Goal: Task Accomplishment & Management: Manage account settings

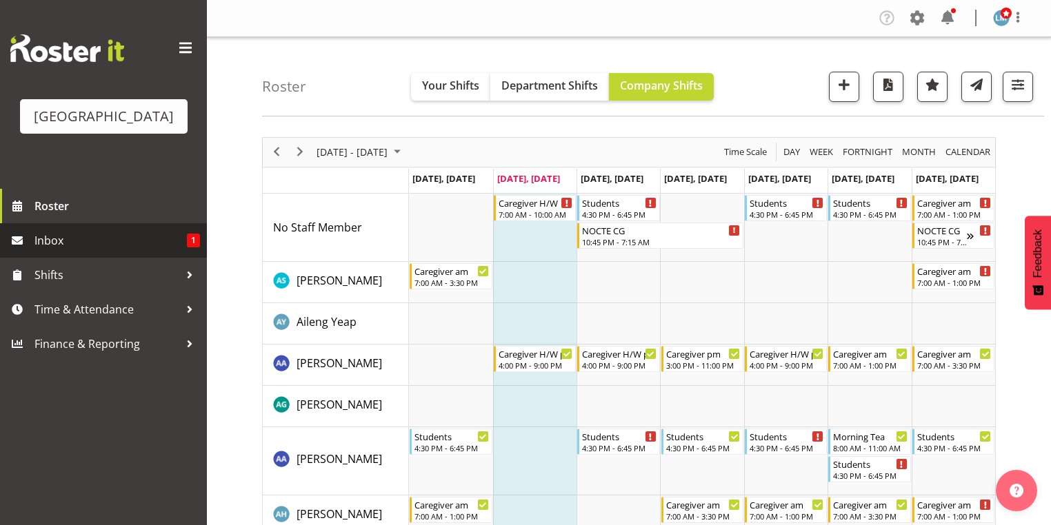
click at [85, 251] on span "Inbox" at bounding box center [110, 240] width 152 height 21
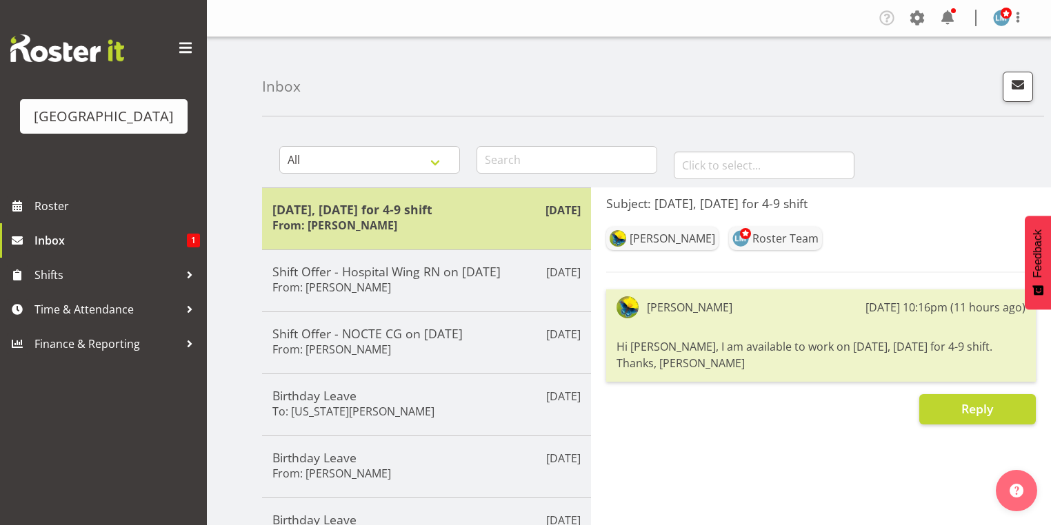
click at [353, 212] on h5 "[DATE], [DATE] for 4-9 shift" at bounding box center [426, 209] width 308 height 15
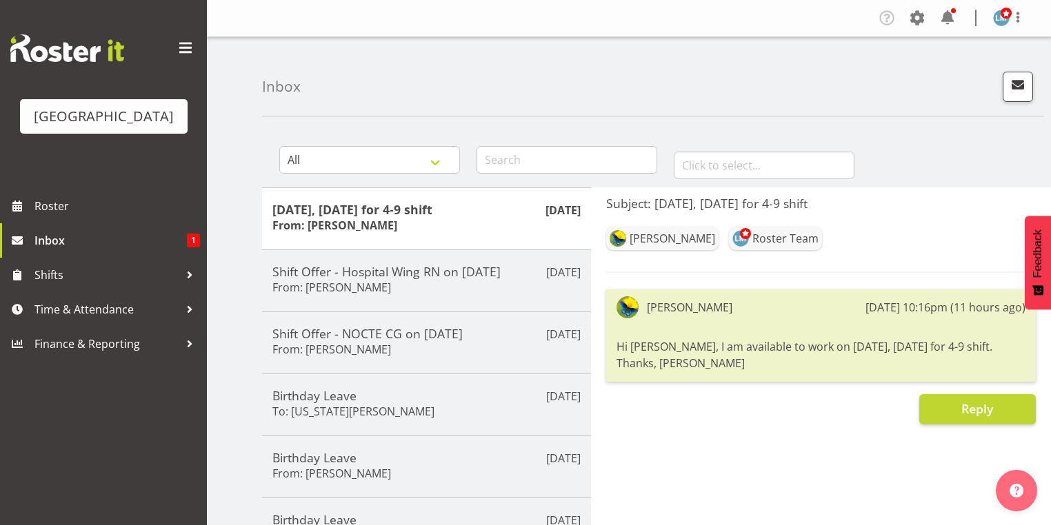
click at [750, 336] on div "Hi Lesley, I am available to work on Oct 29, Wednesday for 4-9 shift. Thanks, G…" at bounding box center [820, 355] width 409 height 40
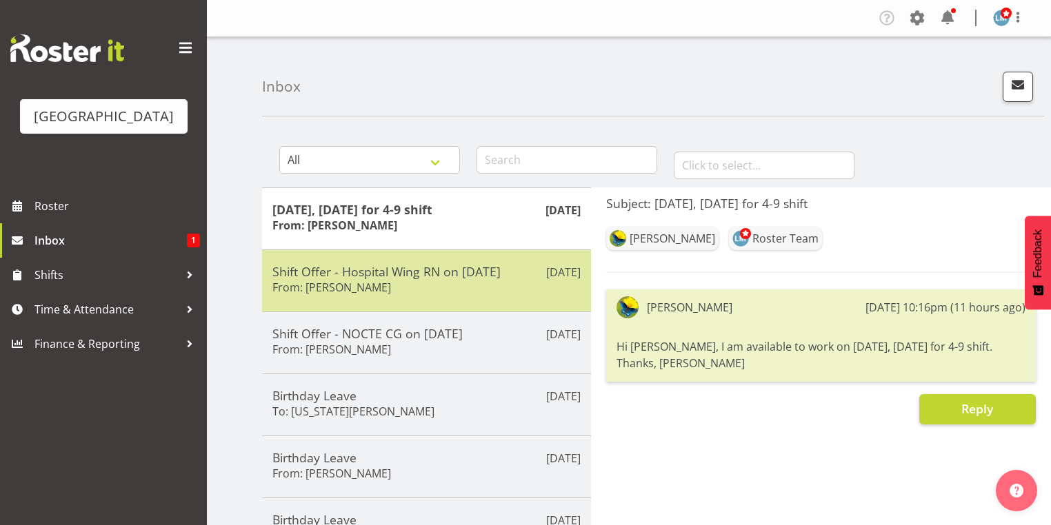
click at [443, 284] on div "Shift Offer - Hospital Wing RN on 01/11/25 From: Jessica Ransfield" at bounding box center [426, 281] width 308 height 34
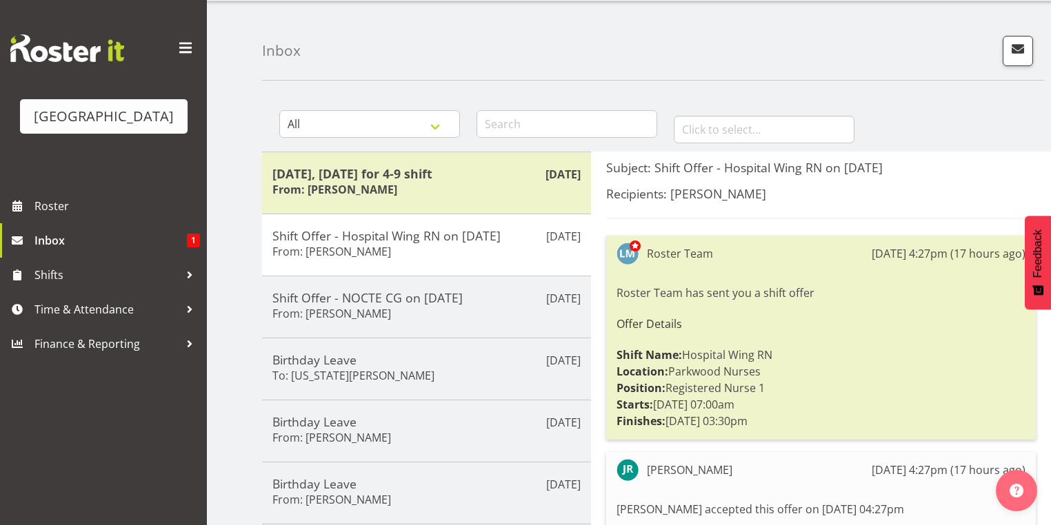
scroll to position [55, 0]
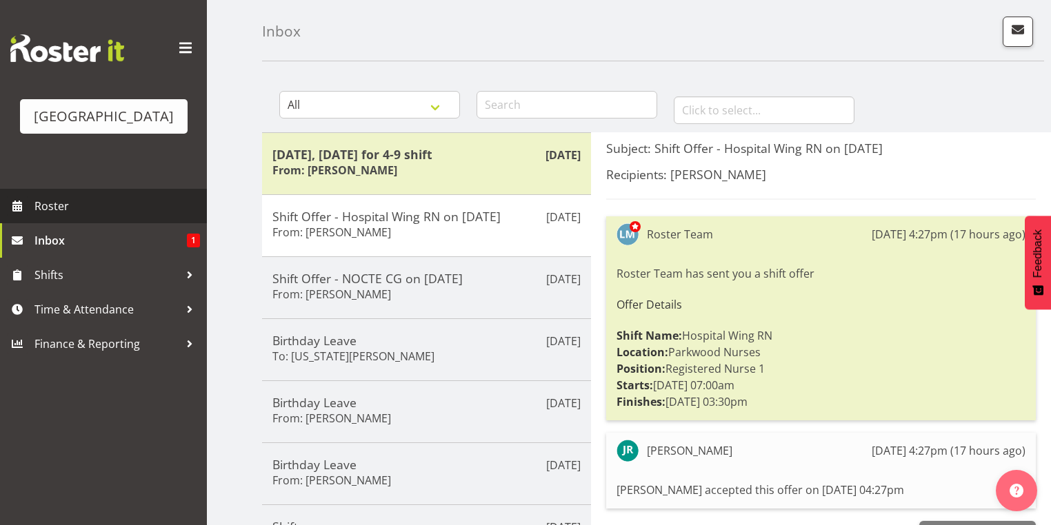
click at [87, 217] on span "Roster" at bounding box center [116, 206] width 165 height 21
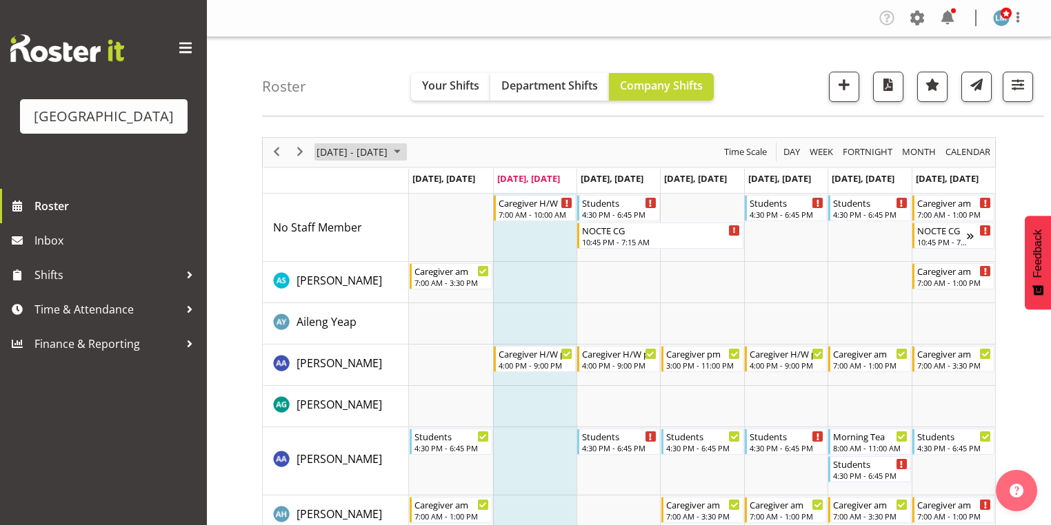
click at [405, 149] on span "October 2025" at bounding box center [397, 151] width 17 height 17
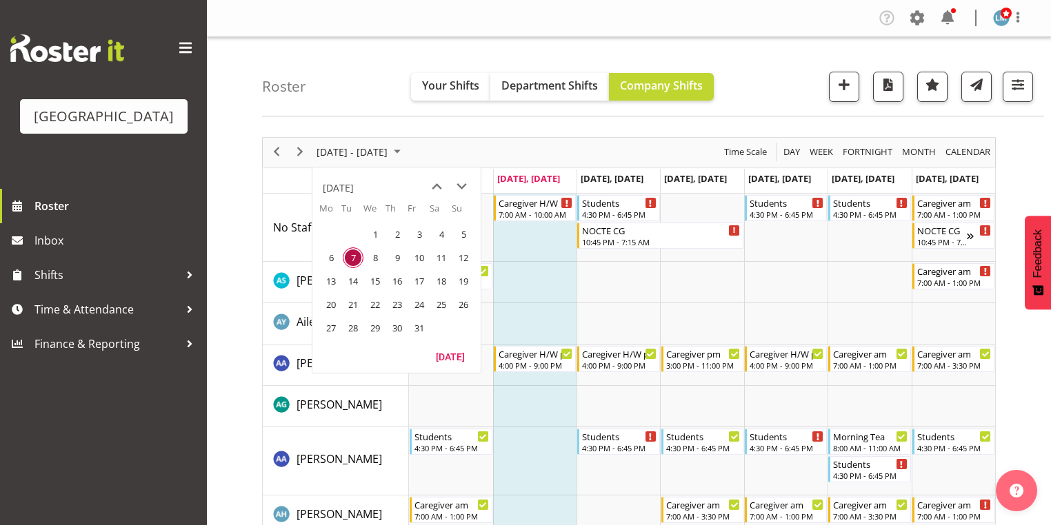
click at [327, 328] on span "27" at bounding box center [331, 328] width 21 height 21
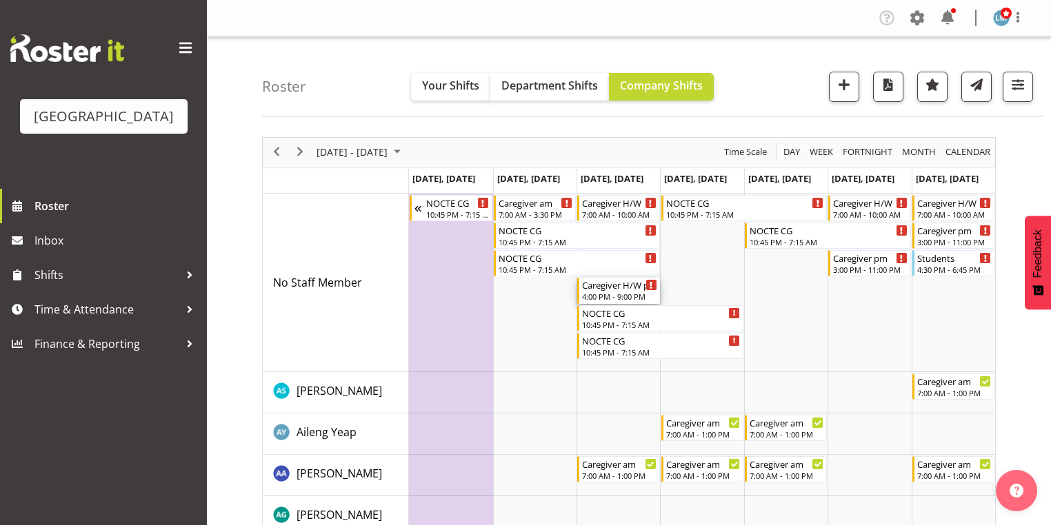
click at [618, 293] on div "4:00 PM - 9:00 PM" at bounding box center [619, 296] width 74 height 11
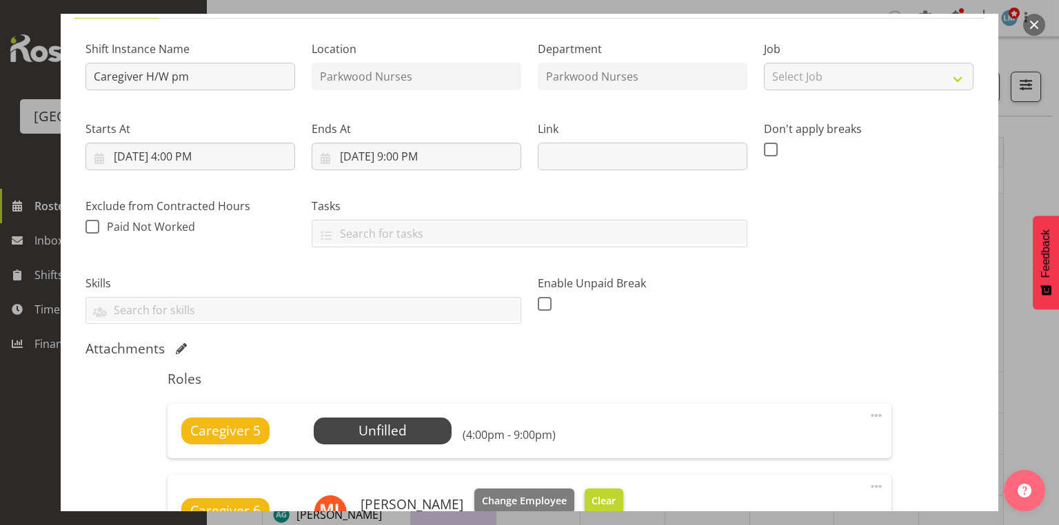
scroll to position [331, 0]
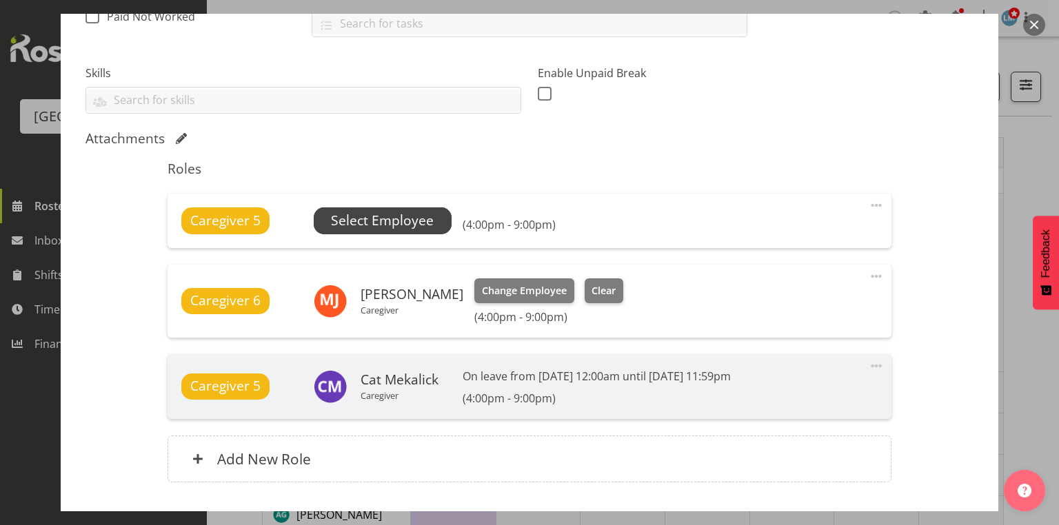
click at [387, 212] on span "Select Employee" at bounding box center [382, 221] width 103 height 20
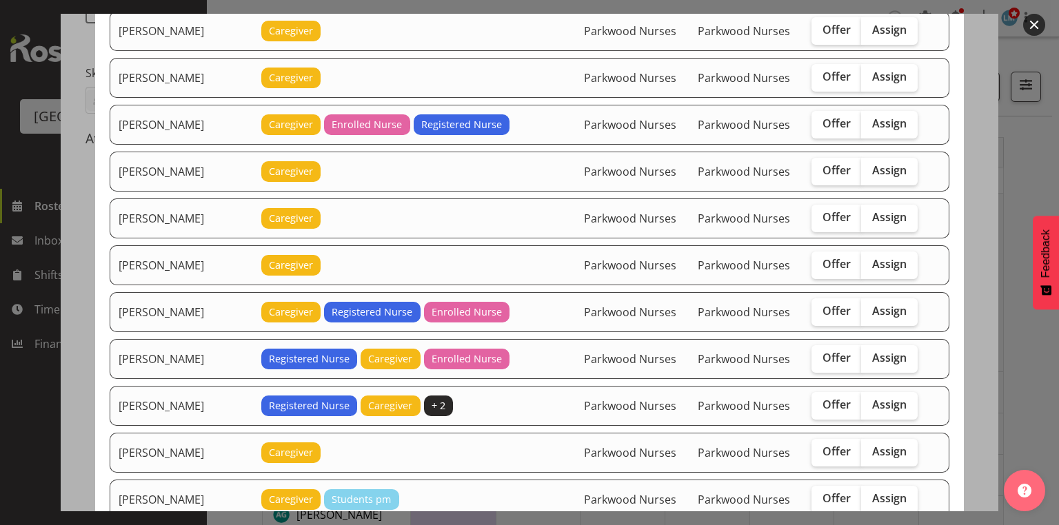
scroll to position [552, 0]
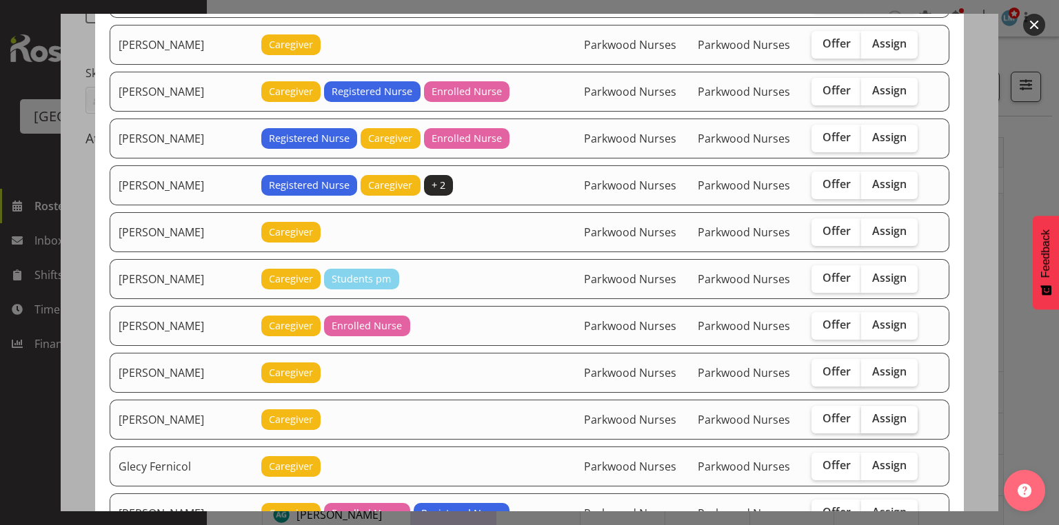
click at [891, 412] on span "Assign" at bounding box center [889, 419] width 34 height 14
click at [870, 414] on input "Assign" at bounding box center [865, 418] width 9 height 9
checkbox input "true"
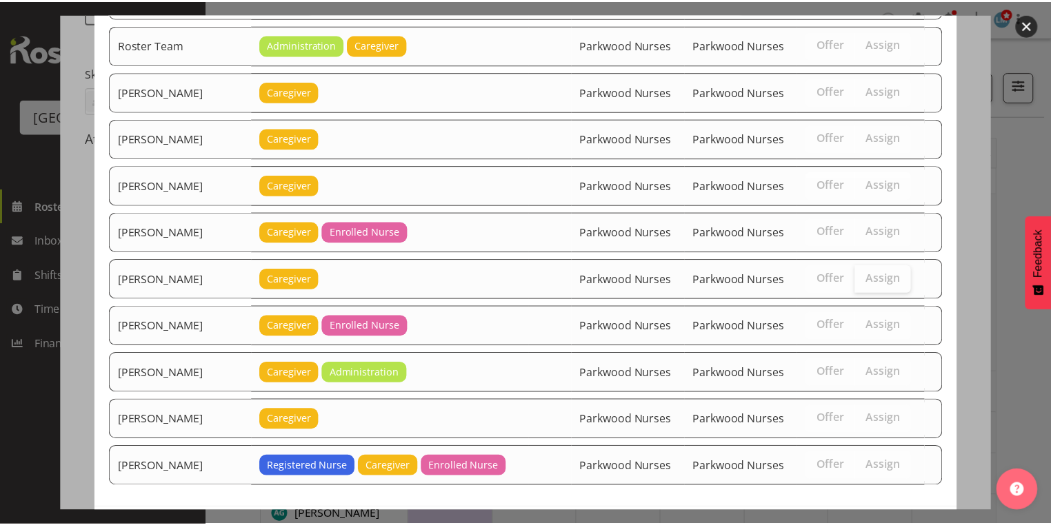
scroll to position [2455, 0]
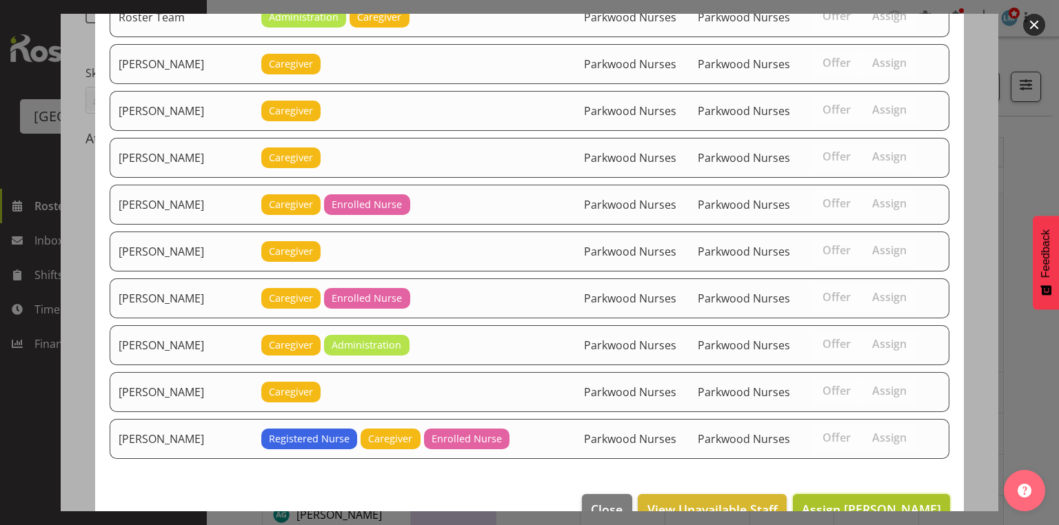
click at [876, 501] on span "Assign Gemma Hall" at bounding box center [871, 509] width 139 height 17
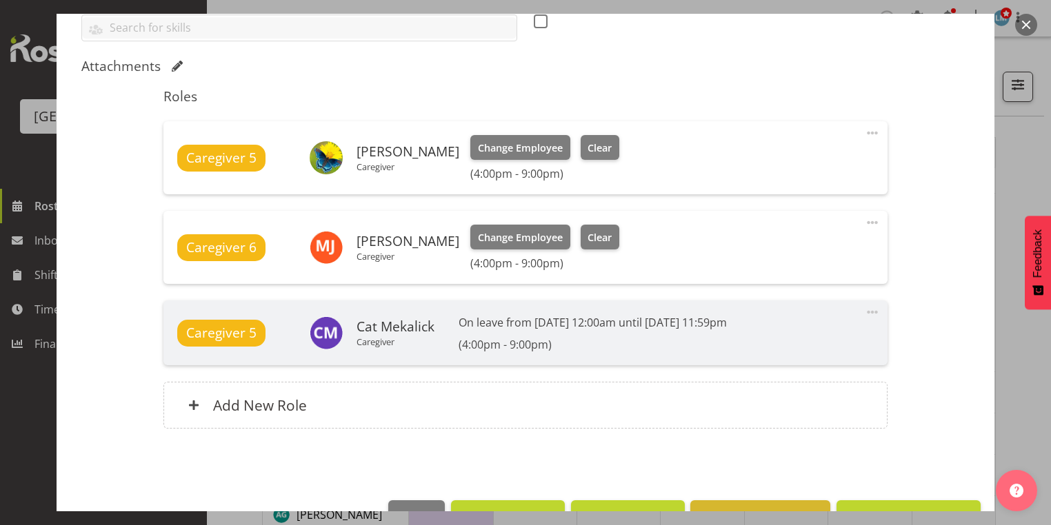
scroll to position [442, 0]
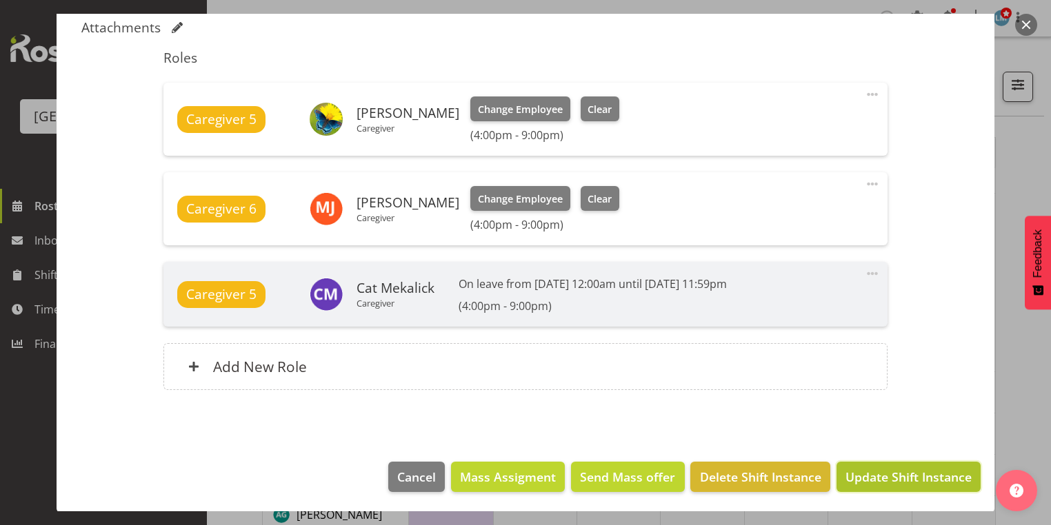
click at [876, 477] on span "Update Shift Instance" at bounding box center [908, 477] width 126 height 18
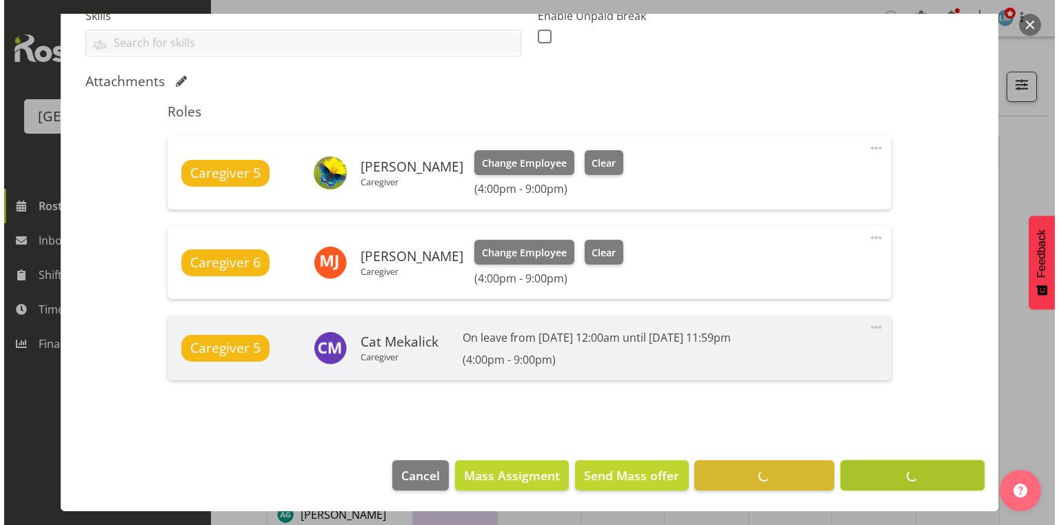
scroll to position [387, 0]
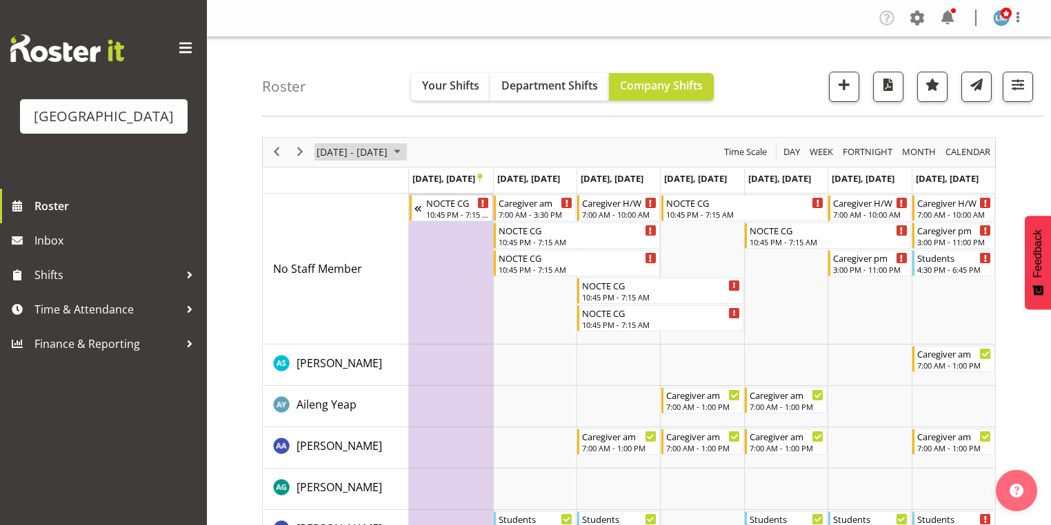
click at [407, 151] on button "Oct 27 - Nov 02, 2025" at bounding box center [360, 151] width 92 height 17
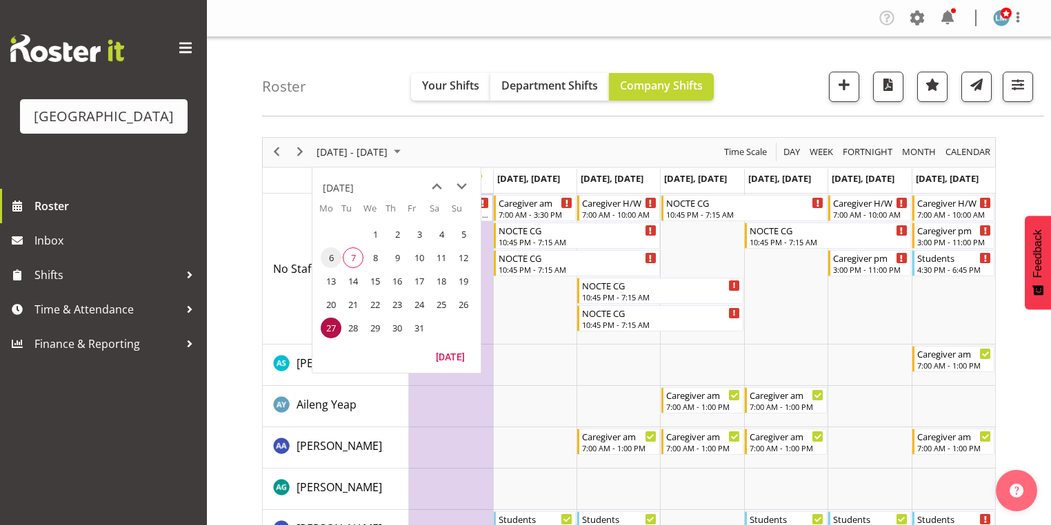
click at [332, 256] on span "6" at bounding box center [331, 258] width 21 height 21
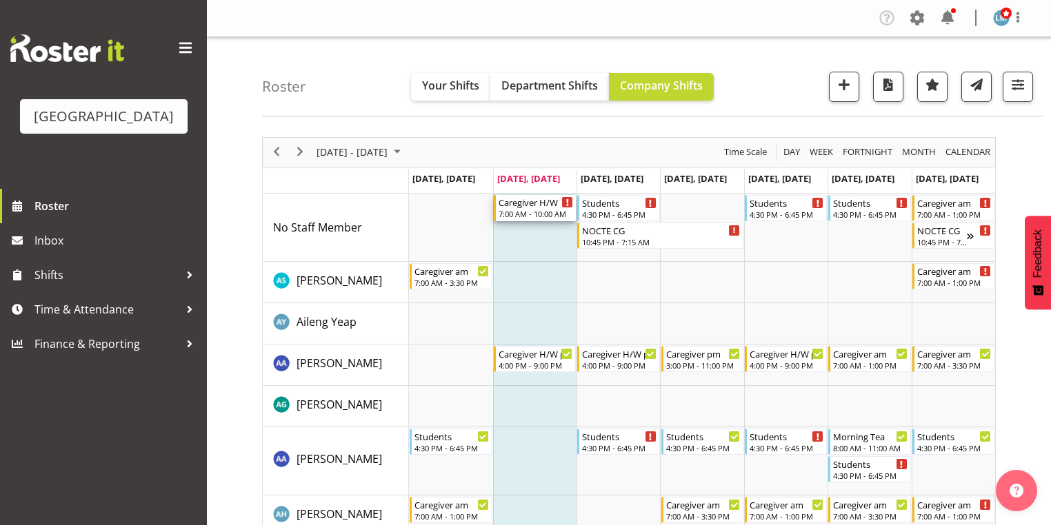
click at [527, 204] on div "Caregiver H/W" at bounding box center [536, 202] width 74 height 14
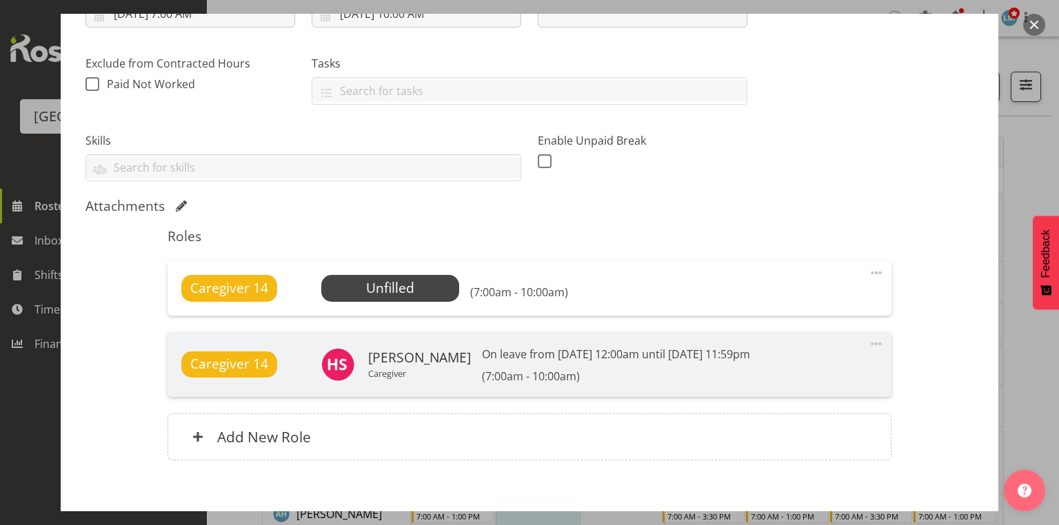
scroll to position [276, 0]
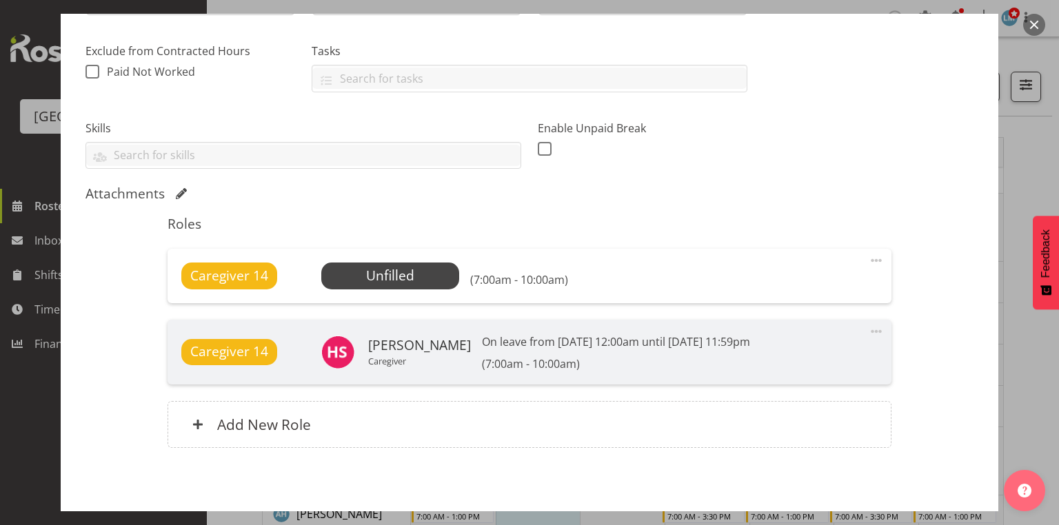
click at [874, 256] on span at bounding box center [876, 260] width 17 height 17
click at [785, 342] on link "Delete" at bounding box center [818, 340] width 132 height 25
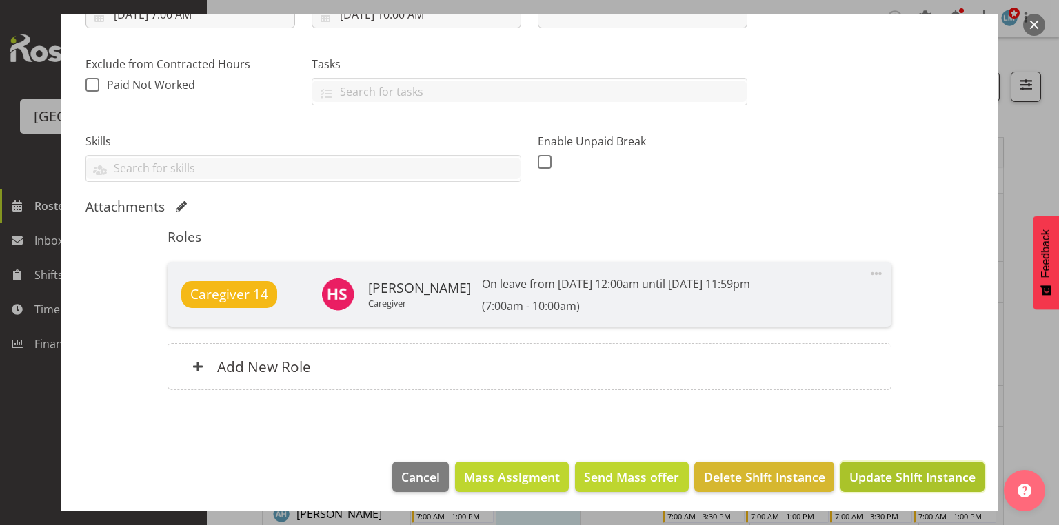
click at [867, 476] on span "Update Shift Instance" at bounding box center [912, 477] width 126 height 18
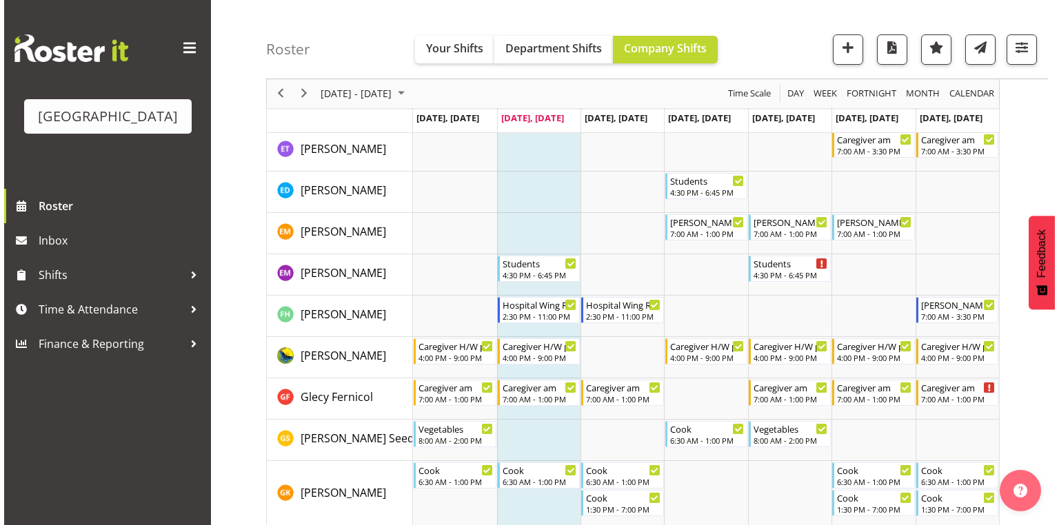
scroll to position [1269, 0]
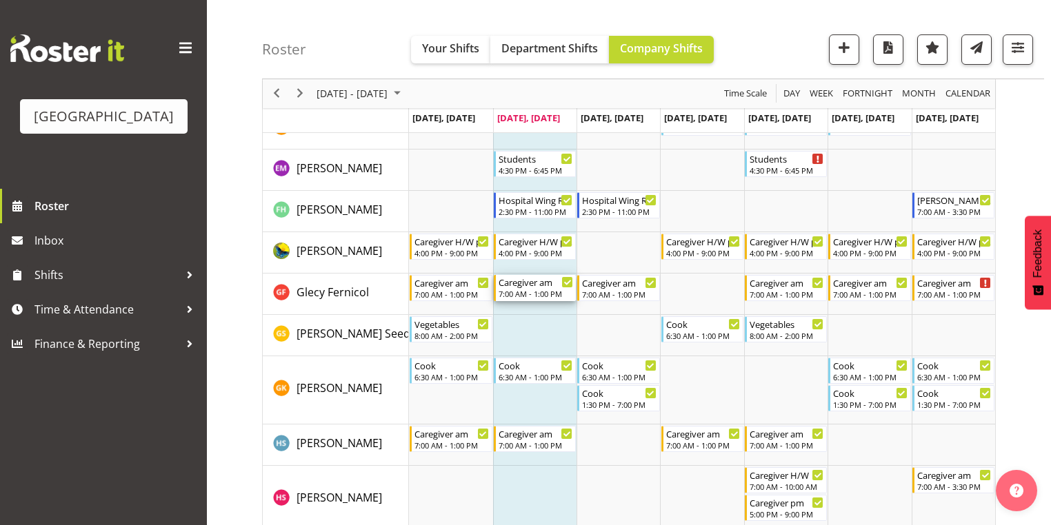
click at [534, 288] on div "Caregiver am" at bounding box center [536, 282] width 74 height 14
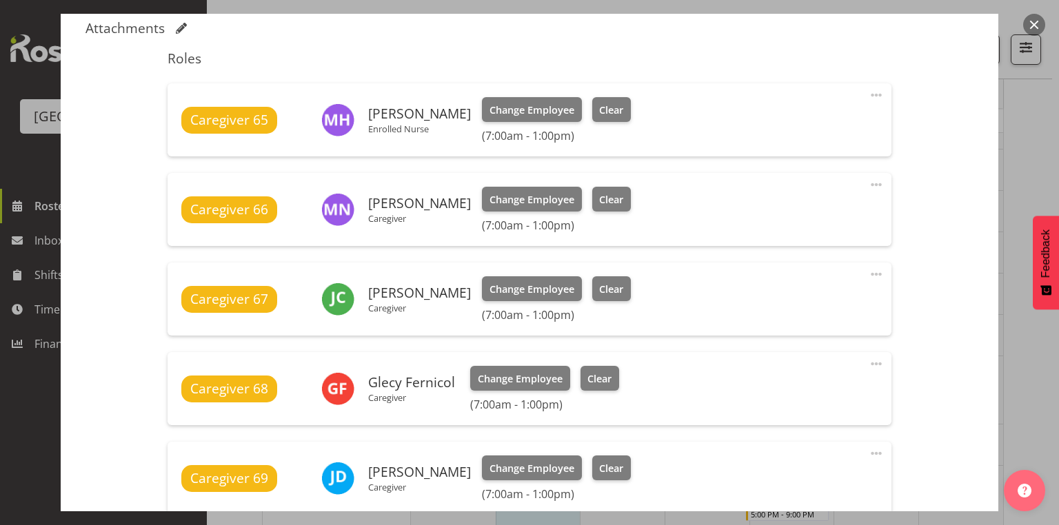
scroll to position [607, 0]
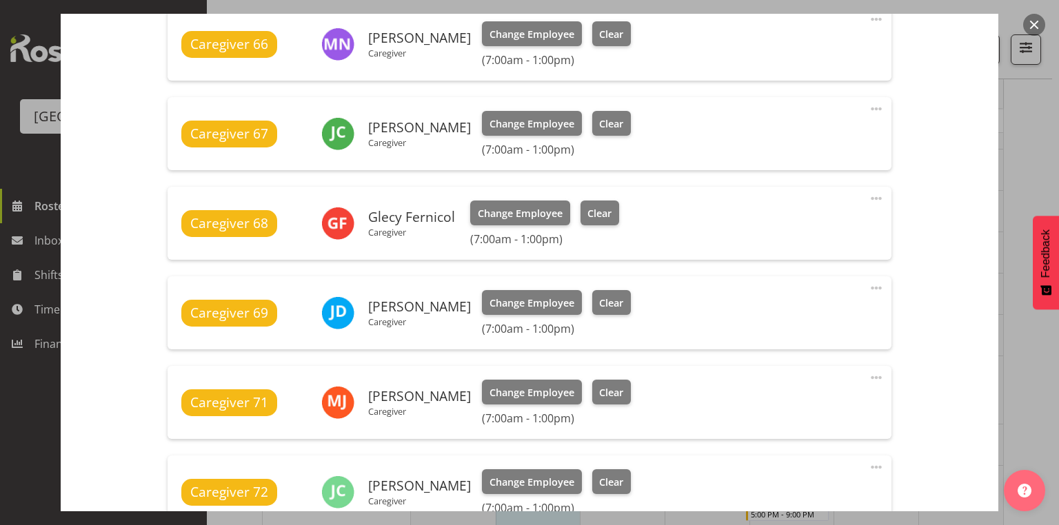
click at [868, 281] on span at bounding box center [876, 288] width 17 height 17
click at [778, 365] on link "Delete" at bounding box center [818, 368] width 132 height 25
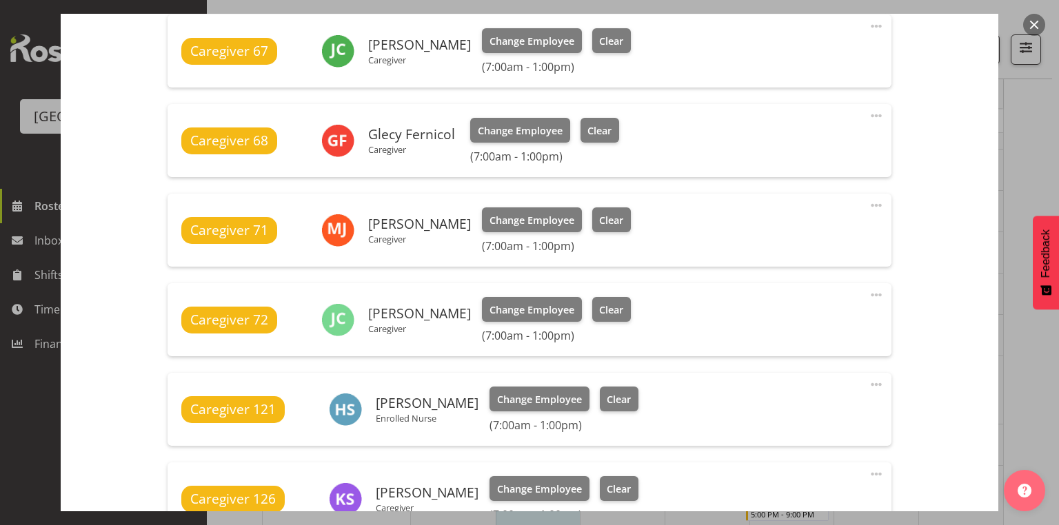
scroll to position [827, 0]
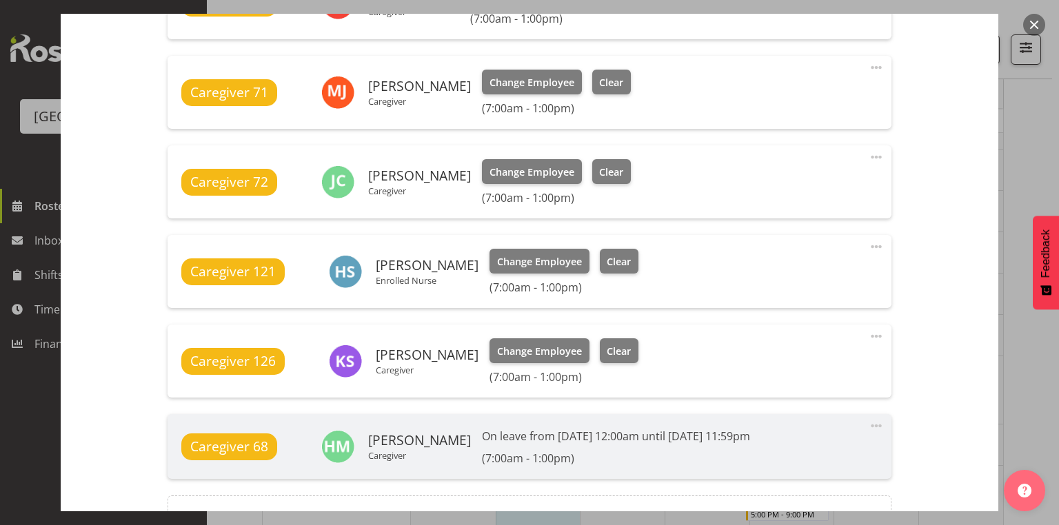
click at [869, 246] on span at bounding box center [876, 247] width 17 height 17
click at [774, 323] on link "Delete" at bounding box center [818, 326] width 132 height 25
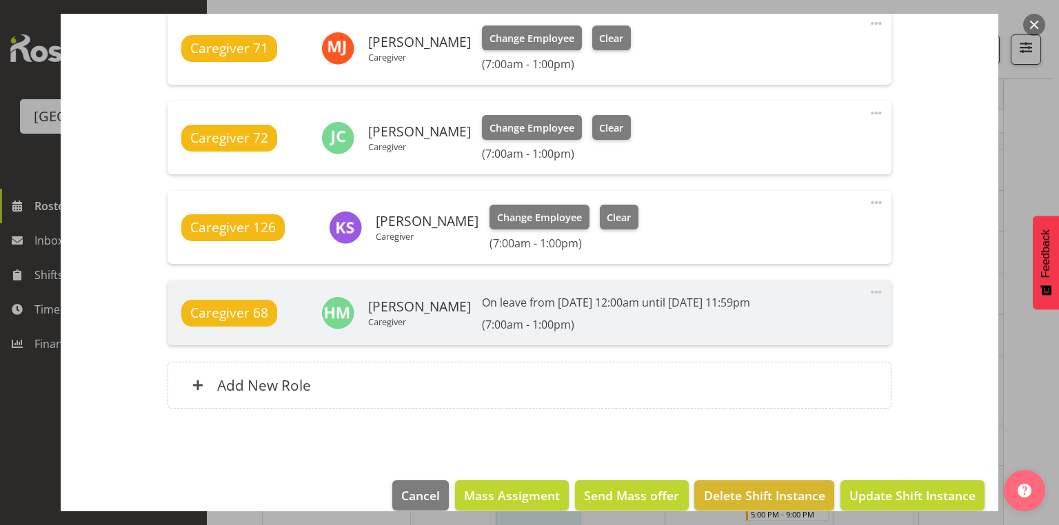
scroll to position [890, 0]
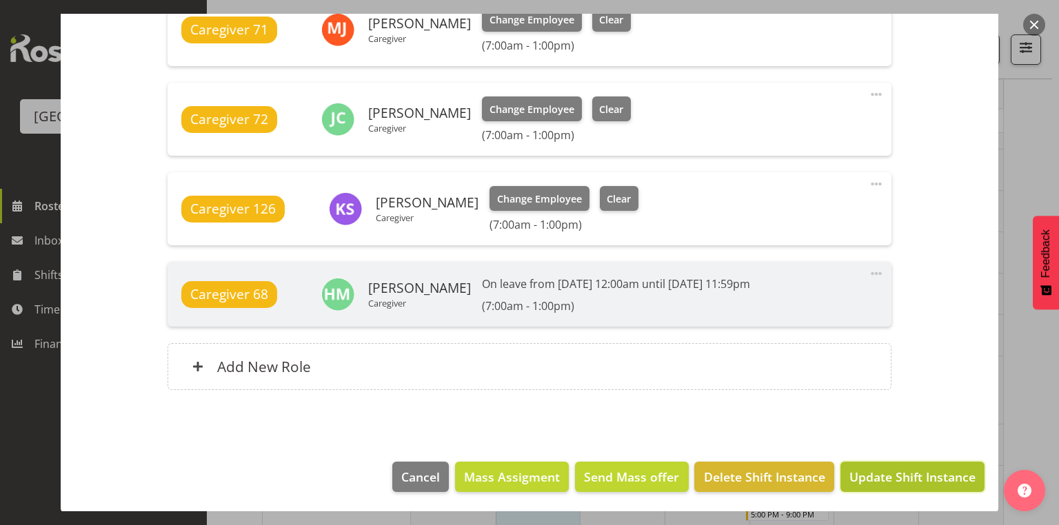
click at [895, 476] on span "Update Shift Instance" at bounding box center [912, 477] width 126 height 18
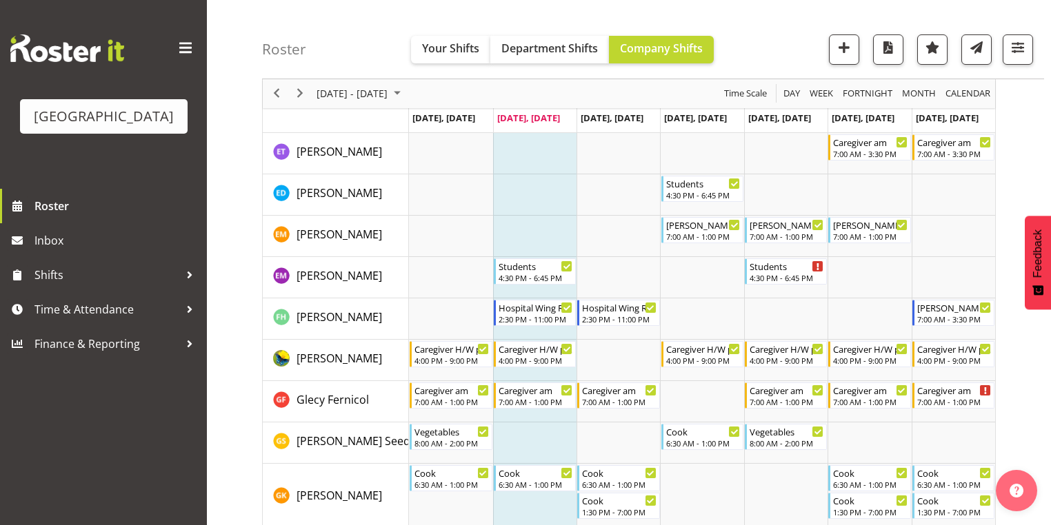
scroll to position [1269, 0]
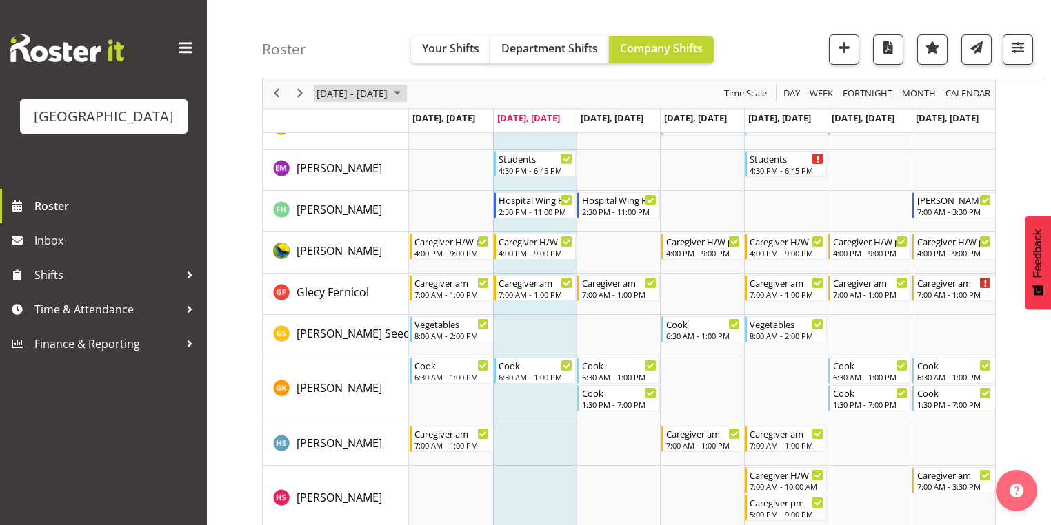
click at [405, 90] on span "October 2025" at bounding box center [397, 93] width 17 height 17
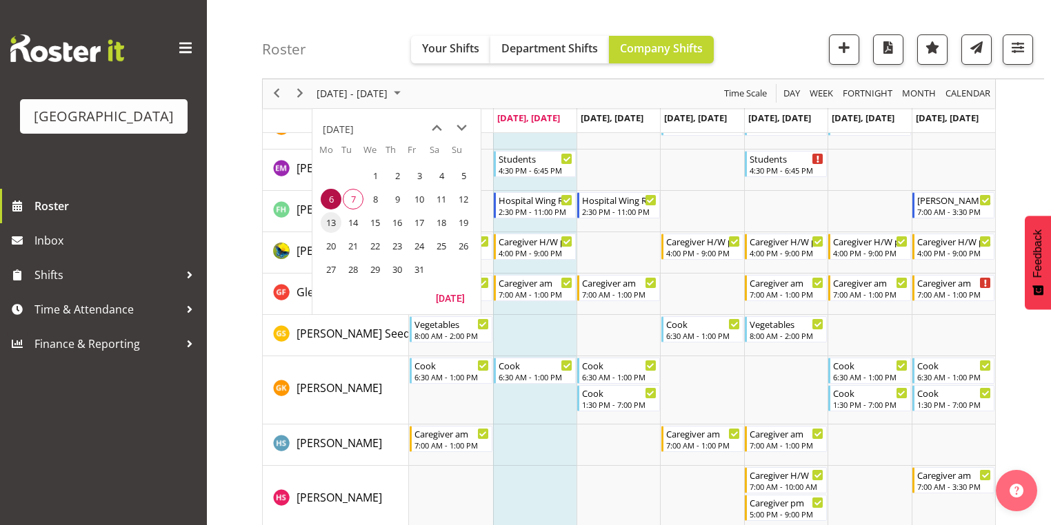
click at [334, 226] on span "13" at bounding box center [331, 222] width 21 height 21
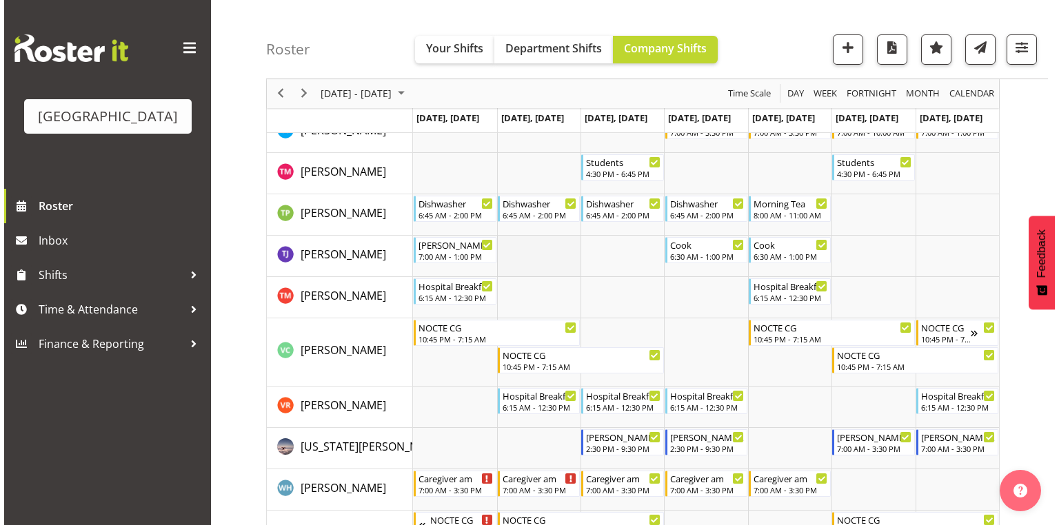
scroll to position [4851, 0]
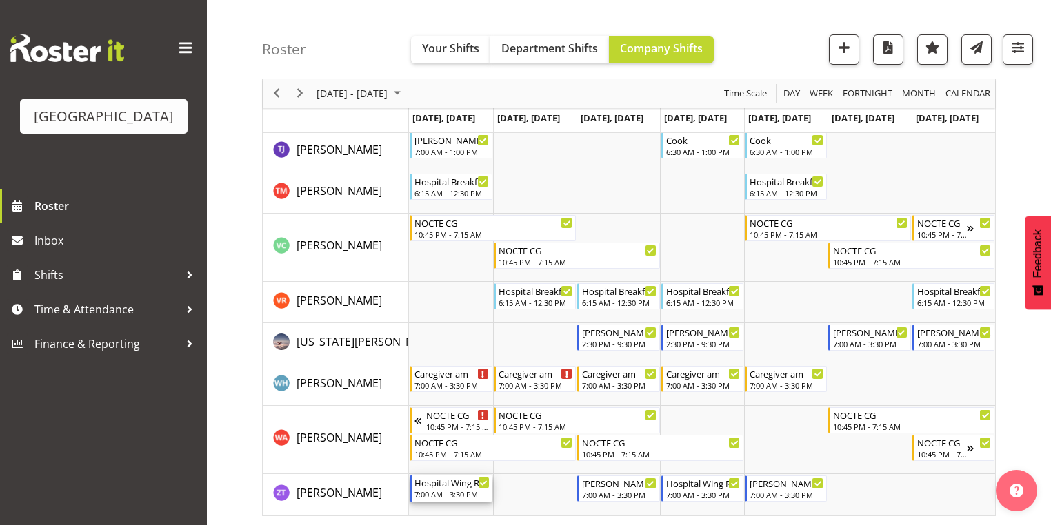
click at [437, 490] on div "7:00 AM - 3:30 PM" at bounding box center [451, 494] width 74 height 11
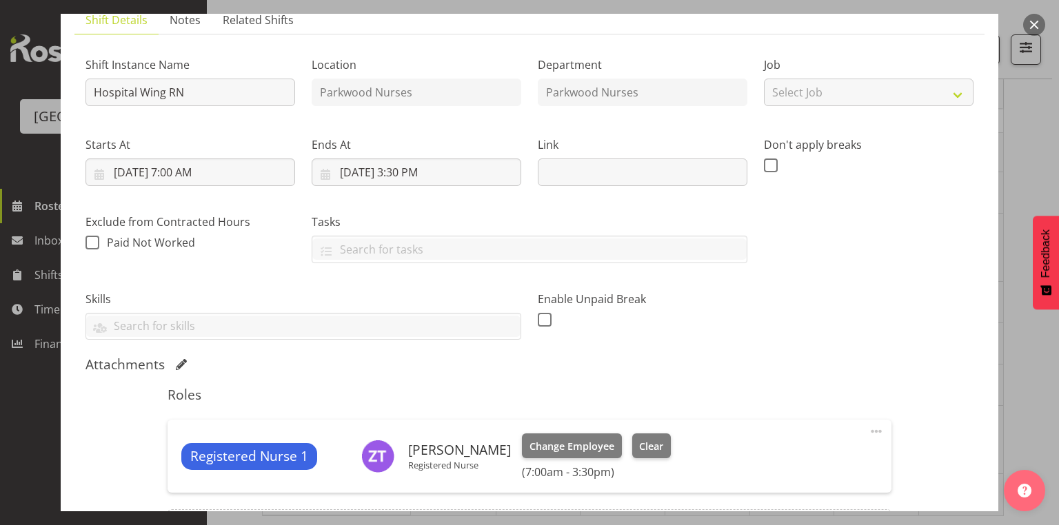
scroll to position [221, 0]
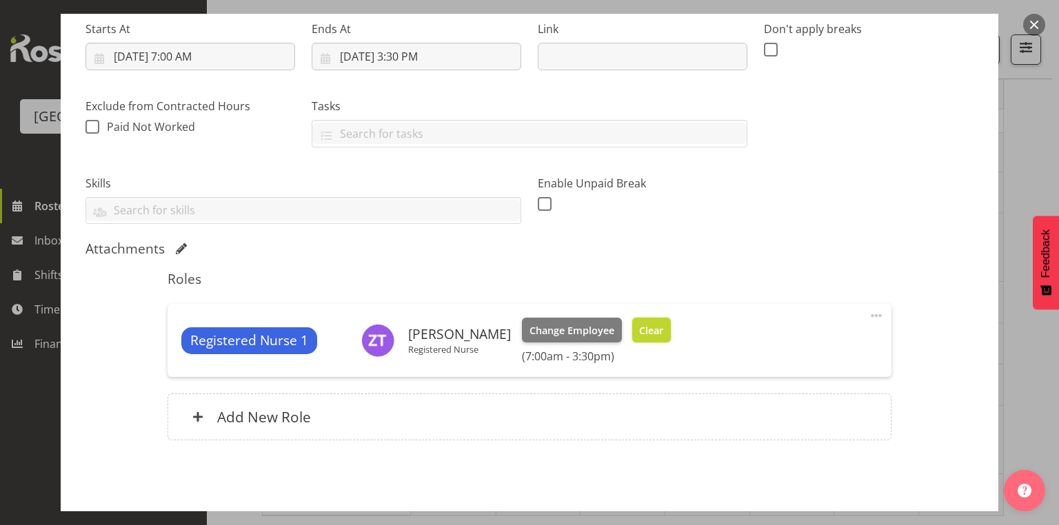
click at [663, 331] on span "Clear" at bounding box center [651, 330] width 24 height 15
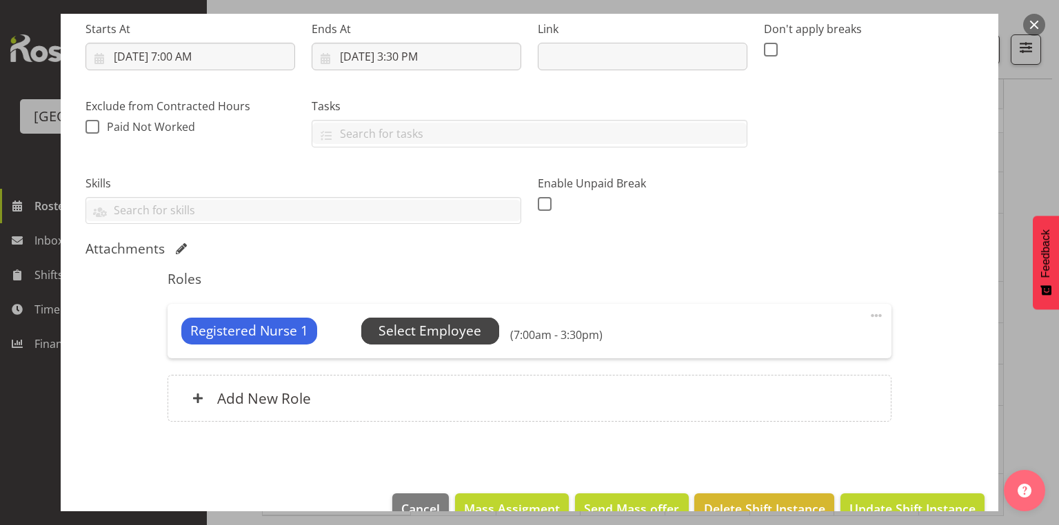
click at [396, 330] on span "Select Employee" at bounding box center [430, 331] width 103 height 20
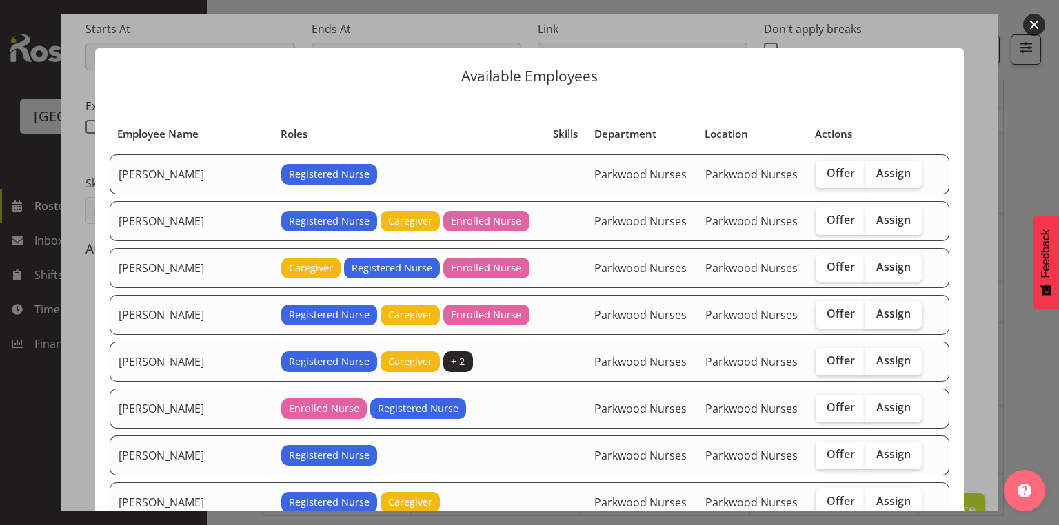
click at [881, 308] on span "Assign" at bounding box center [893, 314] width 34 height 14
click at [874, 310] on input "Assign" at bounding box center [869, 314] width 9 height 9
checkbox input "true"
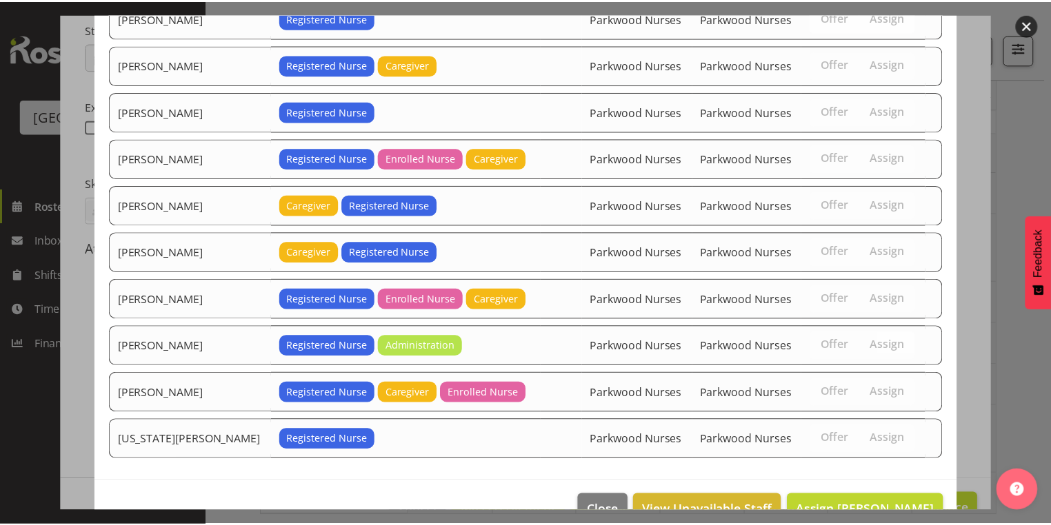
scroll to position [462, 0]
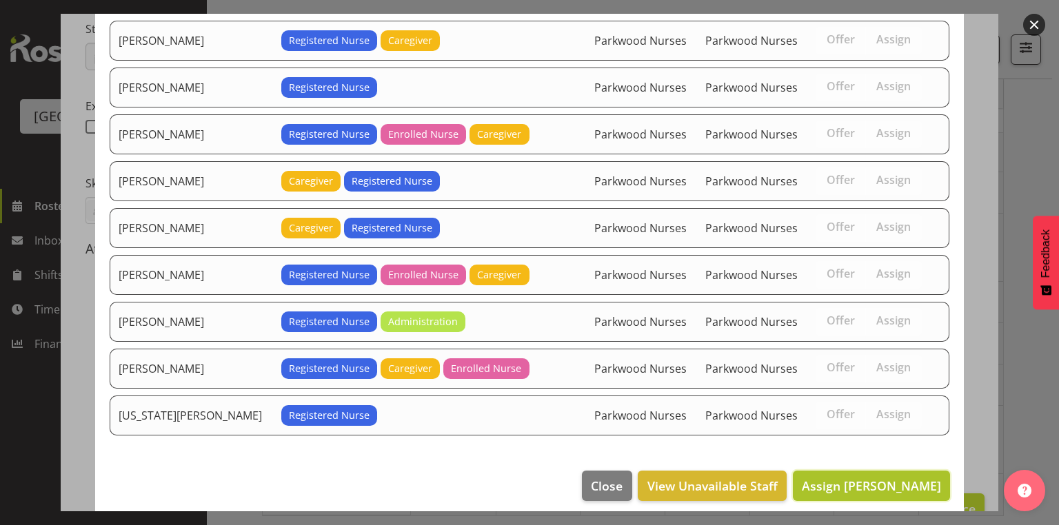
click at [874, 478] on span "Assign Catherine Anderson" at bounding box center [871, 486] width 139 height 17
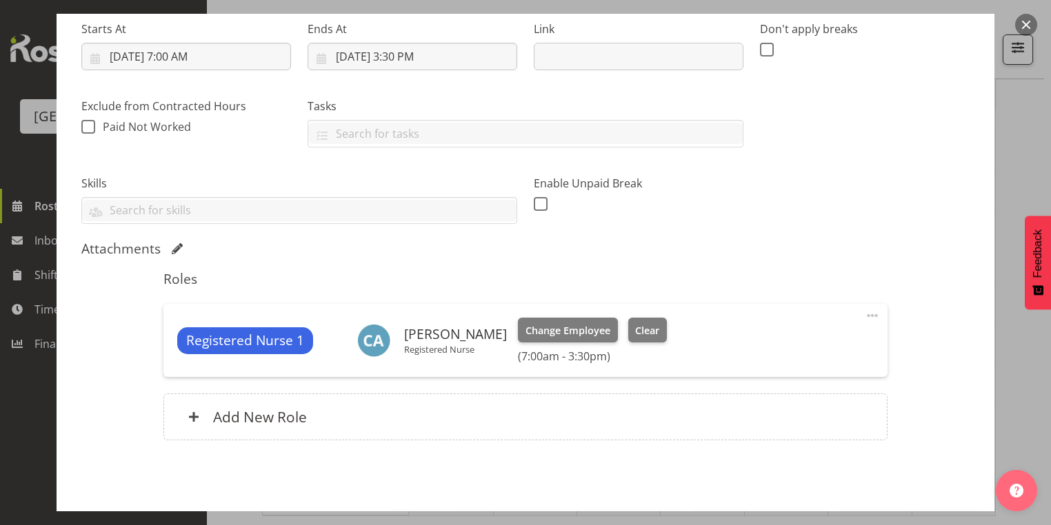
scroll to position [271, 0]
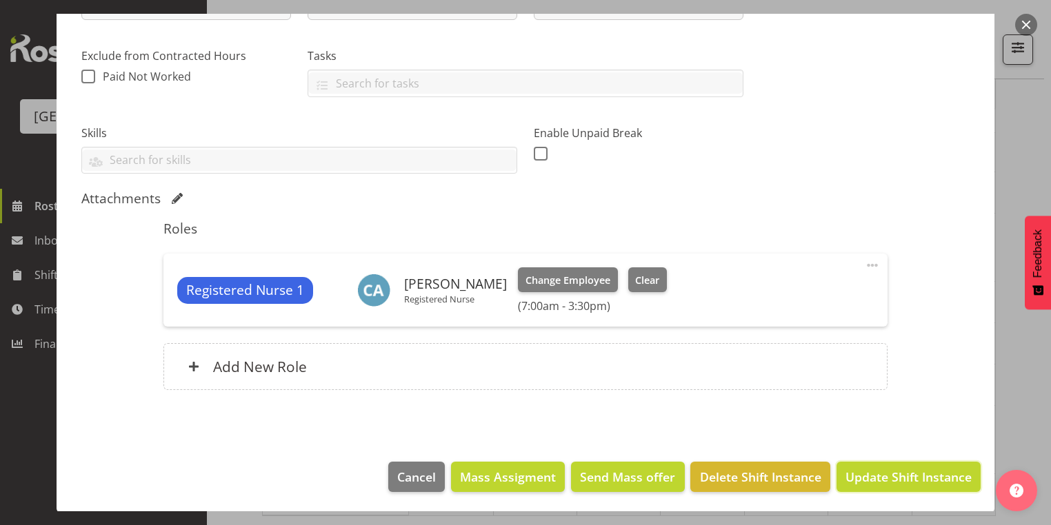
click at [874, 470] on span "Update Shift Instance" at bounding box center [908, 477] width 126 height 18
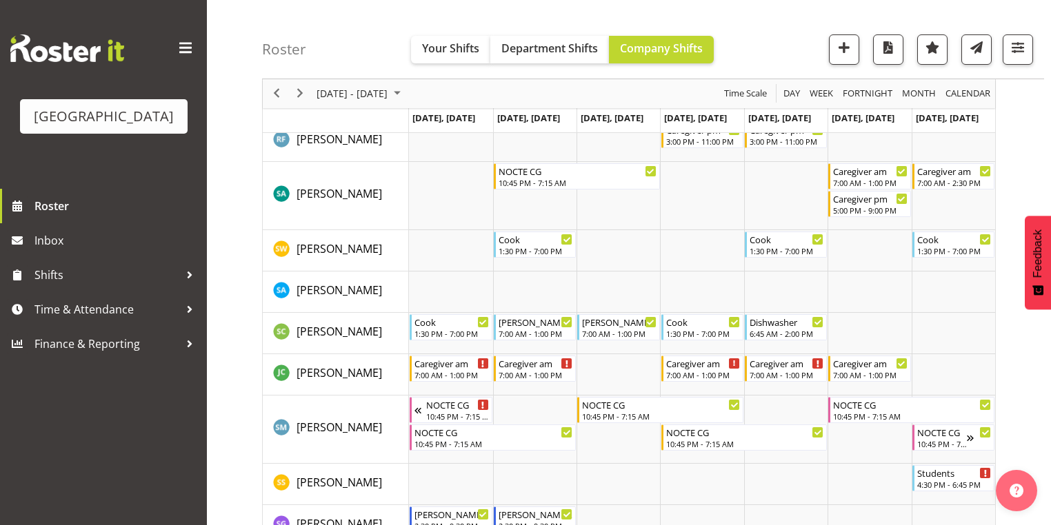
scroll to position [4798, 0]
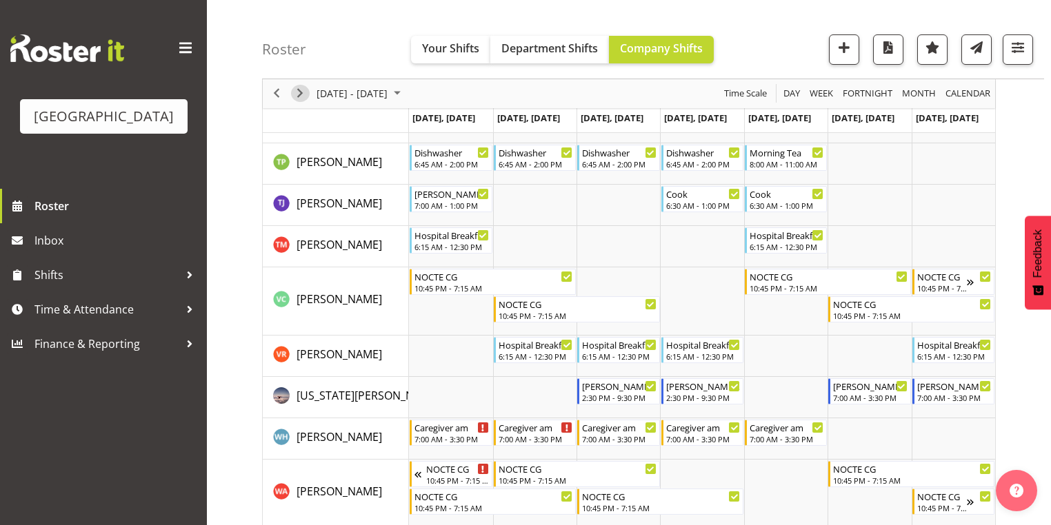
click at [302, 88] on span "Next" at bounding box center [300, 93] width 17 height 17
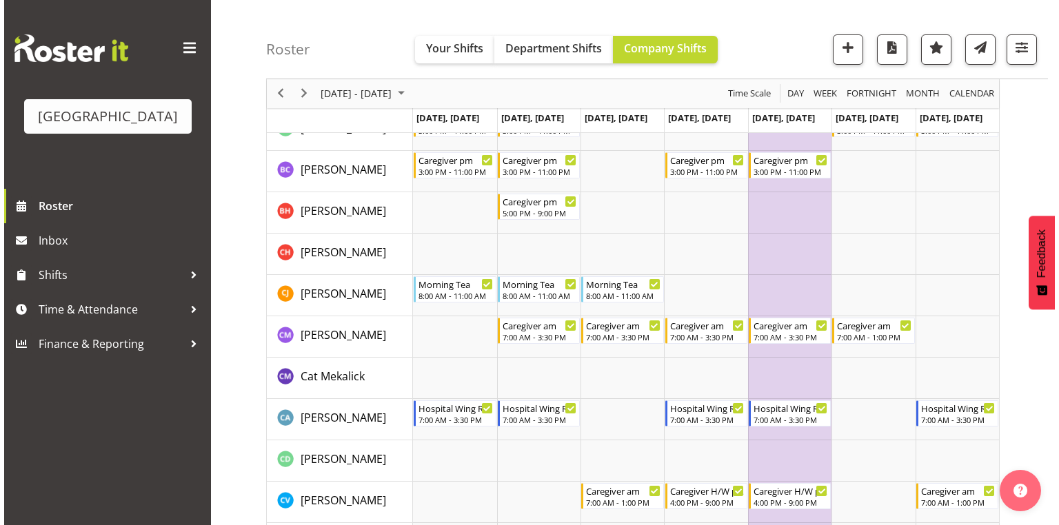
scroll to position [717, 0]
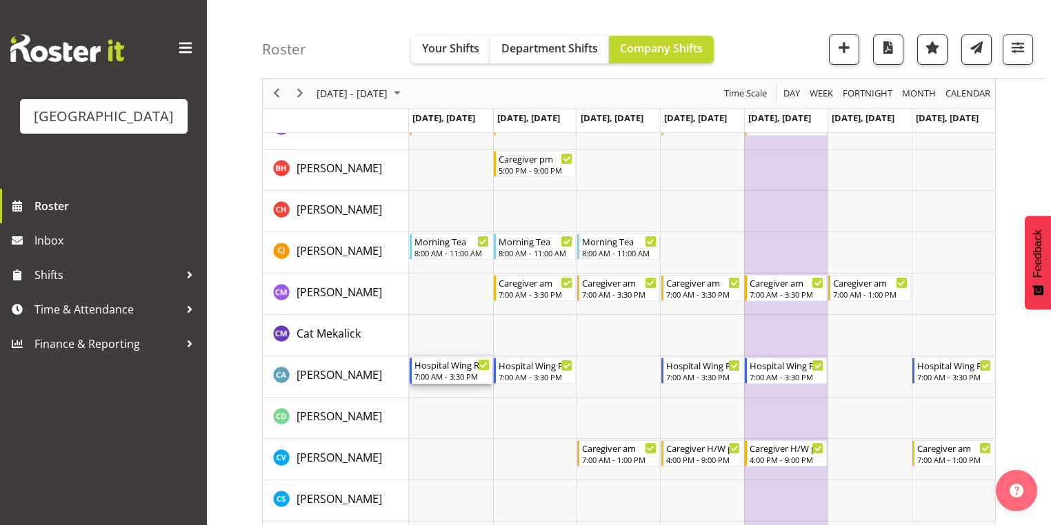
click at [441, 373] on div "7:00 AM - 3:30 PM" at bounding box center [451, 376] width 74 height 11
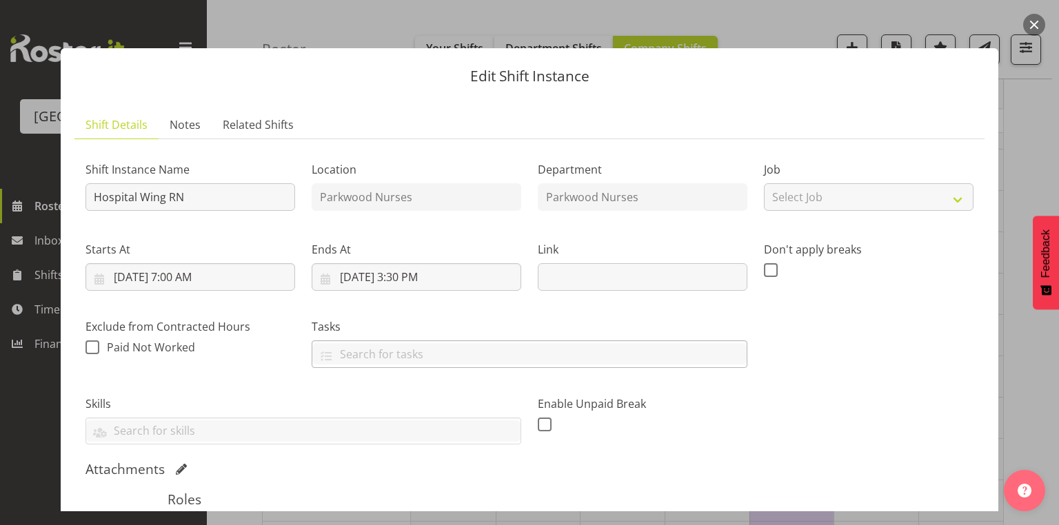
scroll to position [271, 0]
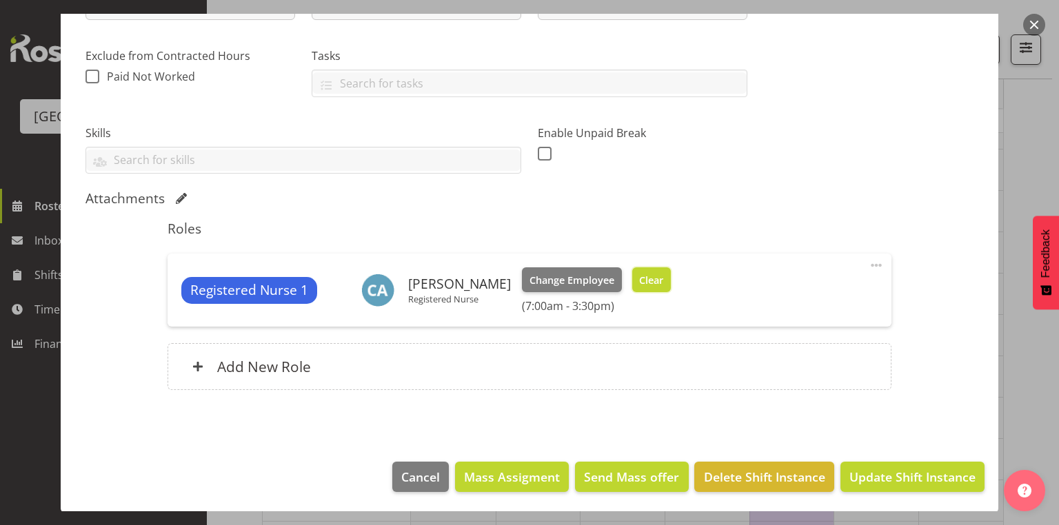
click at [670, 270] on button "Clear" at bounding box center [651, 280] width 39 height 25
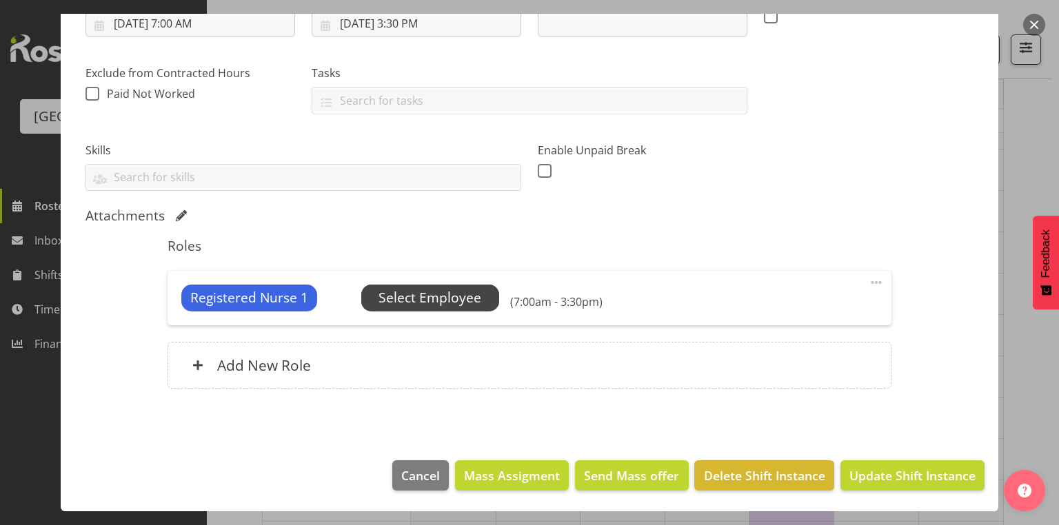
scroll to position [252, 0]
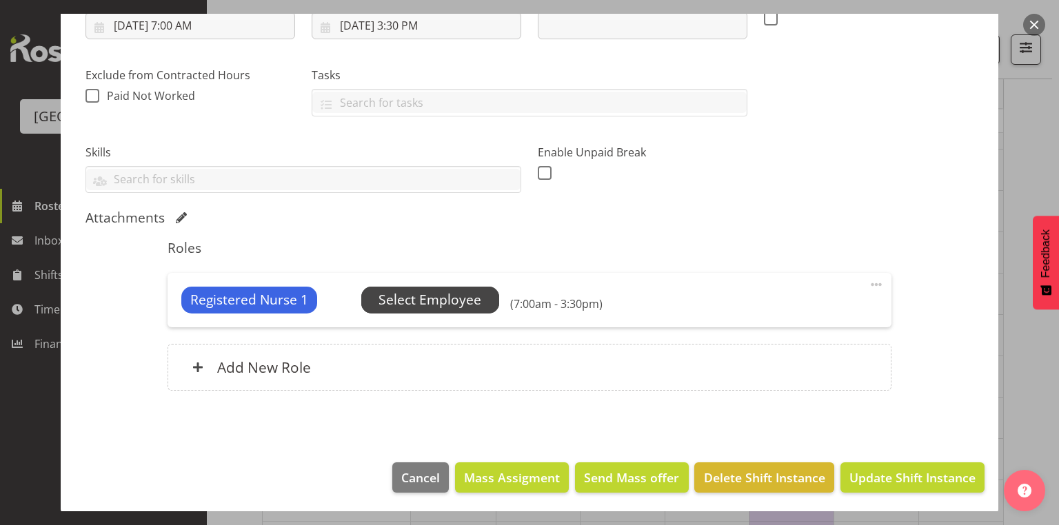
click at [424, 301] on span "Select Employee" at bounding box center [430, 300] width 103 height 20
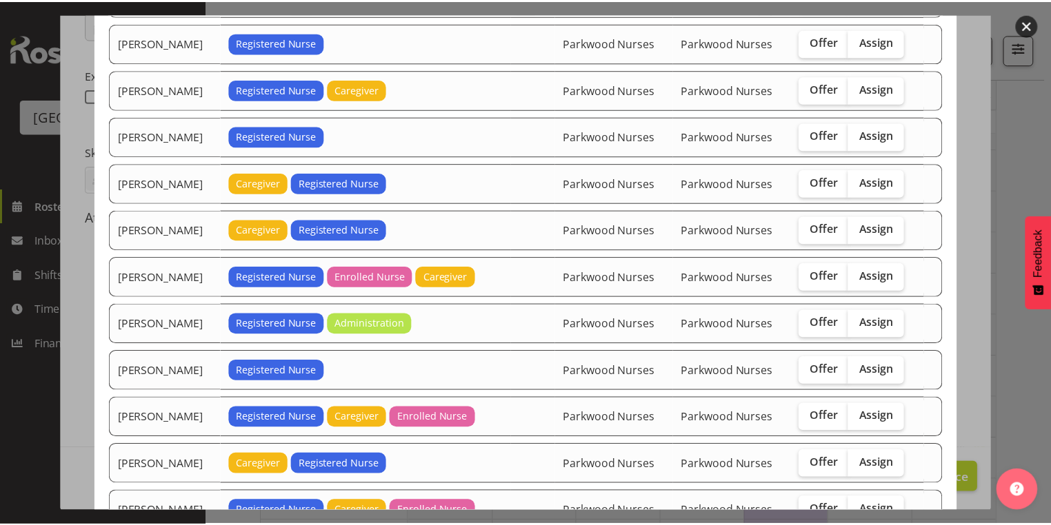
scroll to position [462, 0]
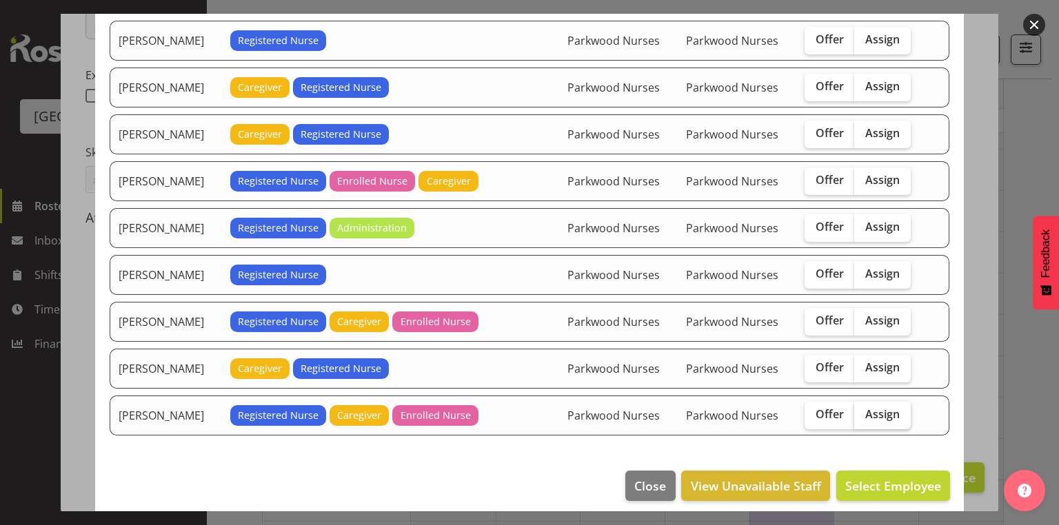
click at [878, 407] on span "Assign" at bounding box center [882, 414] width 34 height 14
click at [863, 410] on input "Assign" at bounding box center [858, 414] width 9 height 9
checkbox input "true"
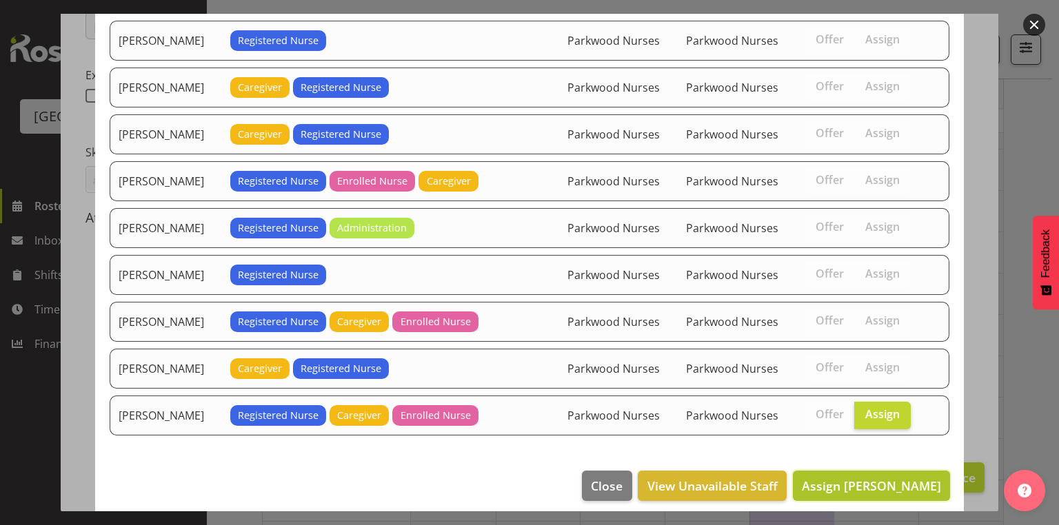
click at [863, 480] on span "Assign Zoe Tatham-Brugh" at bounding box center [871, 486] width 139 height 17
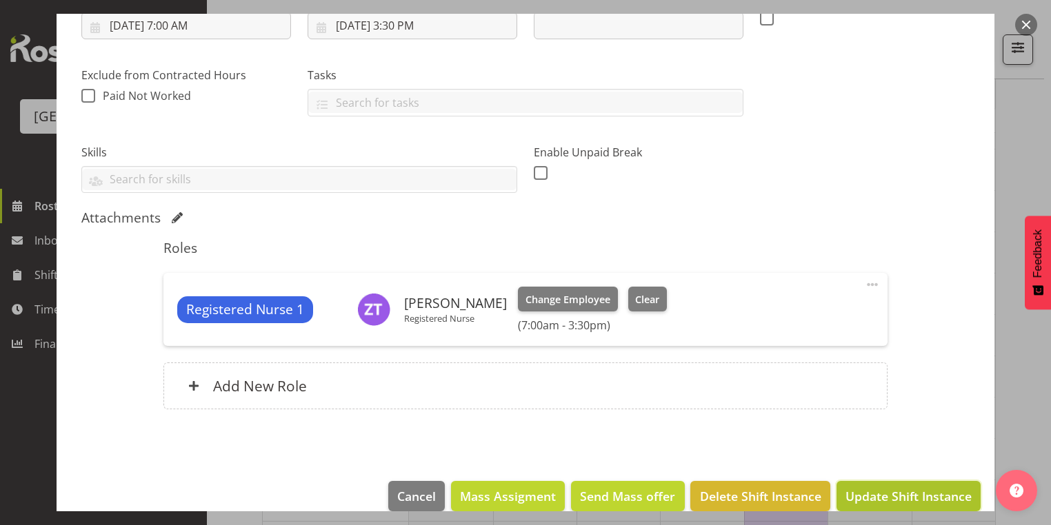
click at [865, 499] on span "Update Shift Instance" at bounding box center [908, 496] width 126 height 18
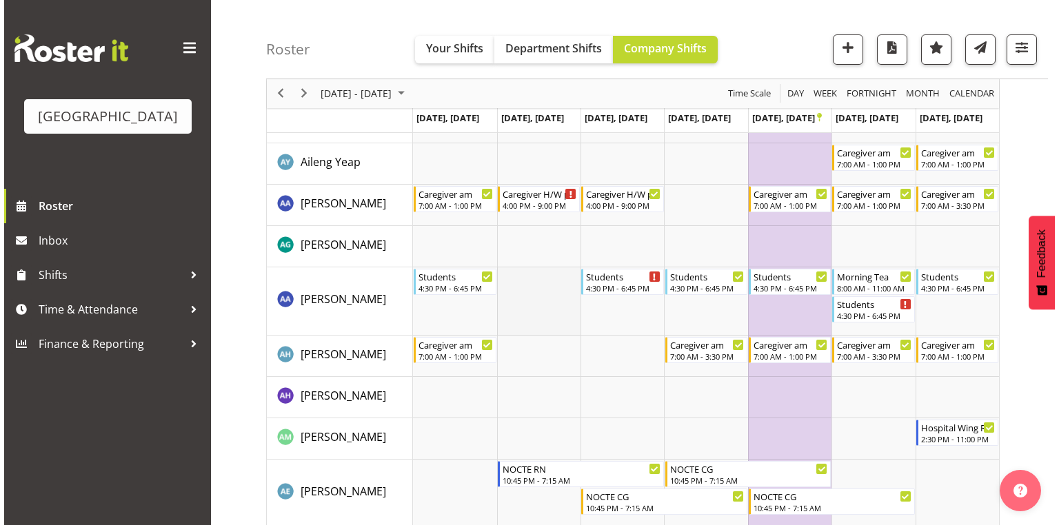
scroll to position [0, 0]
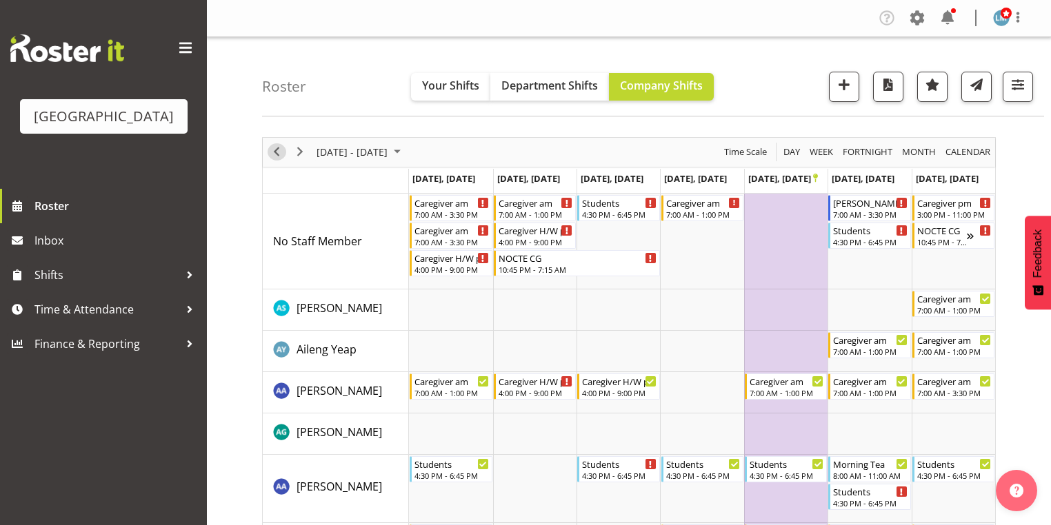
click at [274, 151] on span "Previous" at bounding box center [276, 151] width 17 height 17
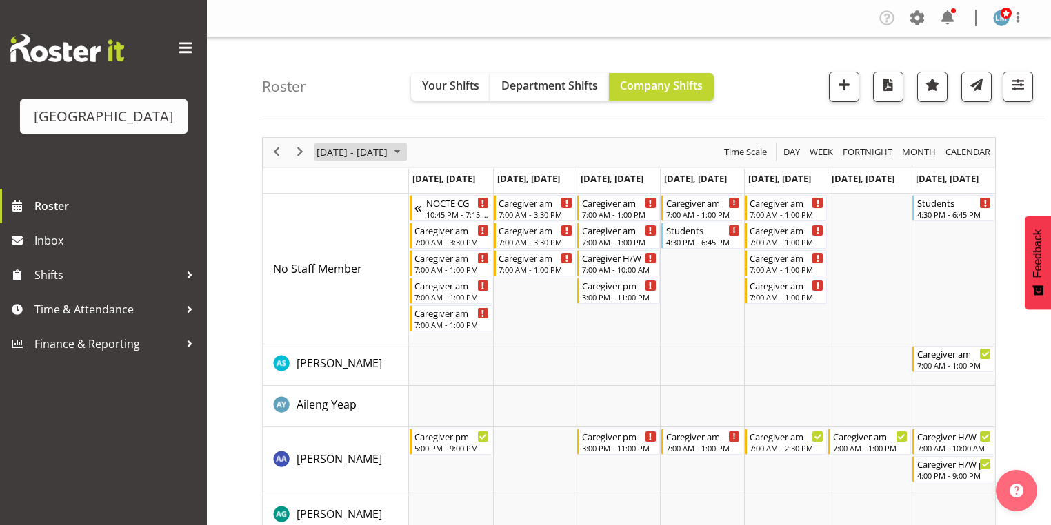
click at [405, 152] on span "October 2025" at bounding box center [397, 151] width 17 height 17
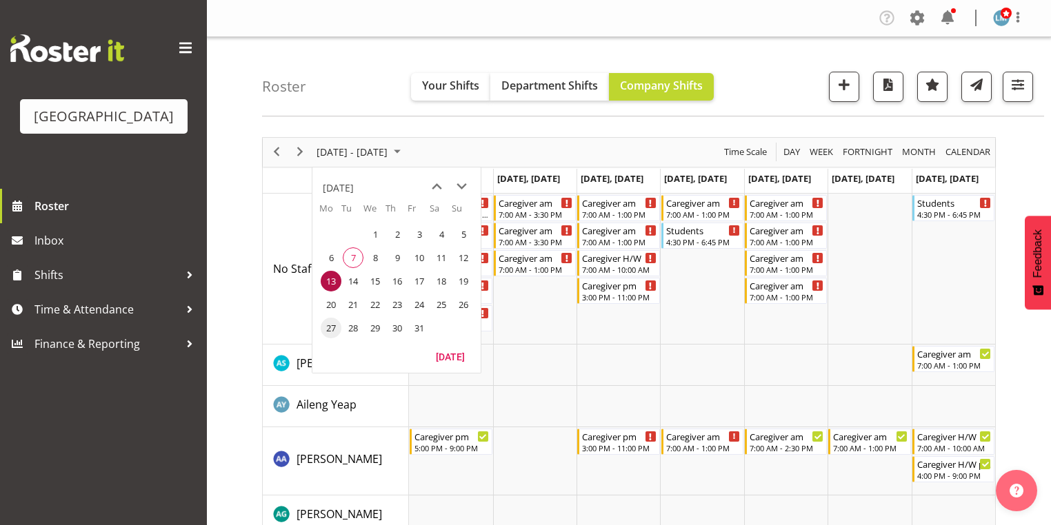
click at [332, 326] on span "27" at bounding box center [331, 328] width 21 height 21
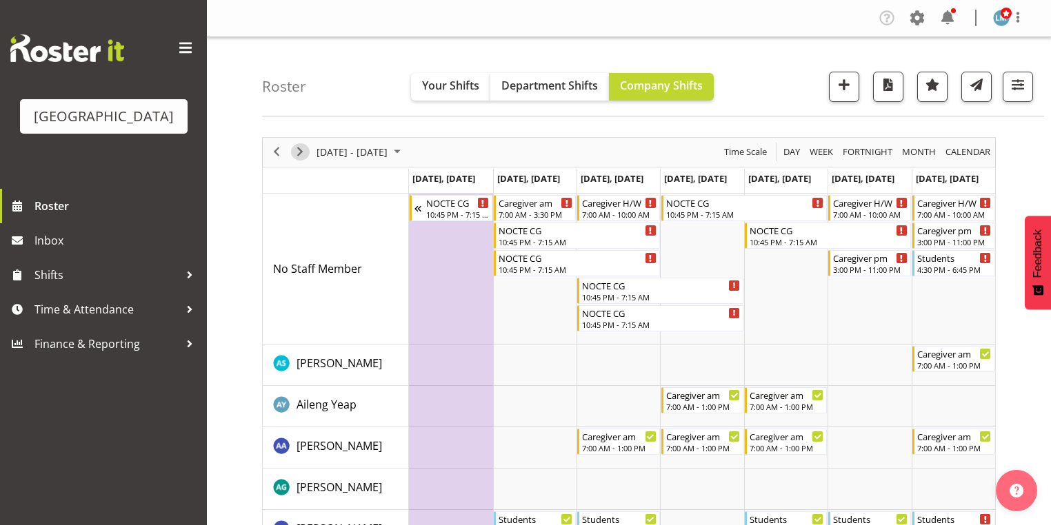
click at [304, 150] on span "Next" at bounding box center [300, 151] width 17 height 17
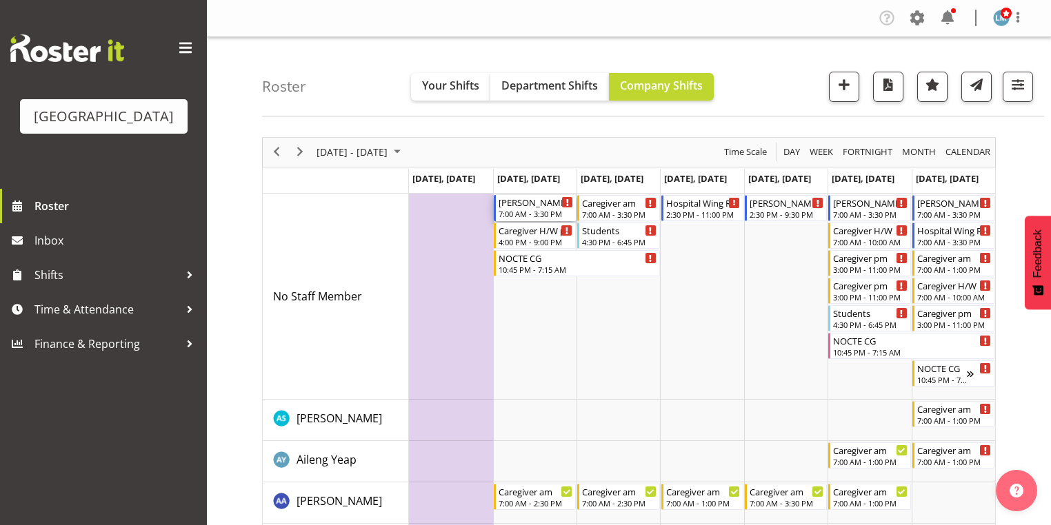
click at [514, 210] on div "7:00 AM - 3:30 PM" at bounding box center [536, 213] width 74 height 11
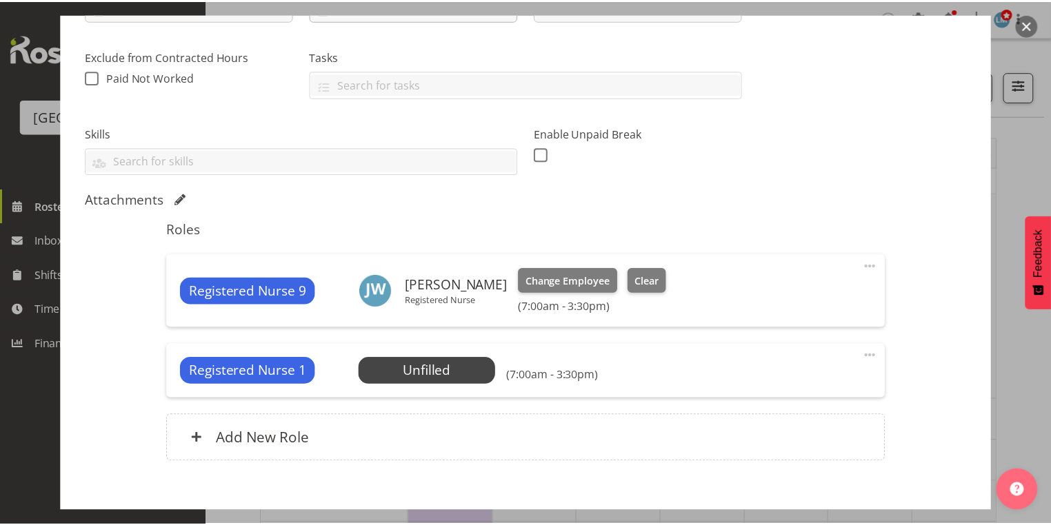
scroll to position [331, 0]
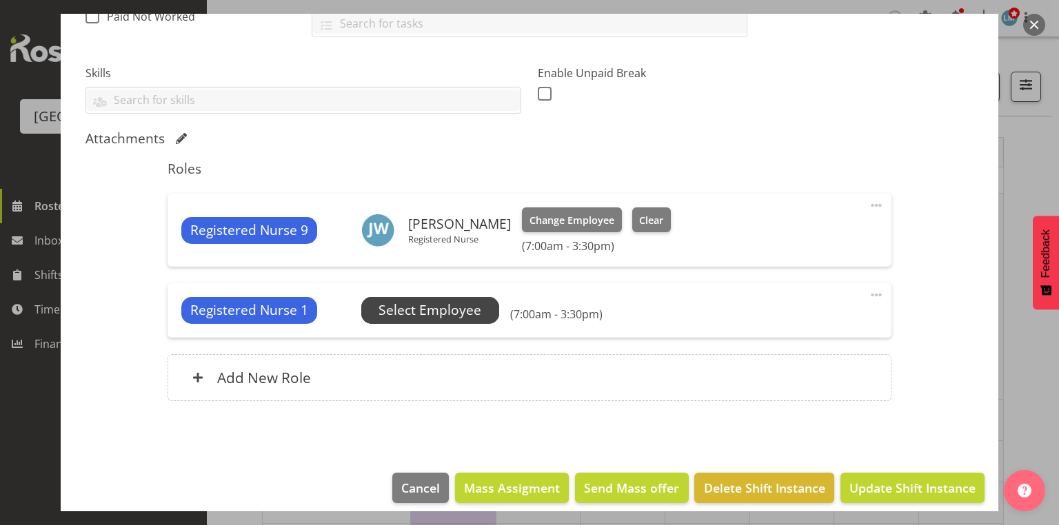
click at [422, 309] on span "Select Employee" at bounding box center [430, 311] width 103 height 20
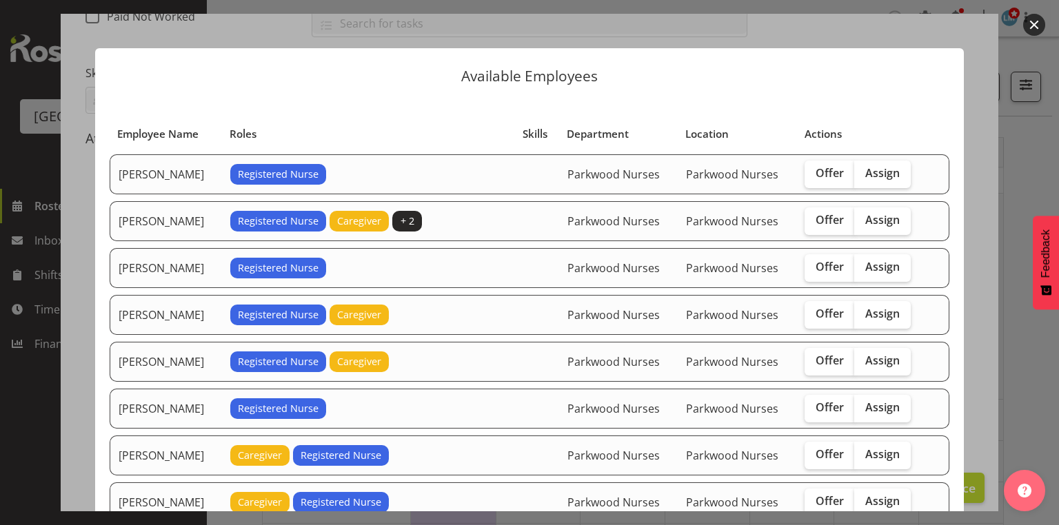
click at [1038, 23] on button "button" at bounding box center [1034, 25] width 22 height 22
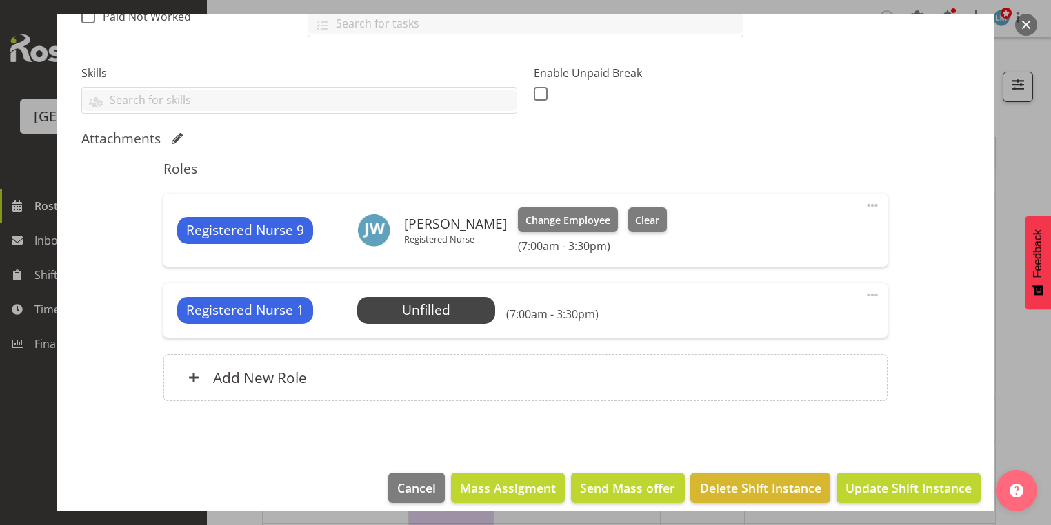
click at [1021, 22] on button "button" at bounding box center [1026, 25] width 22 height 22
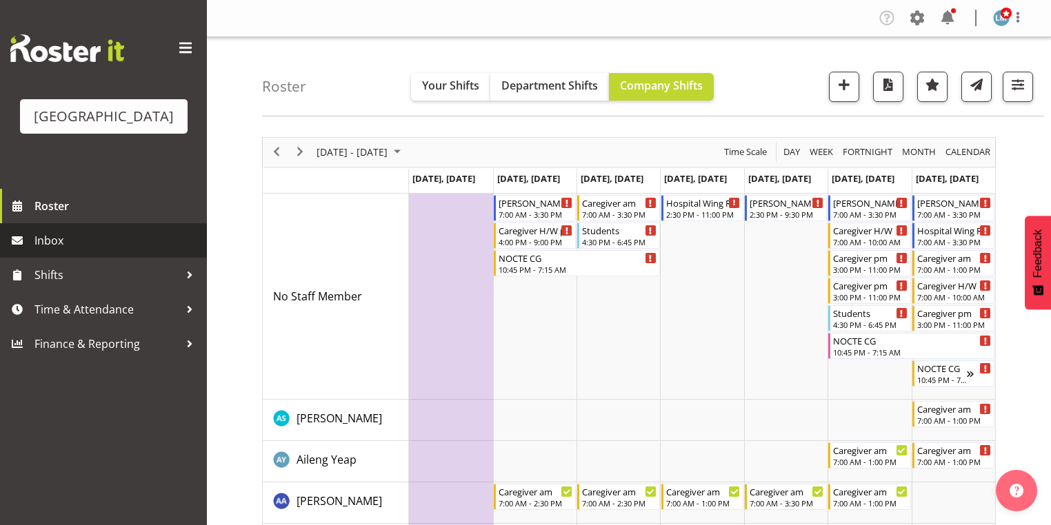
click at [34, 251] on span "Inbox" at bounding box center [116, 240] width 165 height 21
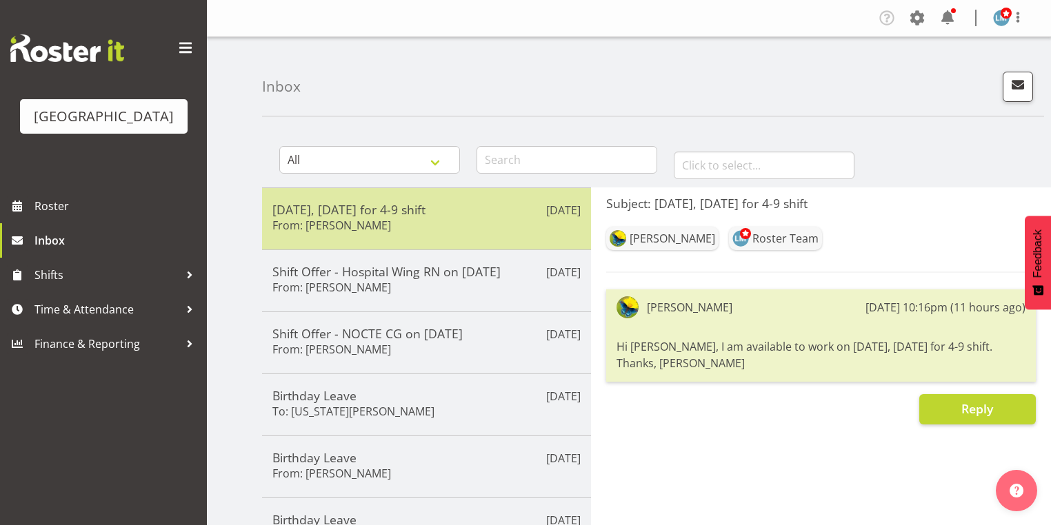
click at [449, 223] on div "Oct 29, Wednesday for 4-9 shift From: Gemma Hall" at bounding box center [426, 219] width 308 height 34
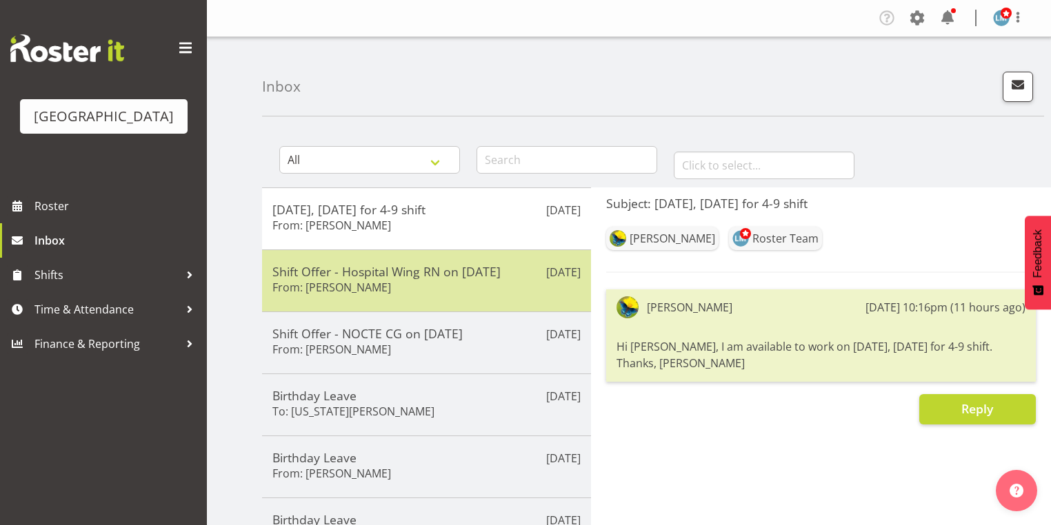
click at [425, 297] on div "Oct 6th Shift Offer - Hospital Wing RN on 01/11/25 From: Jessica Ransfield" at bounding box center [426, 281] width 329 height 62
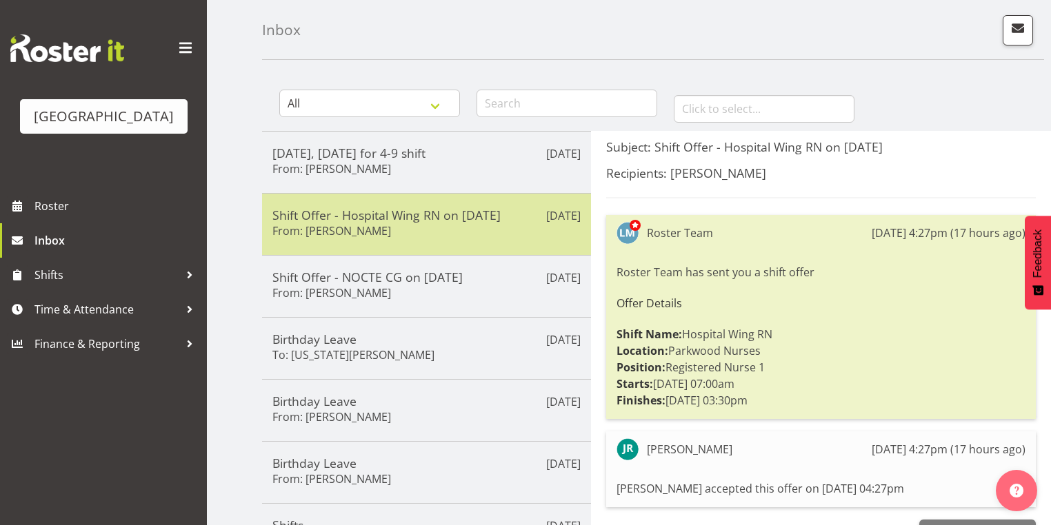
scroll to position [110, 0]
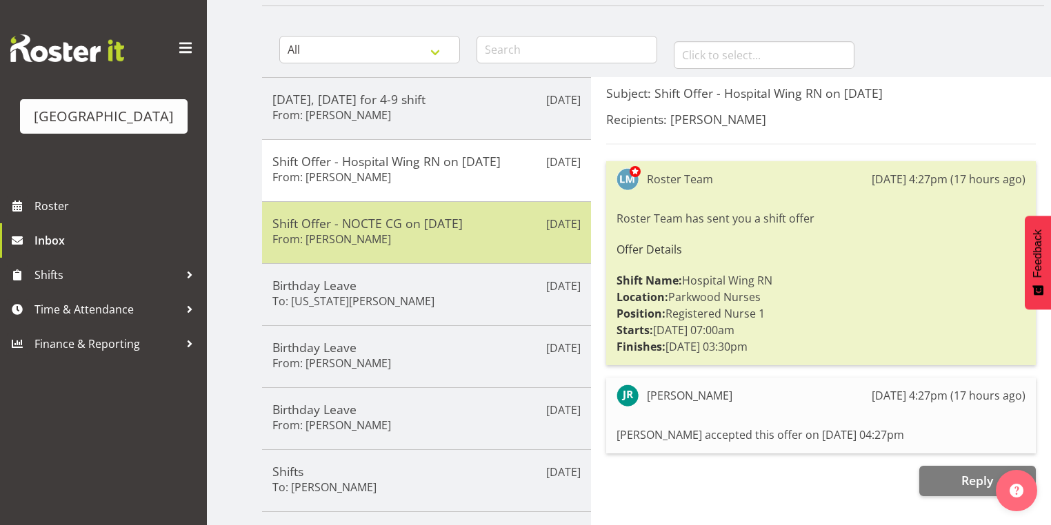
click at [445, 230] on div "Shift Offer - NOCTE CG on 28/10/25 From: Rina Armitage" at bounding box center [426, 233] width 308 height 34
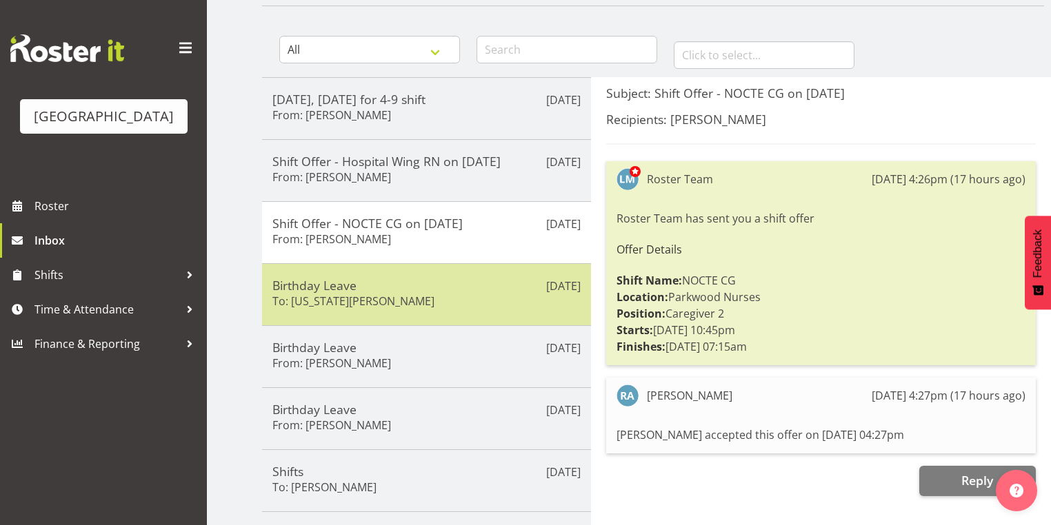
click at [465, 290] on h5 "Birthday Leave" at bounding box center [426, 285] width 308 height 15
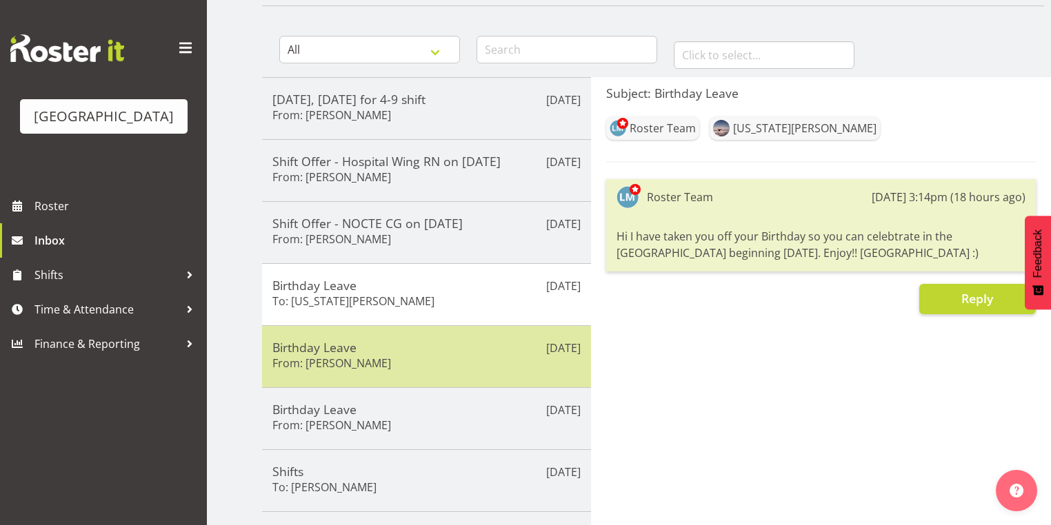
click at [467, 364] on div "Birthday Leave From: Samah Aboud" at bounding box center [426, 357] width 308 height 34
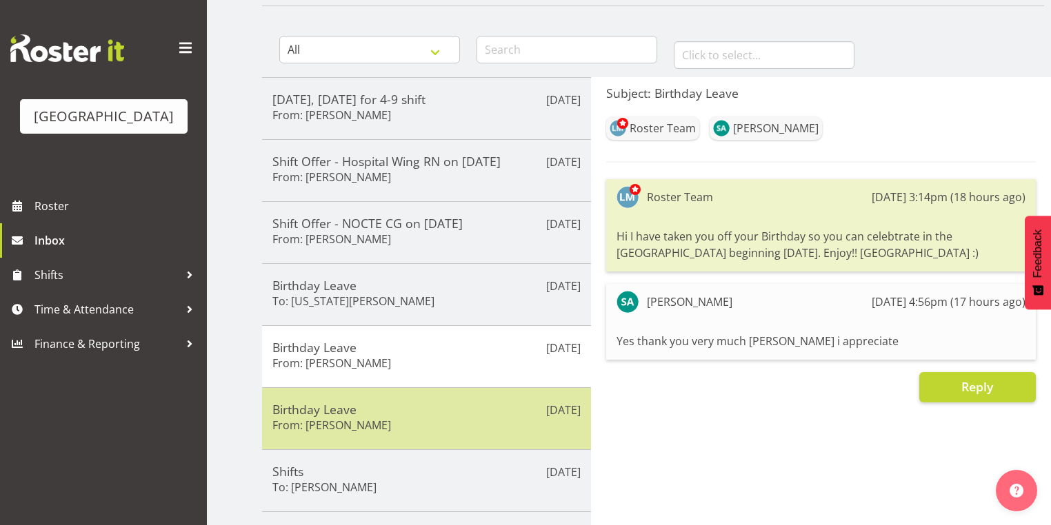
click at [458, 407] on h5 "Birthday Leave" at bounding box center [426, 409] width 308 height 15
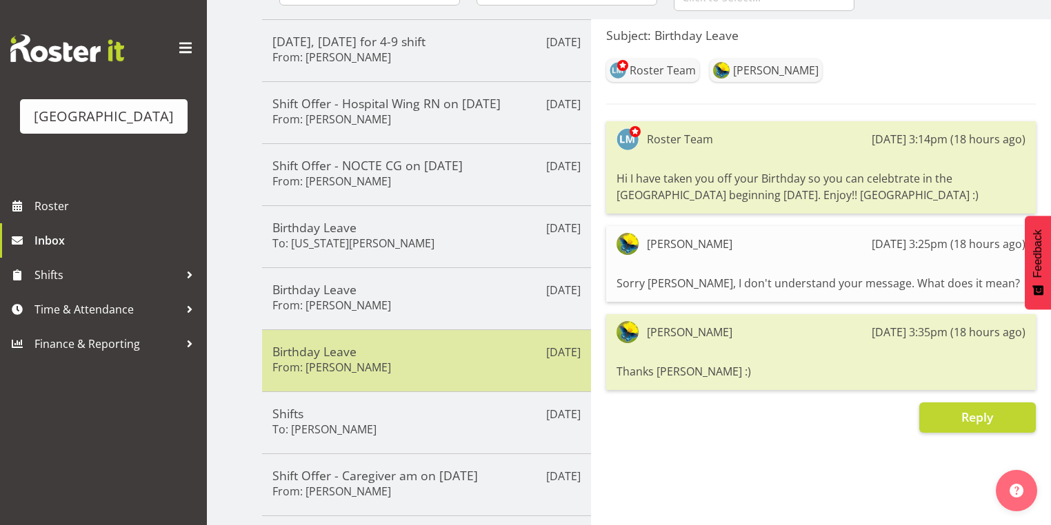
scroll to position [276, 0]
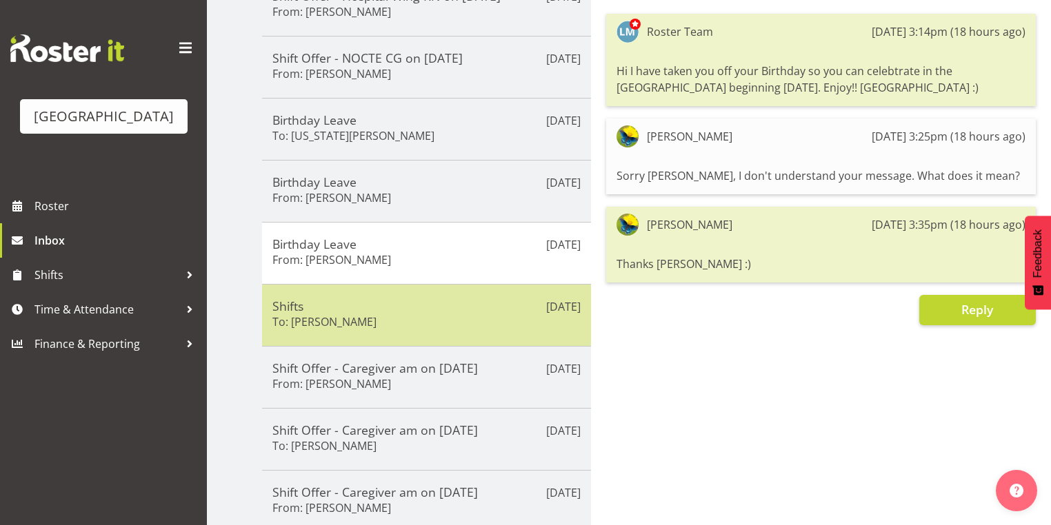
click at [448, 306] on h5 "Shifts" at bounding box center [426, 306] width 308 height 15
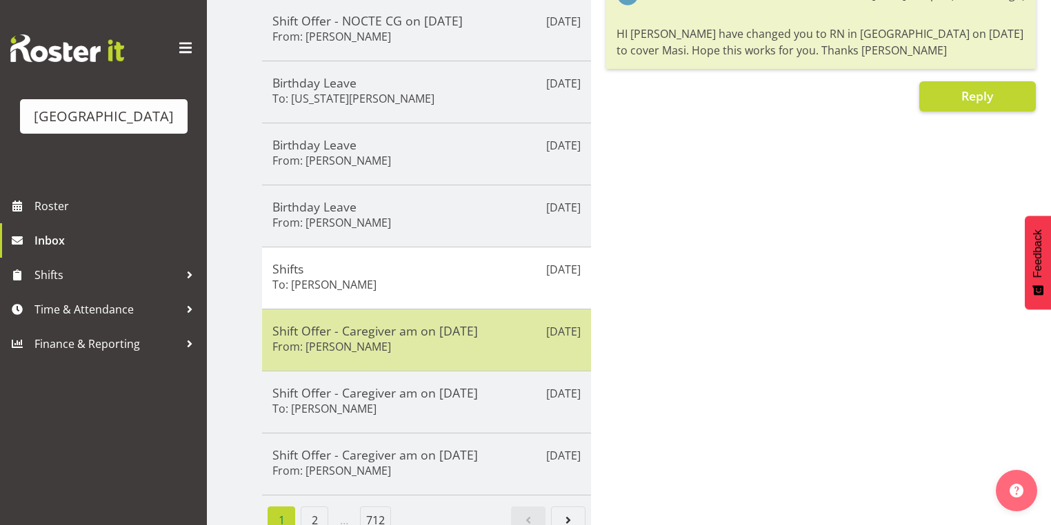
scroll to position [331, 0]
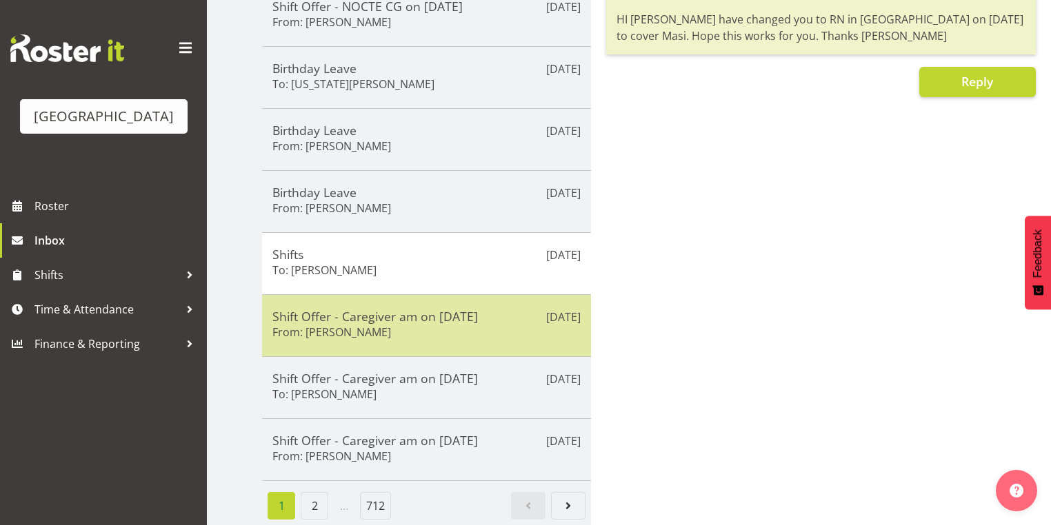
click at [465, 320] on div "Shift Offer - Caregiver am on 07/10/25 From: Jamilla Lockyer" at bounding box center [426, 326] width 308 height 34
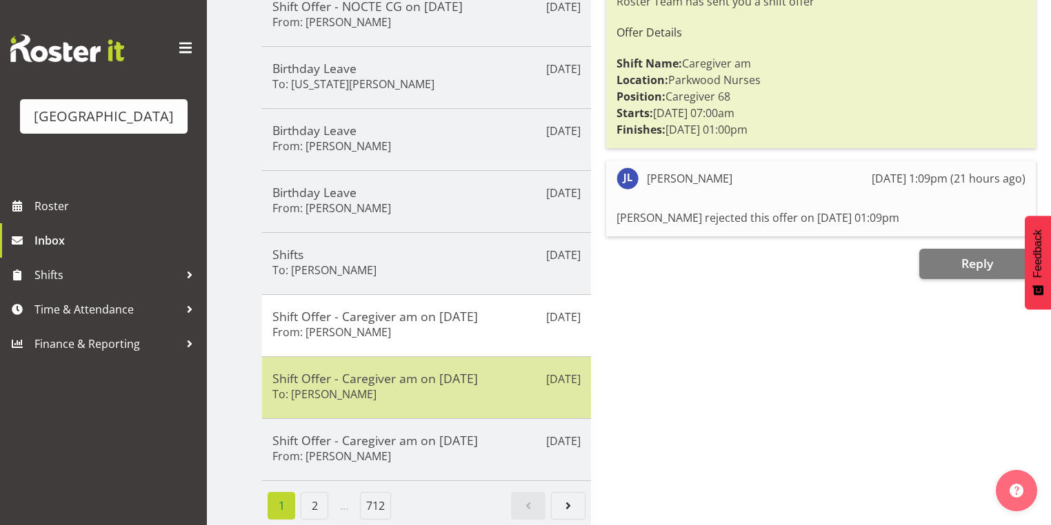
click at [476, 386] on div "Shift Offer - Caregiver am on 07/10/25 To: Mai Reglos" at bounding box center [426, 388] width 308 height 34
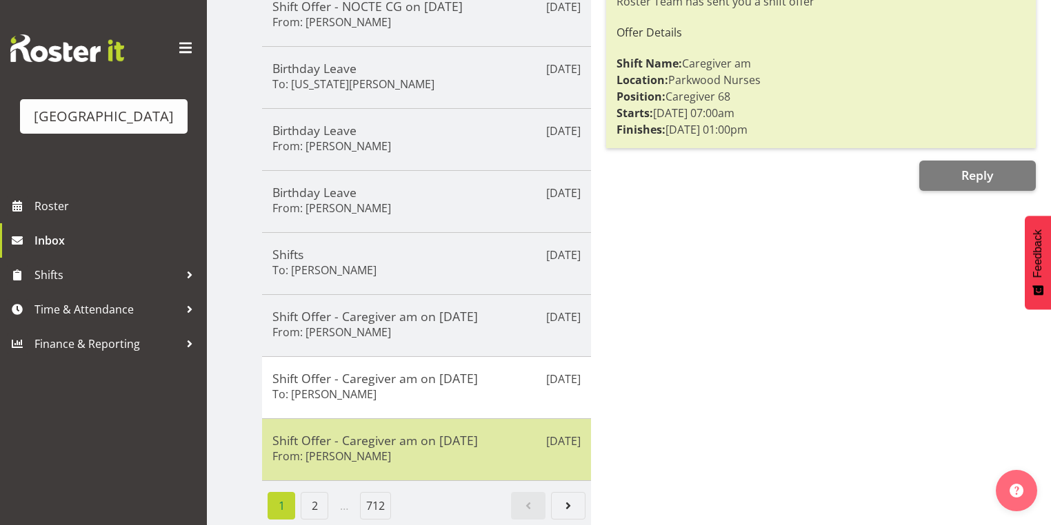
click at [496, 433] on h5 "Shift Offer - Caregiver am on 07/10/25" at bounding box center [426, 440] width 308 height 15
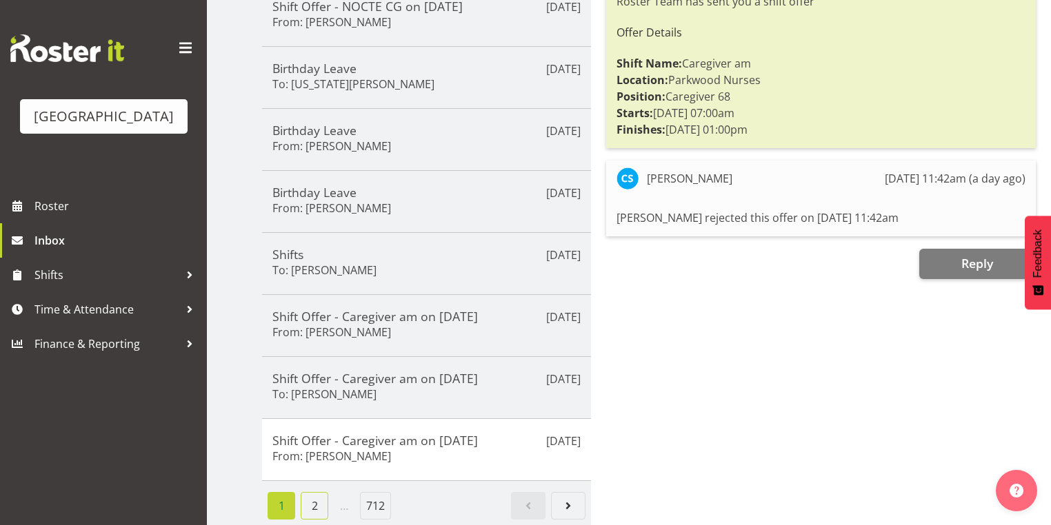
click at [314, 492] on link "2" at bounding box center [315, 506] width 28 height 28
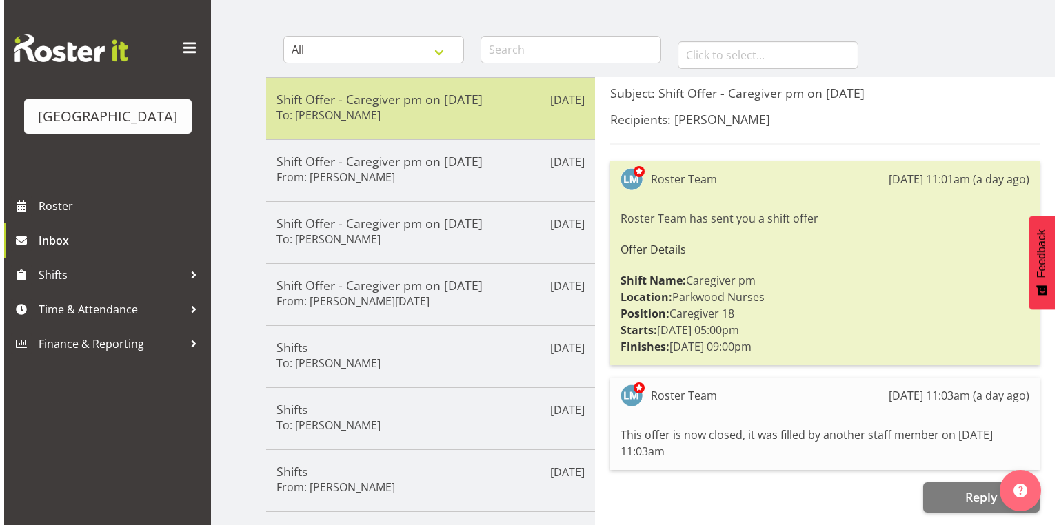
scroll to position [0, 0]
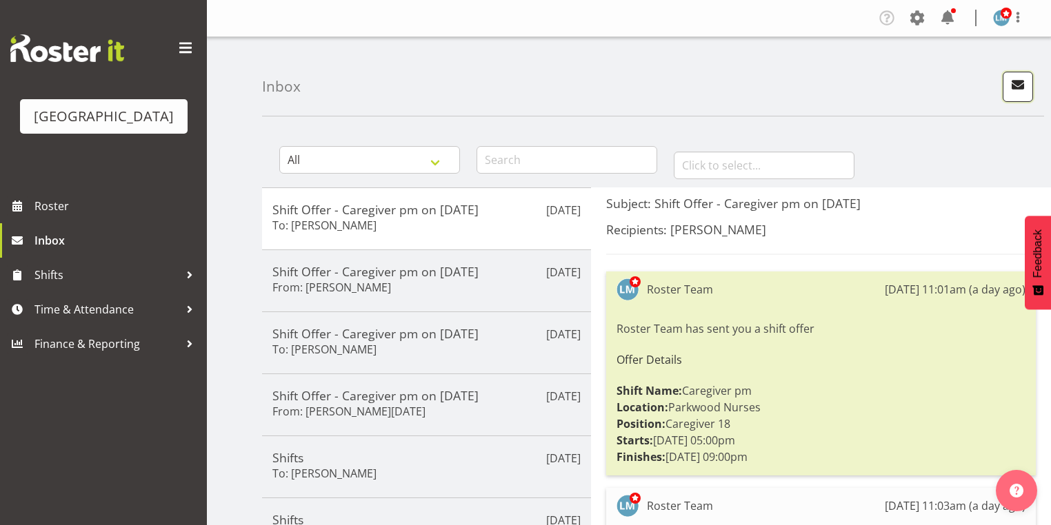
click at [1017, 74] on button "button" at bounding box center [1018, 87] width 30 height 30
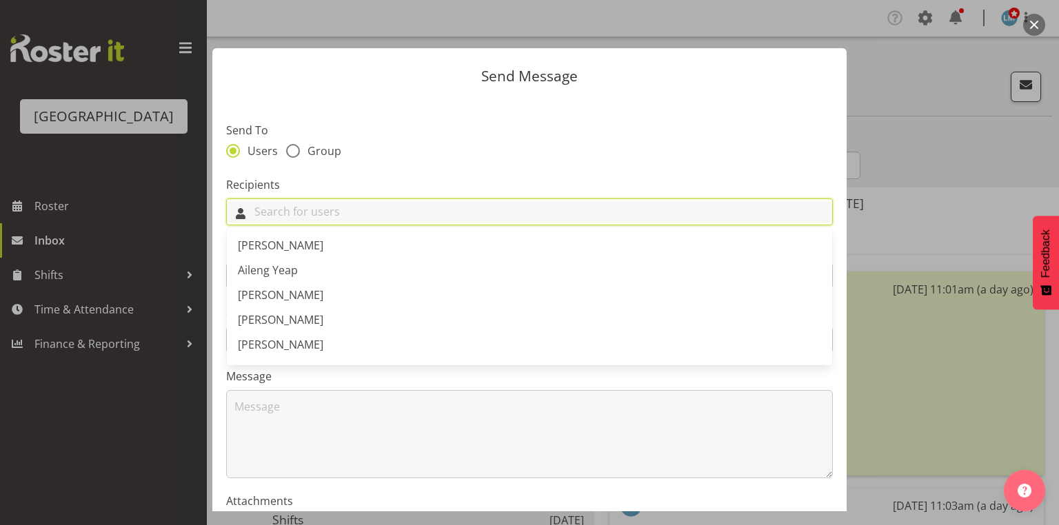
click at [387, 216] on input "text" at bounding box center [529, 211] width 605 height 21
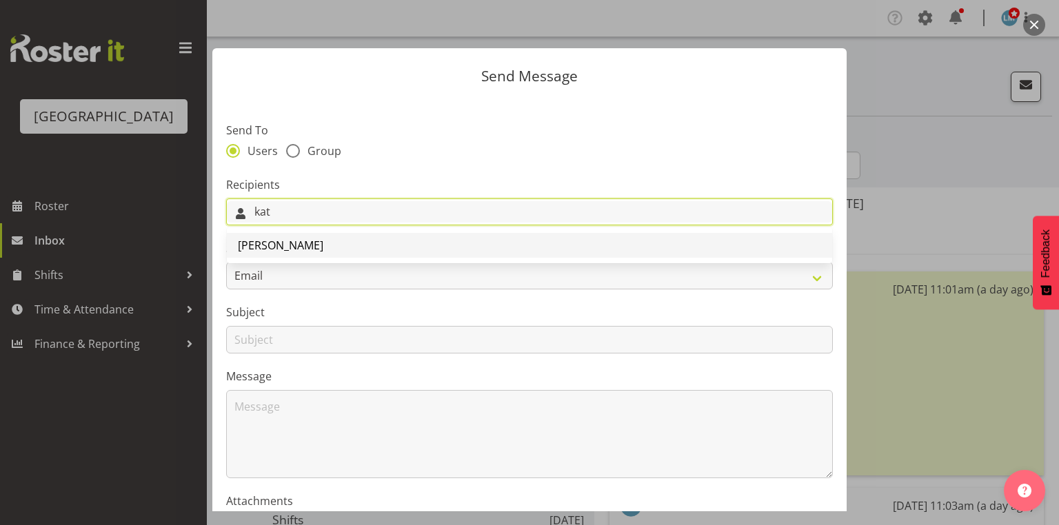
type input "kat"
click at [312, 245] on link "[PERSON_NAME]" at bounding box center [529, 245] width 605 height 25
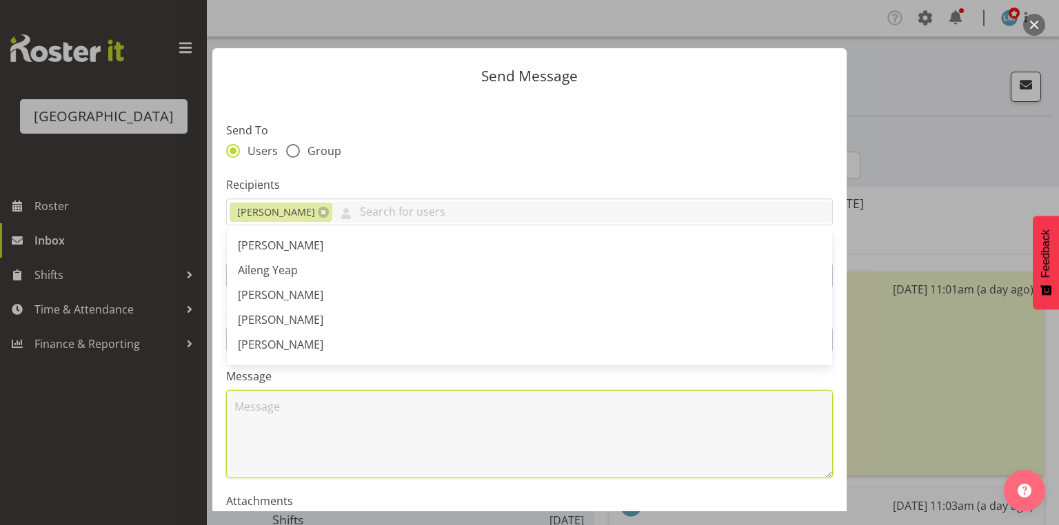
click at [399, 437] on textarea at bounding box center [529, 434] width 607 height 88
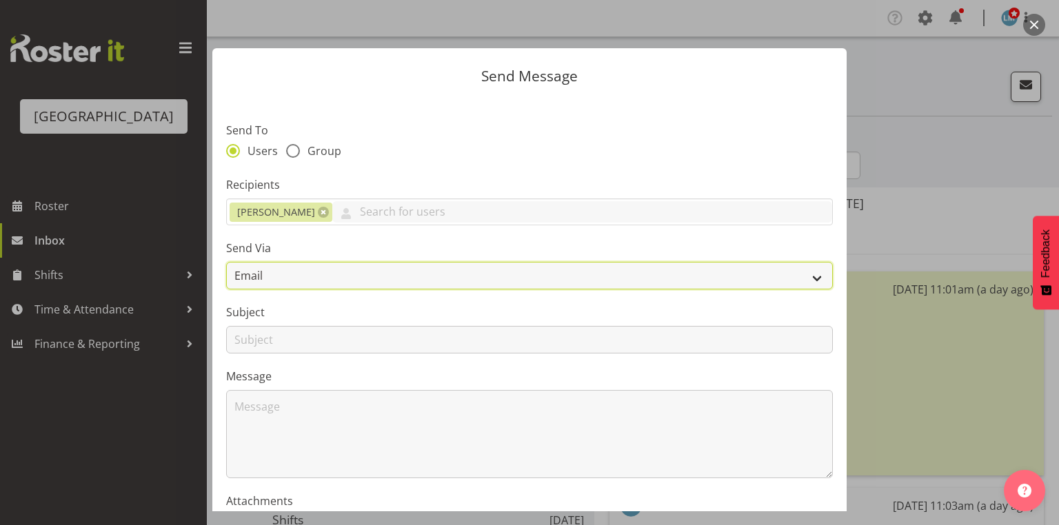
drag, startPoint x: 807, startPoint y: 279, endPoint x: 741, endPoint y: 287, distance: 66.0
click at [807, 279] on select "Email SMS" at bounding box center [529, 276] width 607 height 28
select select "sms"
click at [226, 262] on select "Email SMS" at bounding box center [529, 276] width 607 height 28
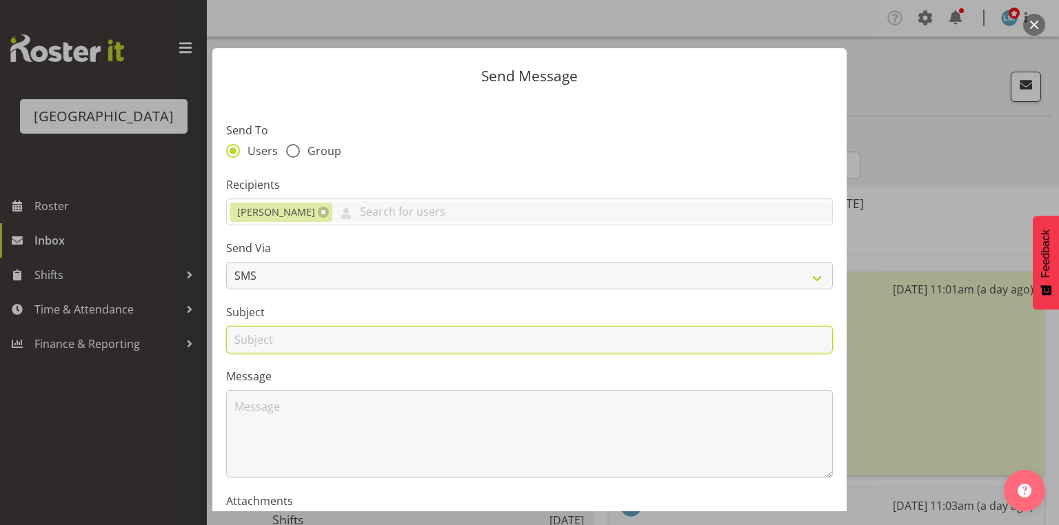
click at [251, 344] on input "text" at bounding box center [529, 340] width 607 height 28
type input "Leave"
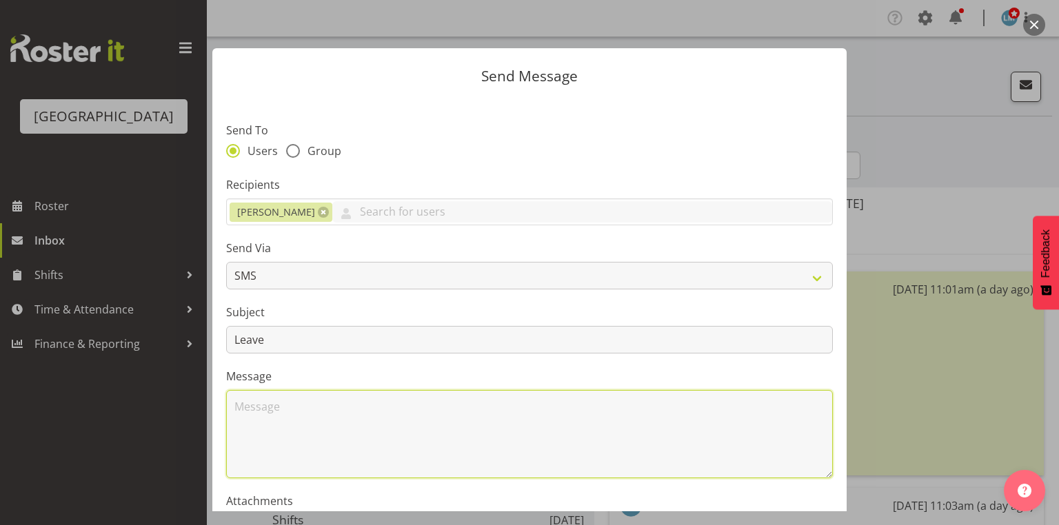
click at [310, 410] on textarea at bounding box center [529, 434] width 607 height 88
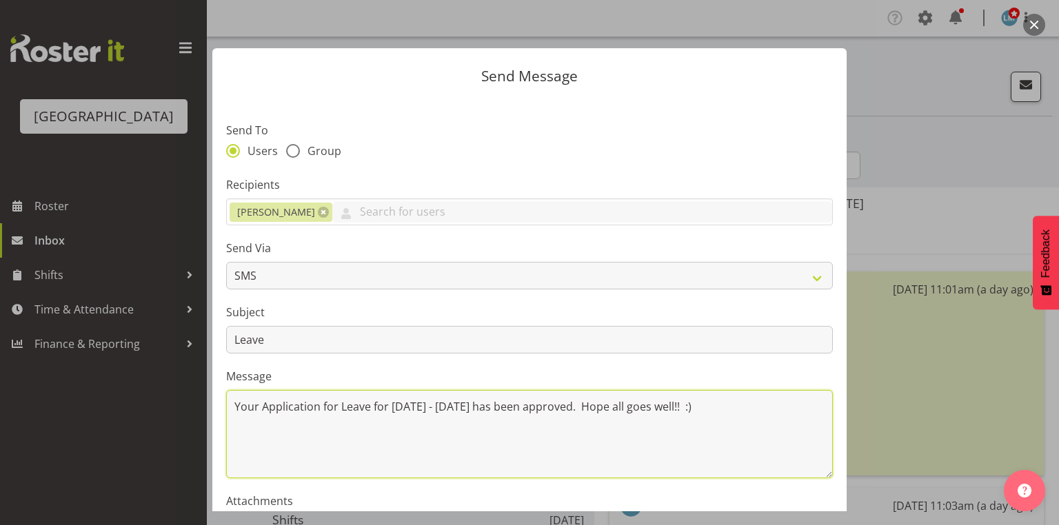
scroll to position [166, 0]
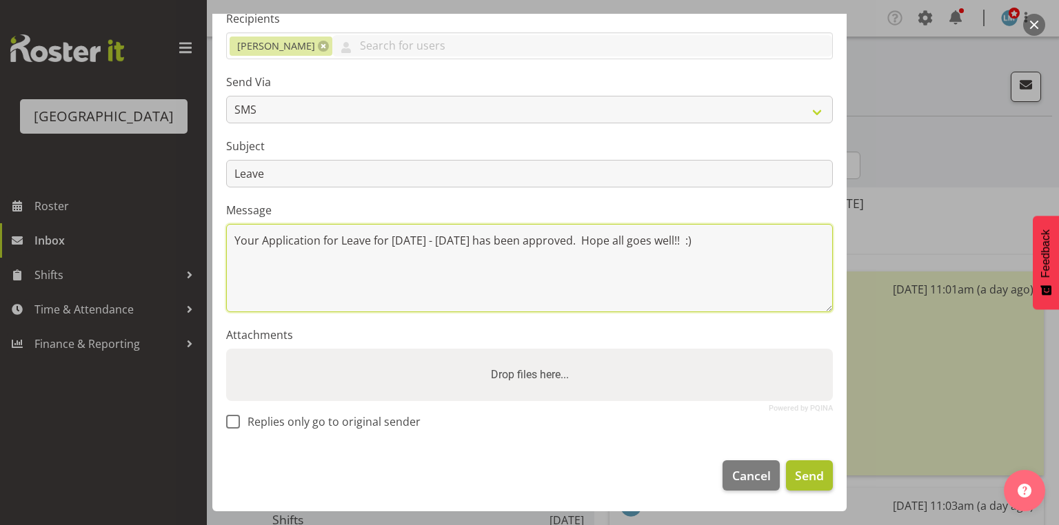
type textarea "Your Application for Leave for 29 - 31 October has been approved. Hope all goes…"
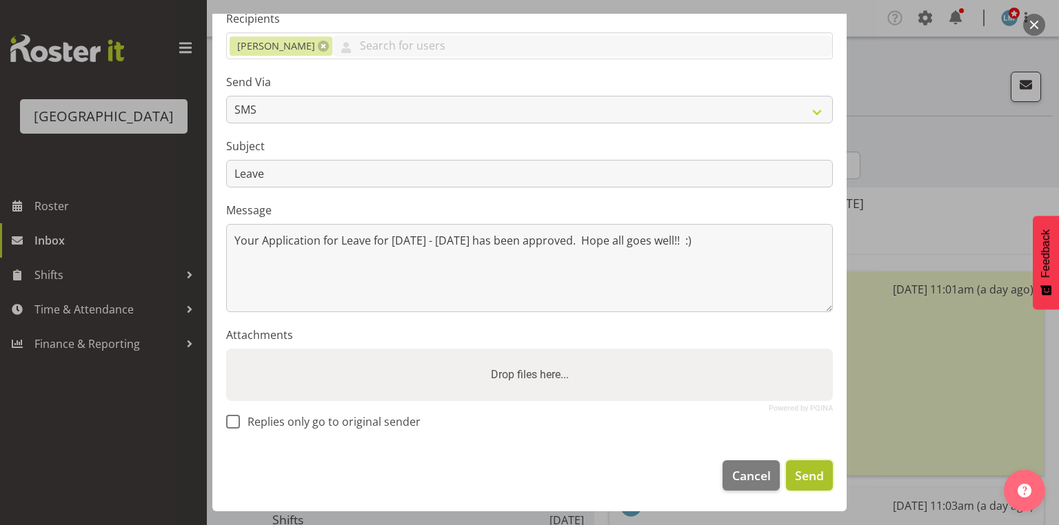
click at [796, 474] on span "Send" at bounding box center [809, 476] width 29 height 18
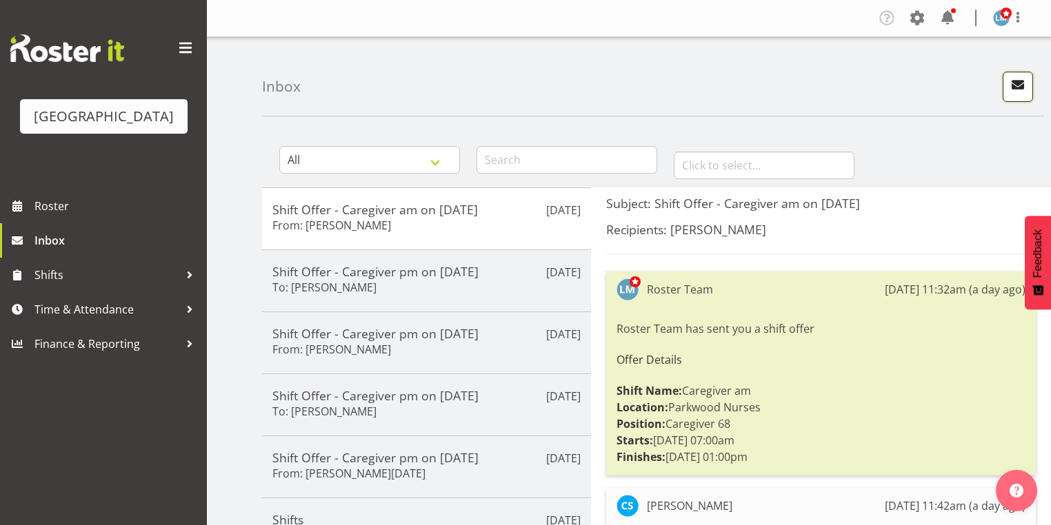
click at [1021, 83] on span "button" at bounding box center [1018, 85] width 18 height 18
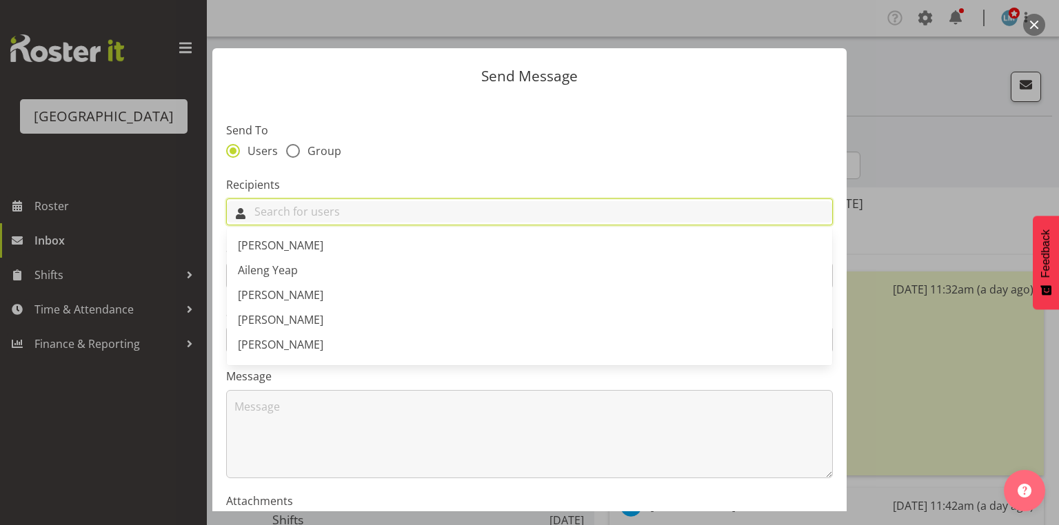
click at [646, 210] on input "text" at bounding box center [529, 211] width 605 height 21
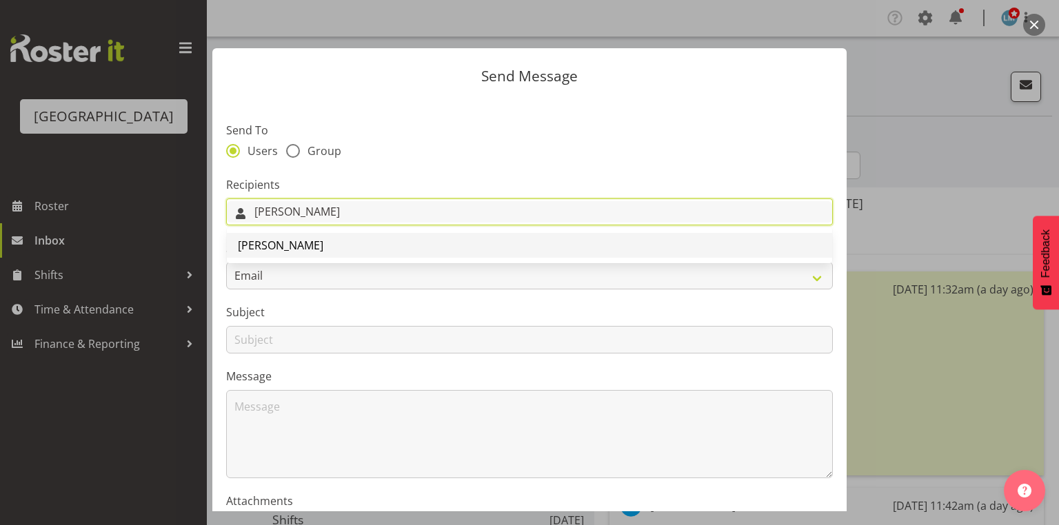
type input "Ellis"
click at [289, 241] on span "[PERSON_NAME]" at bounding box center [280, 245] width 85 height 15
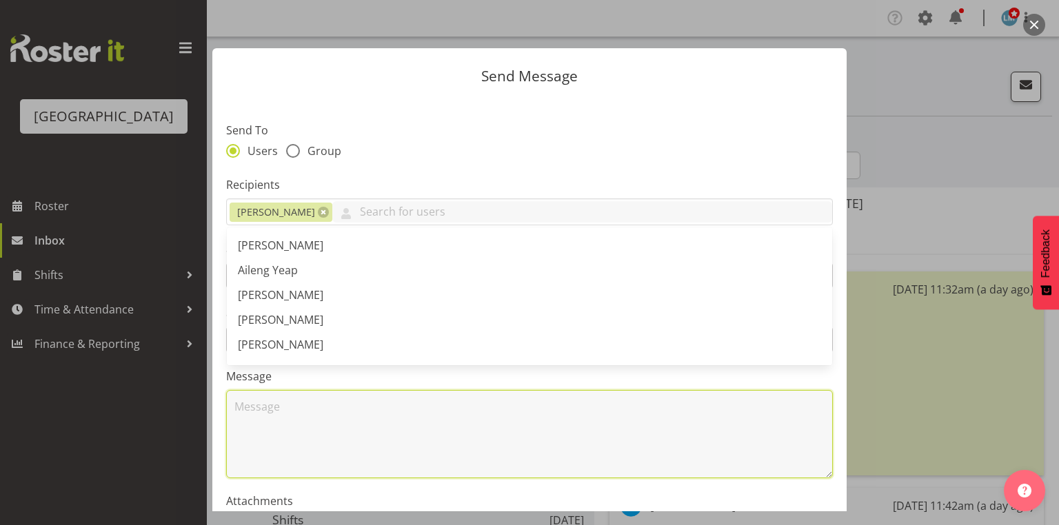
click at [316, 444] on textarea at bounding box center [529, 434] width 607 height 88
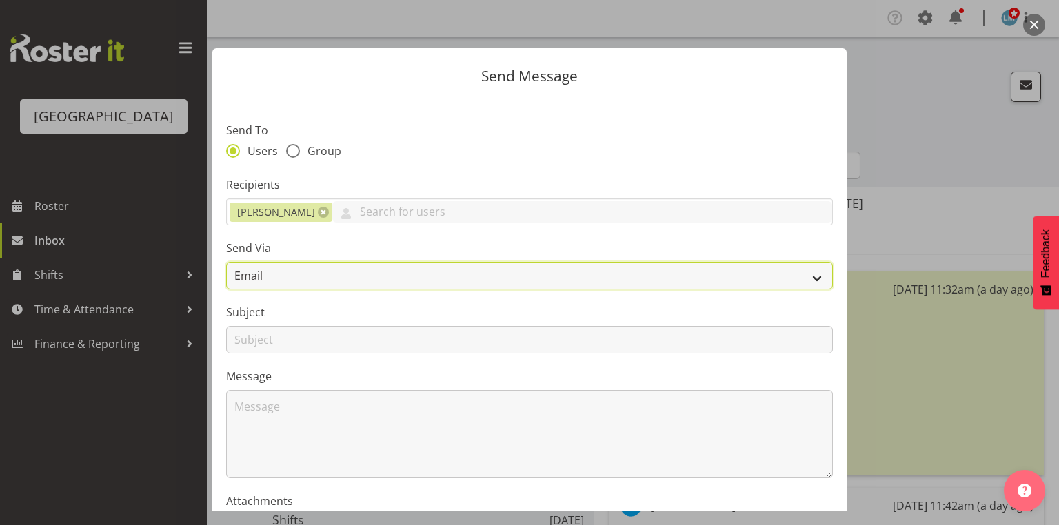
click at [803, 283] on select "Email SMS" at bounding box center [529, 276] width 607 height 28
select select "sms"
click at [226, 262] on select "Email SMS" at bounding box center [529, 276] width 607 height 28
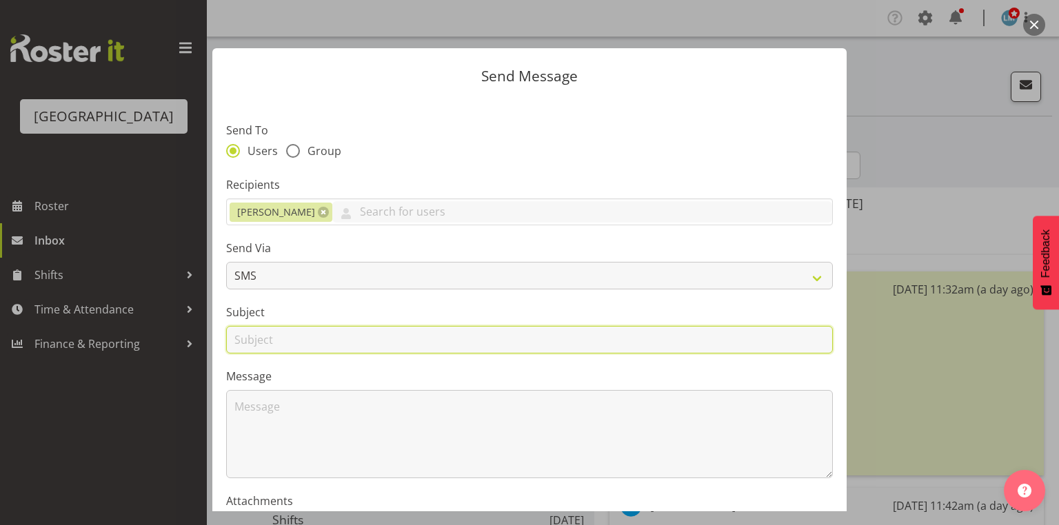
click at [249, 348] on input "text" at bounding box center [529, 340] width 607 height 28
type input "Leave"
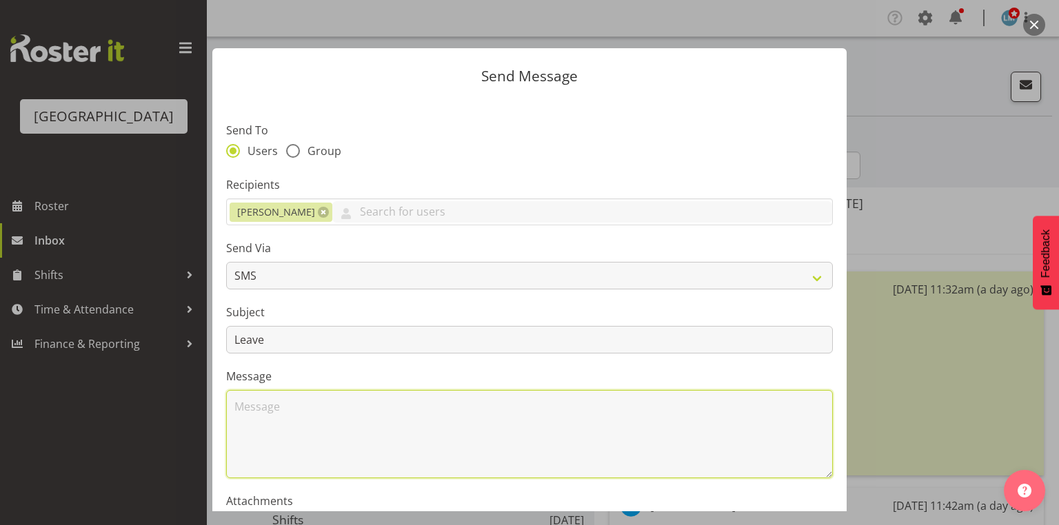
click at [303, 419] on textarea at bounding box center [529, 434] width 607 height 88
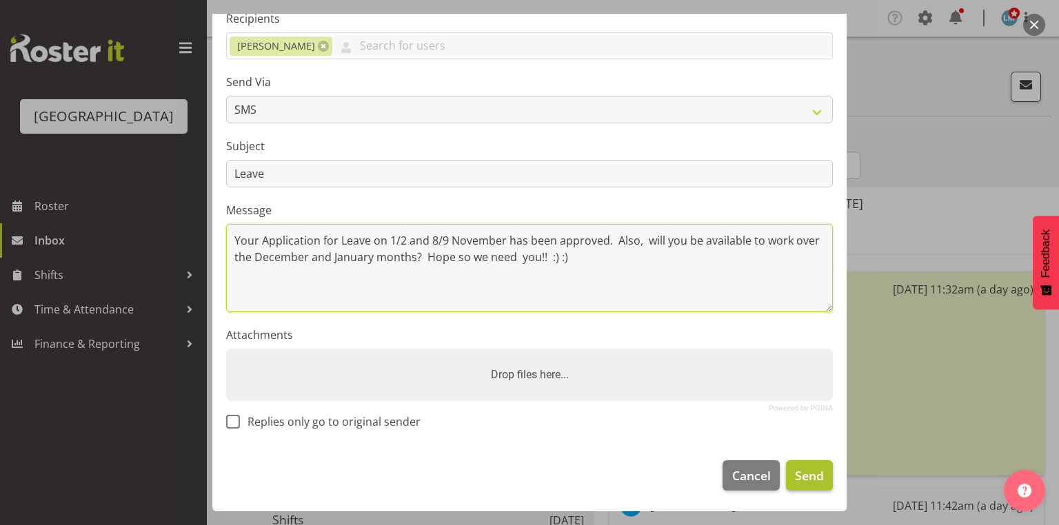
type textarea "Your Application for Leave on 1/2 and 8/9 November has been approved. Also, wil…"
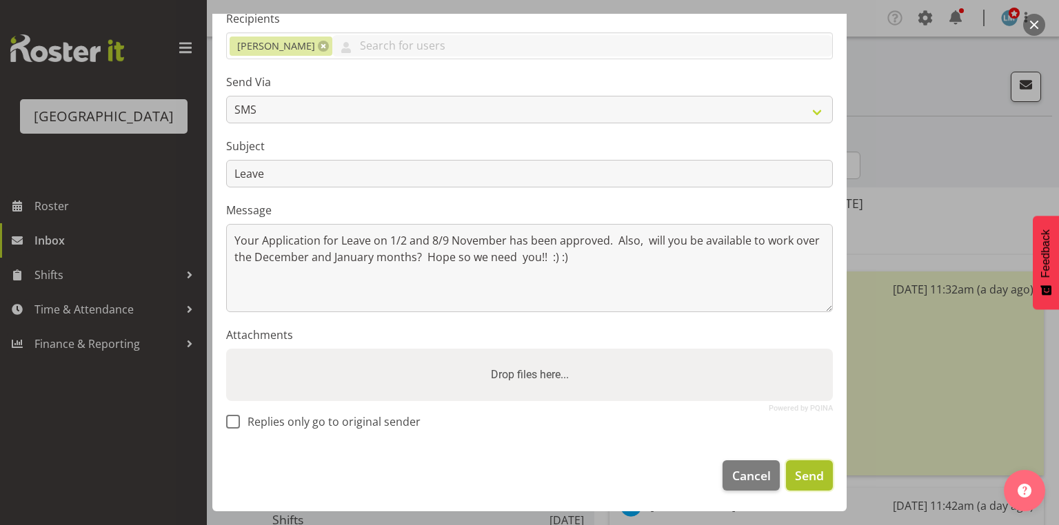
click at [807, 472] on span "Send" at bounding box center [809, 476] width 29 height 18
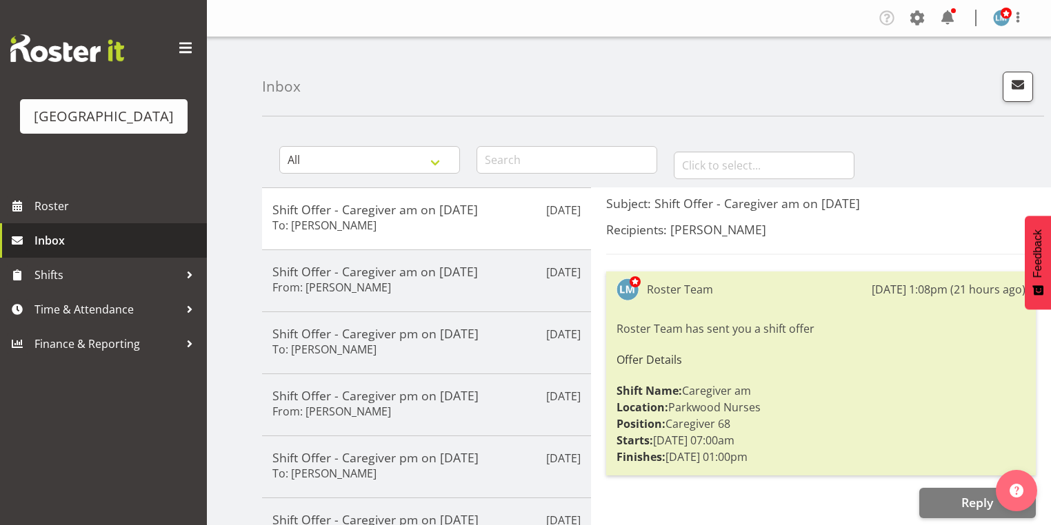
click at [53, 251] on span "Inbox" at bounding box center [116, 240] width 165 height 21
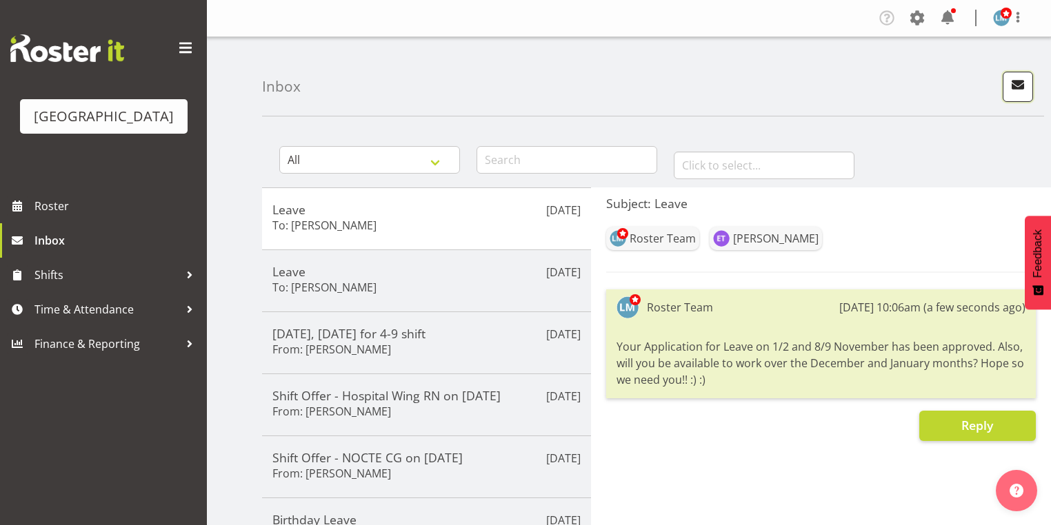
click at [1020, 81] on span "button" at bounding box center [1018, 85] width 18 height 18
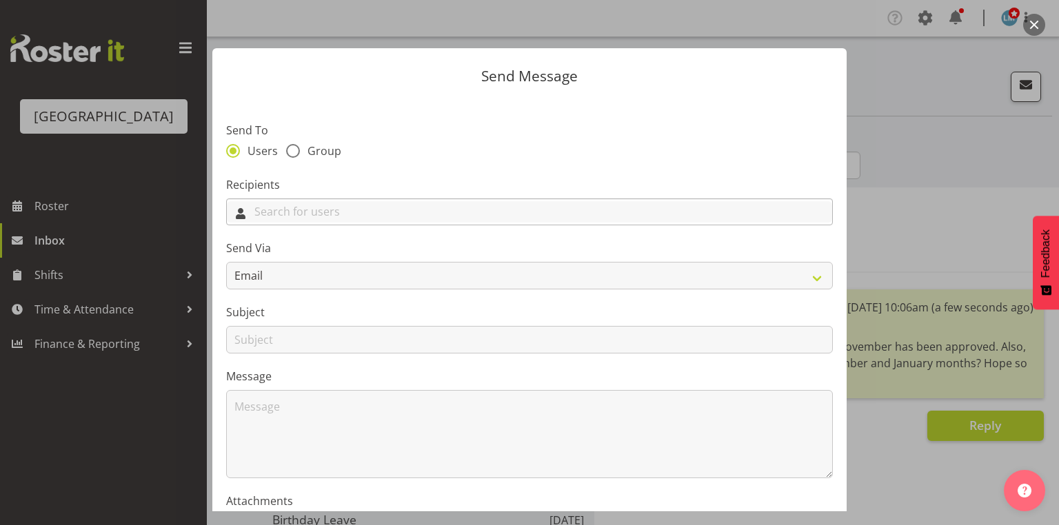
click at [331, 222] on input "text" at bounding box center [529, 211] width 605 height 21
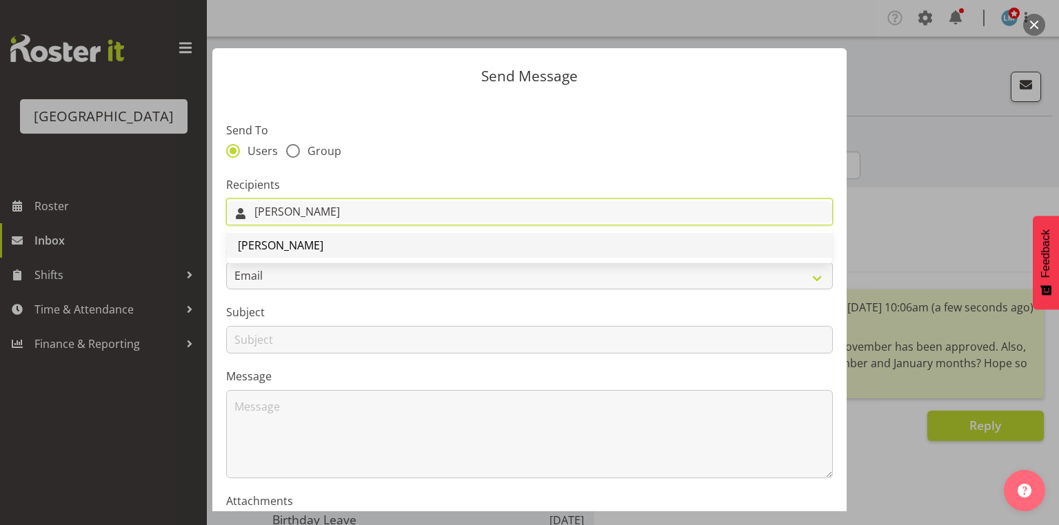
type input "[PERSON_NAME]"
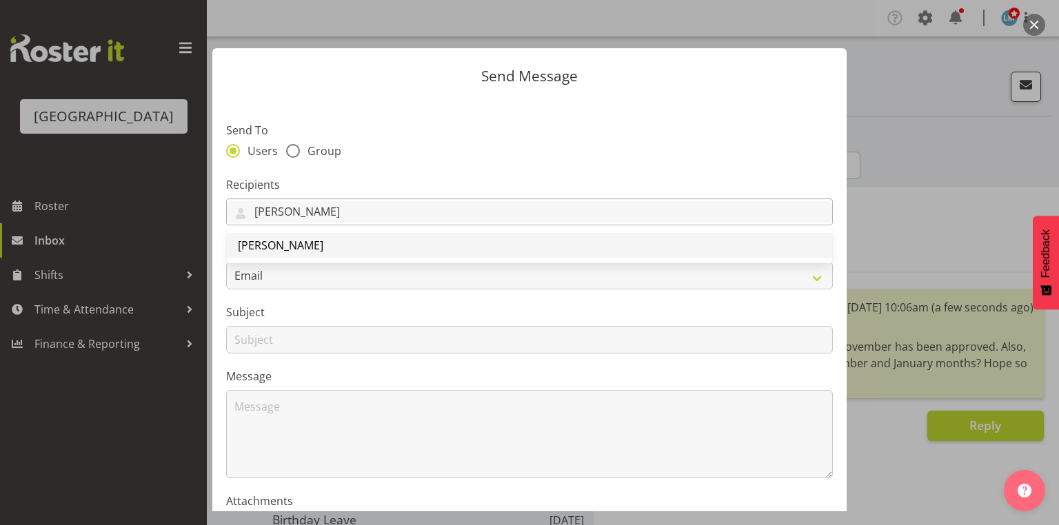
click at [317, 244] on span "[PERSON_NAME]" at bounding box center [280, 245] width 85 height 15
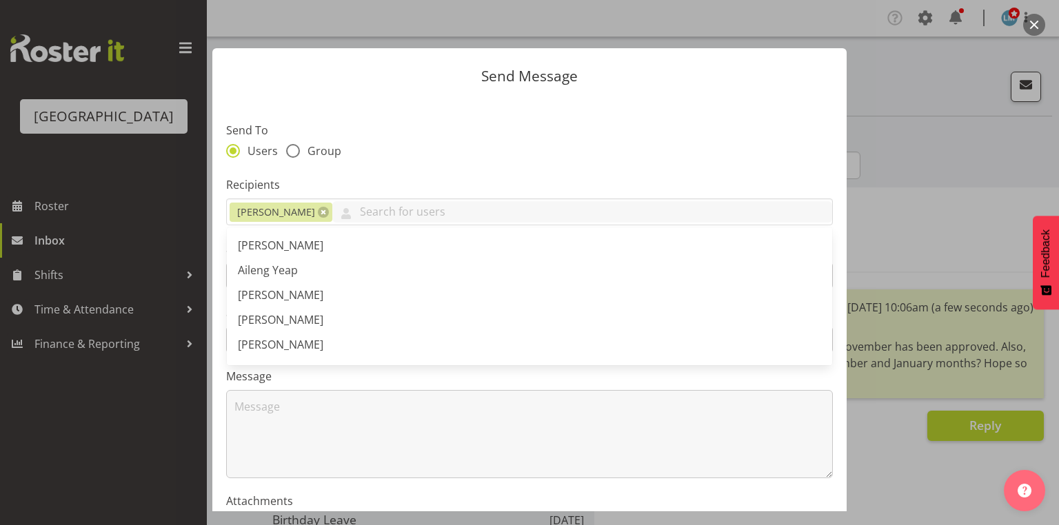
click at [336, 376] on label "Message" at bounding box center [529, 376] width 607 height 17
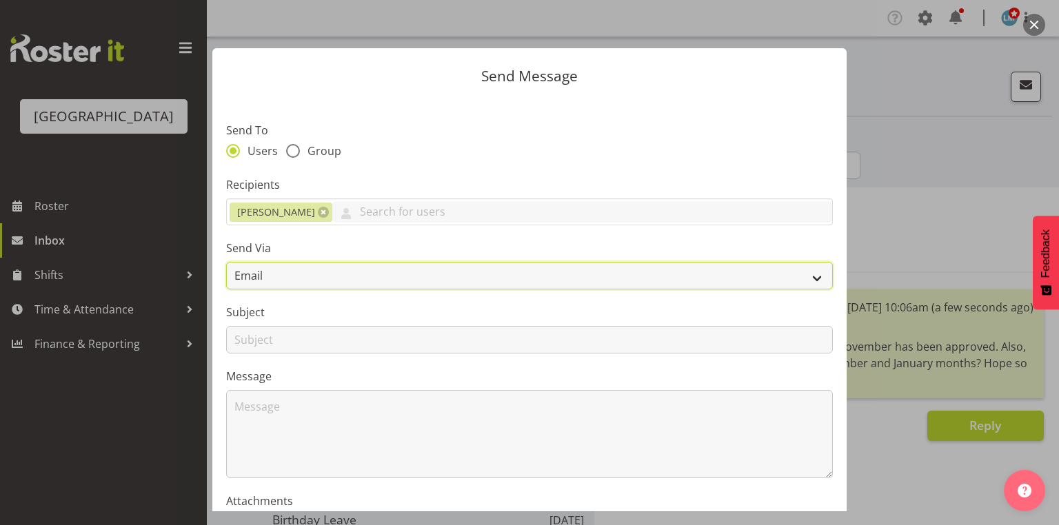
drag, startPoint x: 812, startPoint y: 277, endPoint x: 788, endPoint y: 281, distance: 24.4
click at [812, 277] on select "Email SMS" at bounding box center [529, 276] width 607 height 28
select select "sms"
click at [226, 262] on select "Email SMS" at bounding box center [529, 276] width 607 height 28
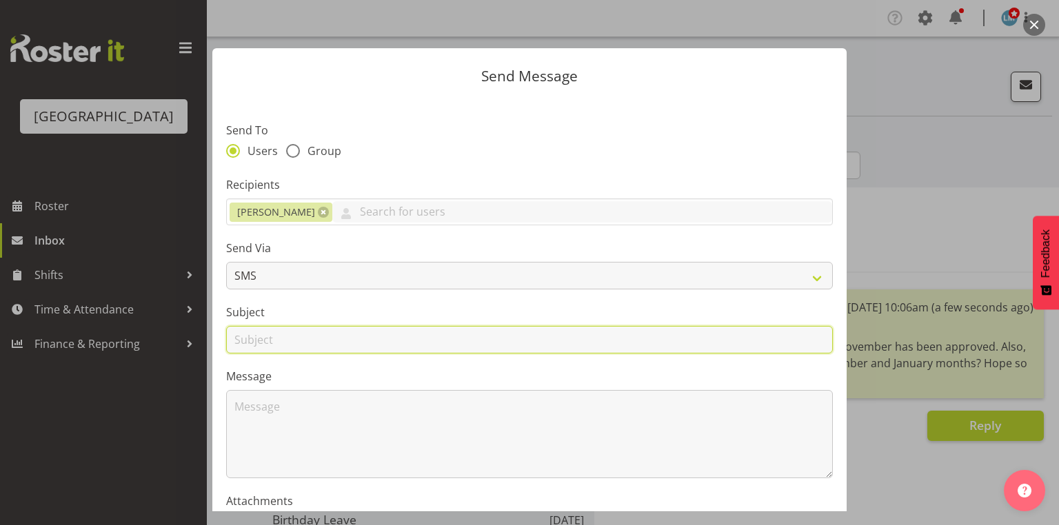
click at [261, 345] on input "text" at bounding box center [529, 340] width 607 height 28
type input "Leave"
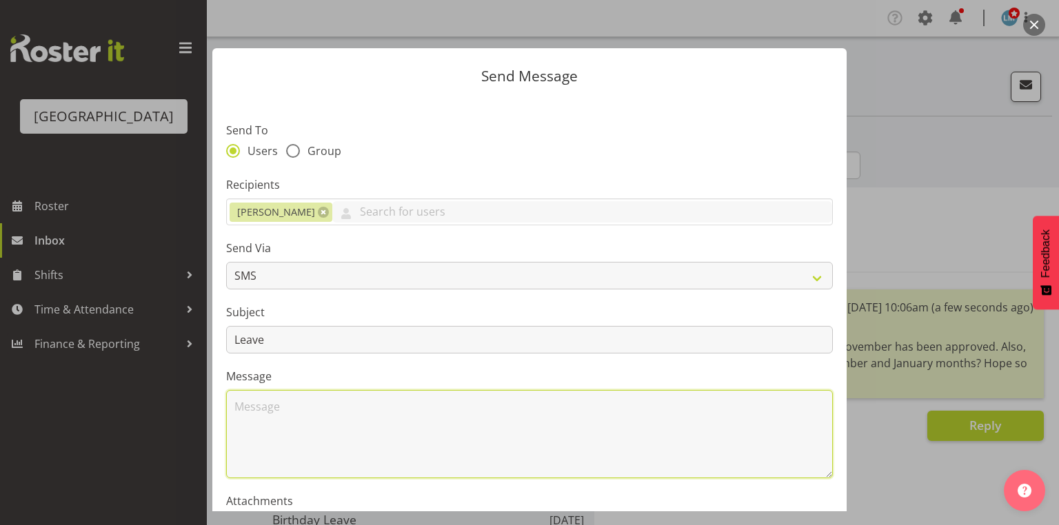
click at [299, 405] on textarea at bounding box center [529, 434] width 607 height 88
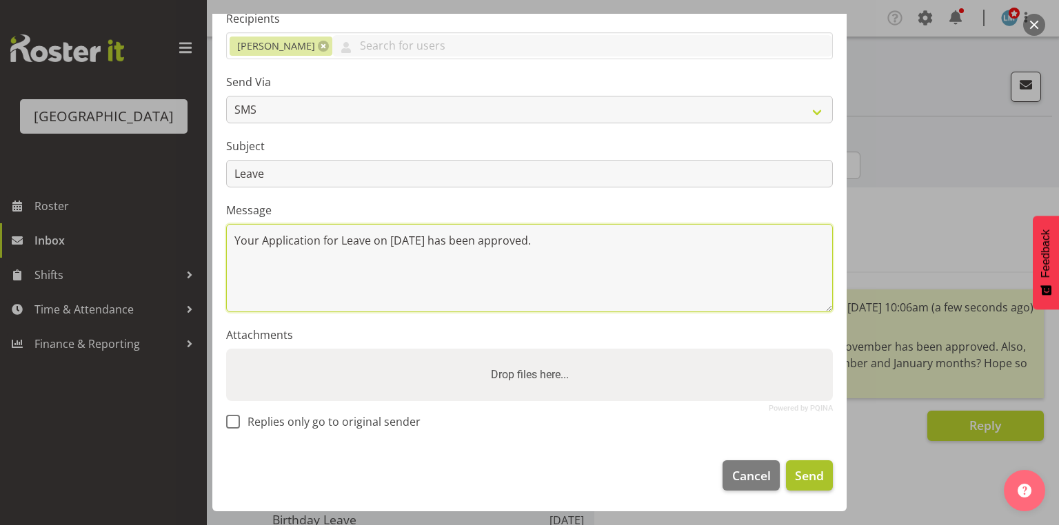
type textarea "Your Application for Leave on 26 October has been approved."
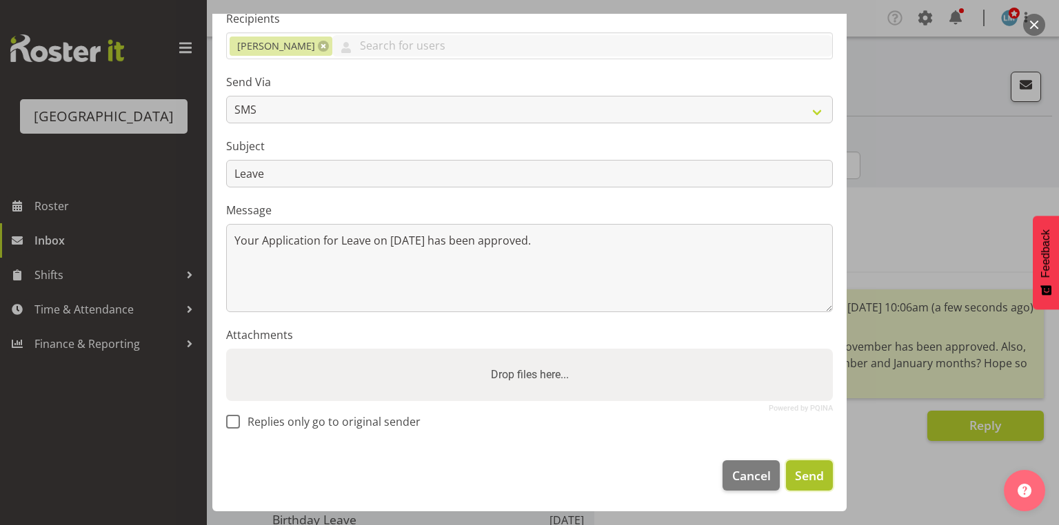
click at [816, 478] on button "Send" at bounding box center [809, 476] width 47 height 30
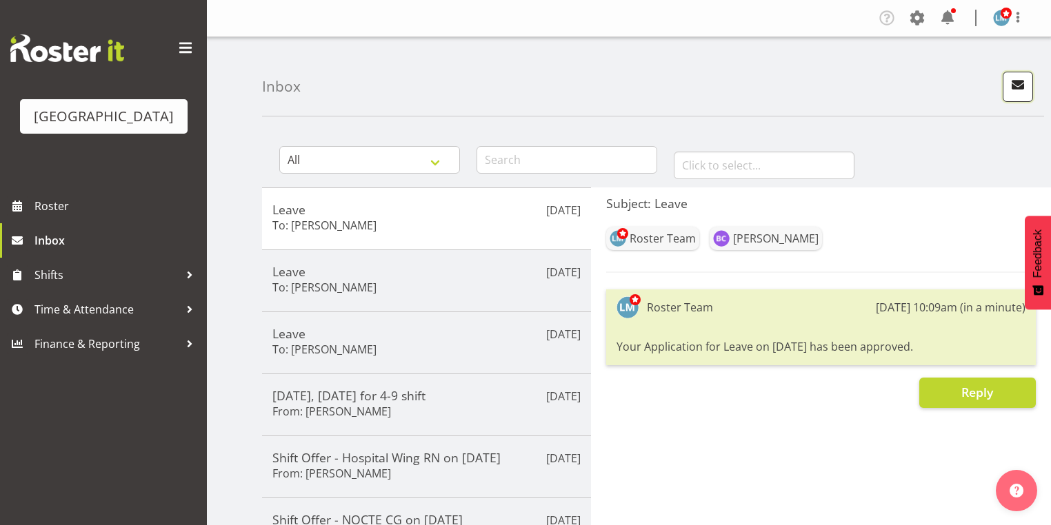
click at [1009, 86] on span "button" at bounding box center [1018, 85] width 18 height 18
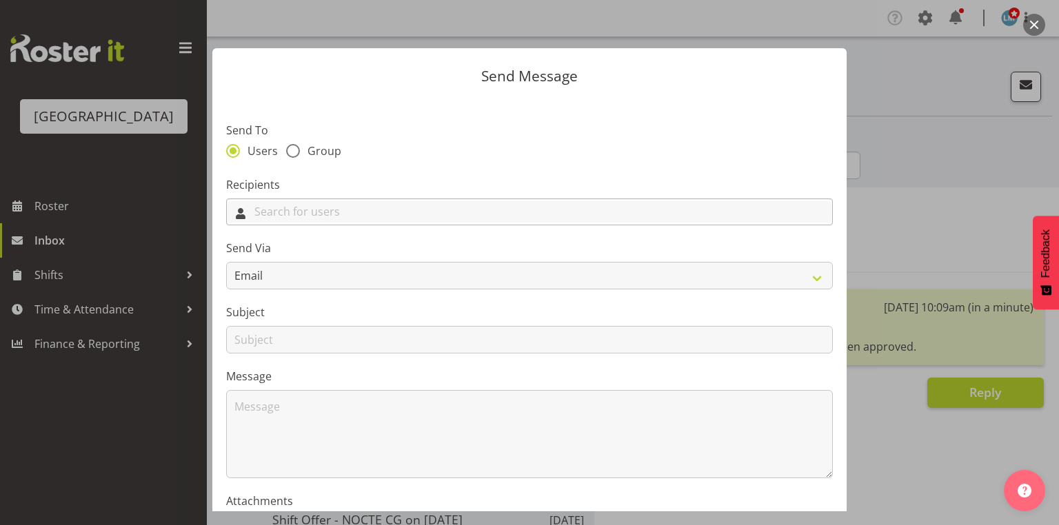
click at [494, 214] on input "text" at bounding box center [529, 211] width 605 height 21
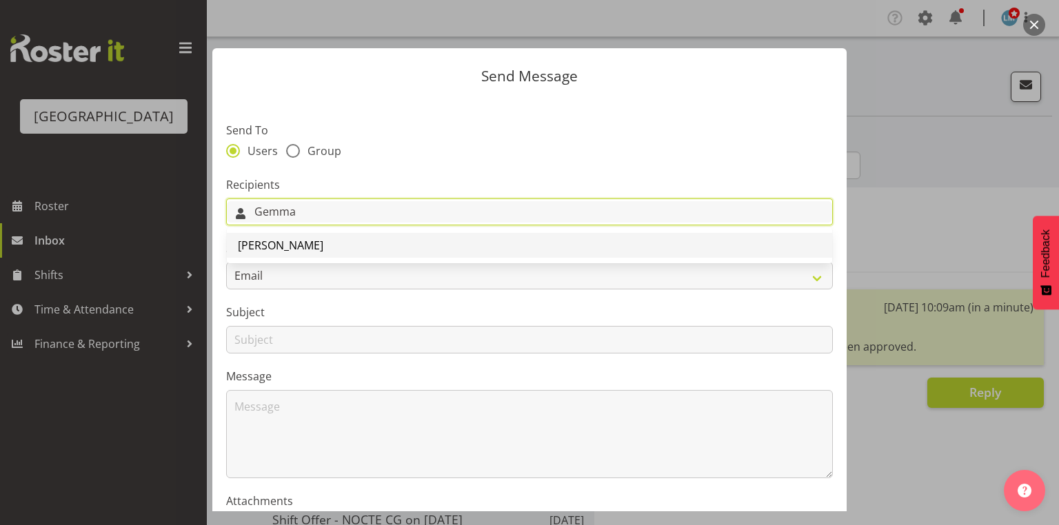
type input "Gemma"
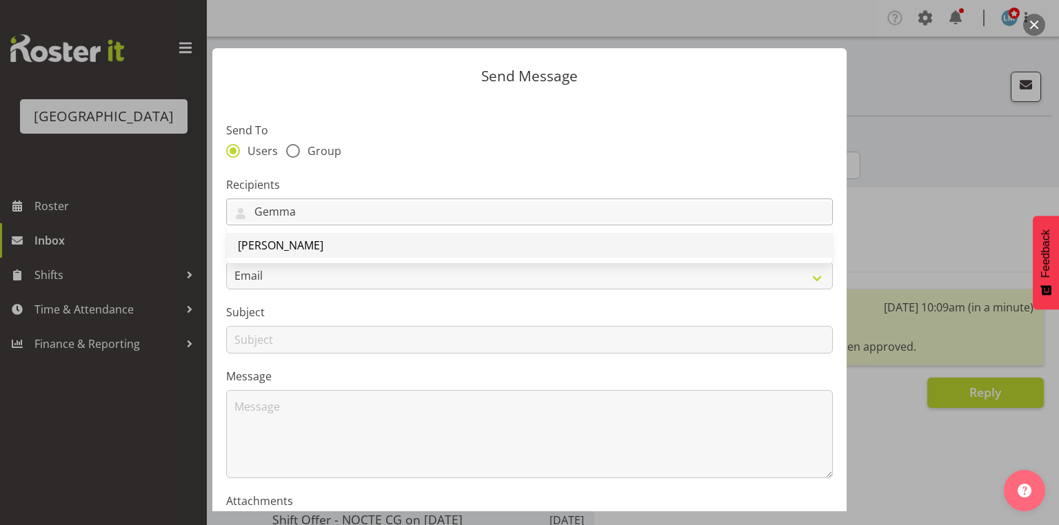
click at [288, 240] on span "[PERSON_NAME]" at bounding box center [280, 245] width 85 height 15
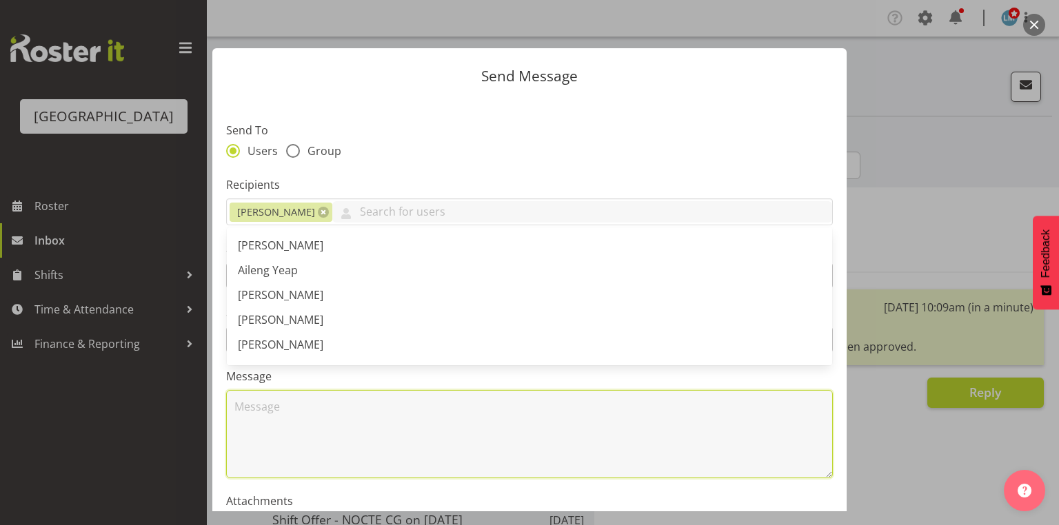
click at [317, 401] on textarea at bounding box center [529, 434] width 607 height 88
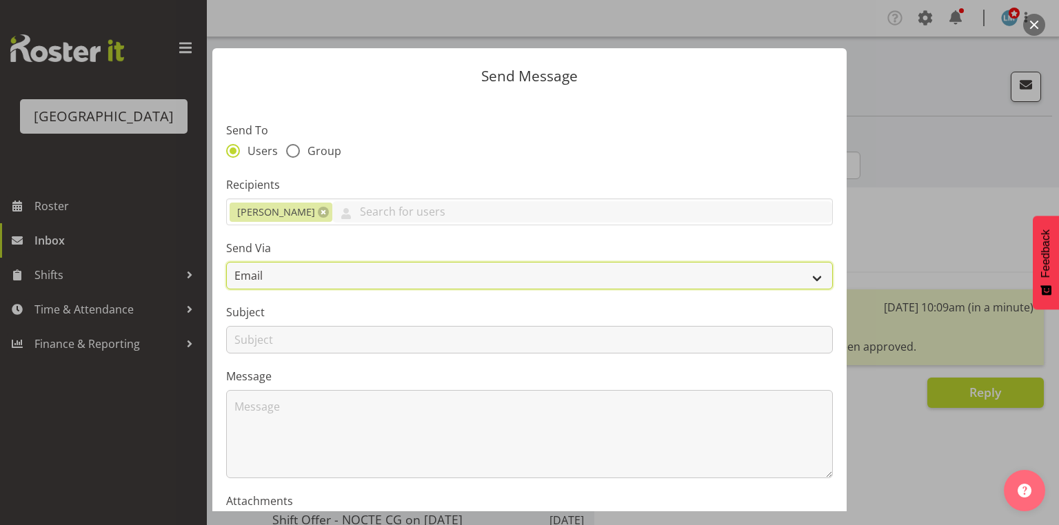
click at [811, 274] on select "Email SMS" at bounding box center [529, 276] width 607 height 28
select select "sms"
click at [226, 262] on select "Email SMS" at bounding box center [529, 276] width 607 height 28
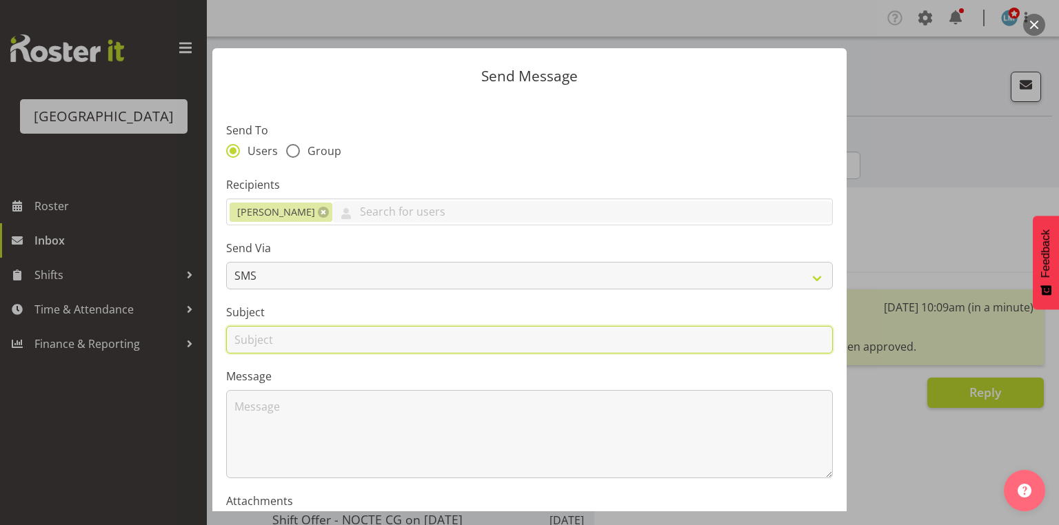
click at [243, 337] on input "text" at bounding box center [529, 340] width 607 height 28
type input "Leave"
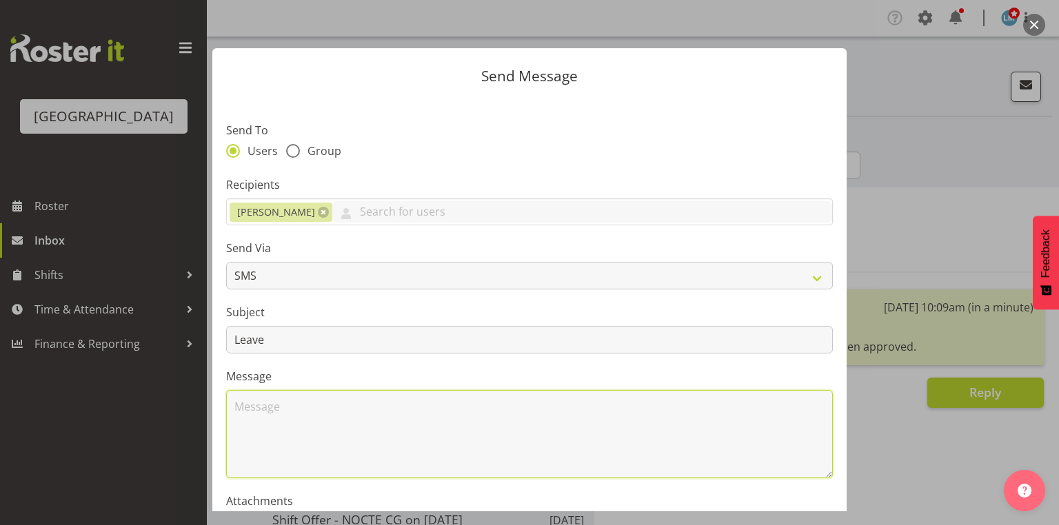
click at [291, 407] on textarea at bounding box center [529, 434] width 607 height 88
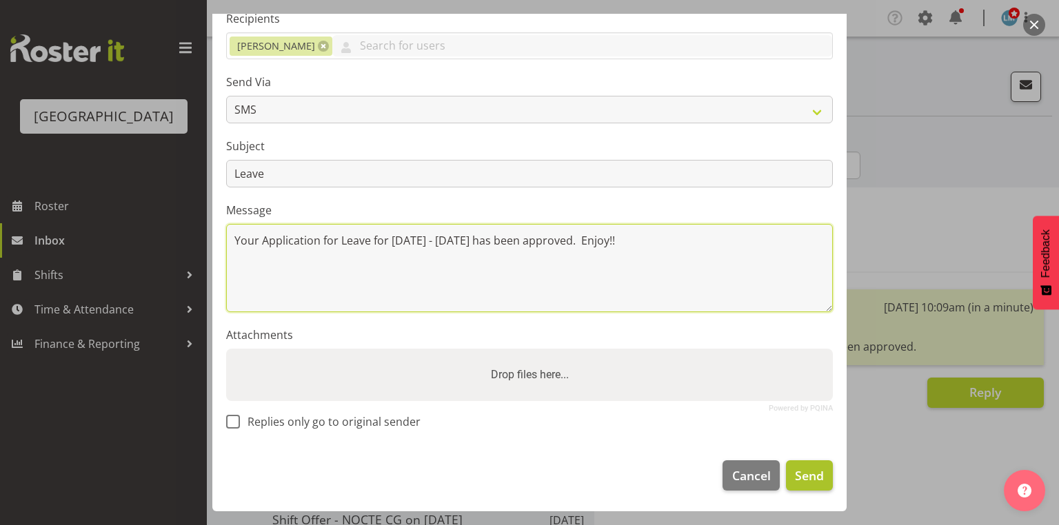
type textarea "Your Application for Leave for 20 - 23 October has been approved. Enjoy!!"
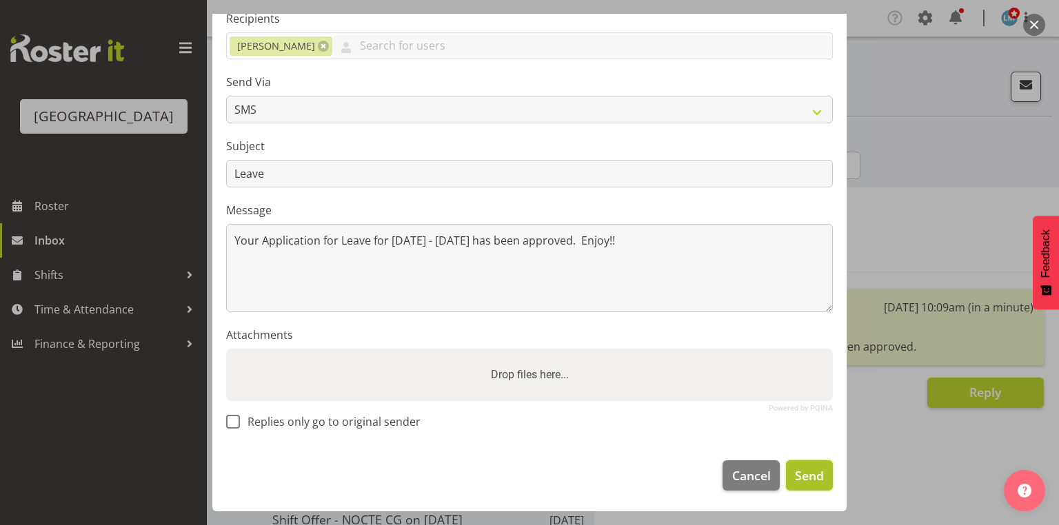
click at [805, 467] on span "Send" at bounding box center [809, 476] width 29 height 18
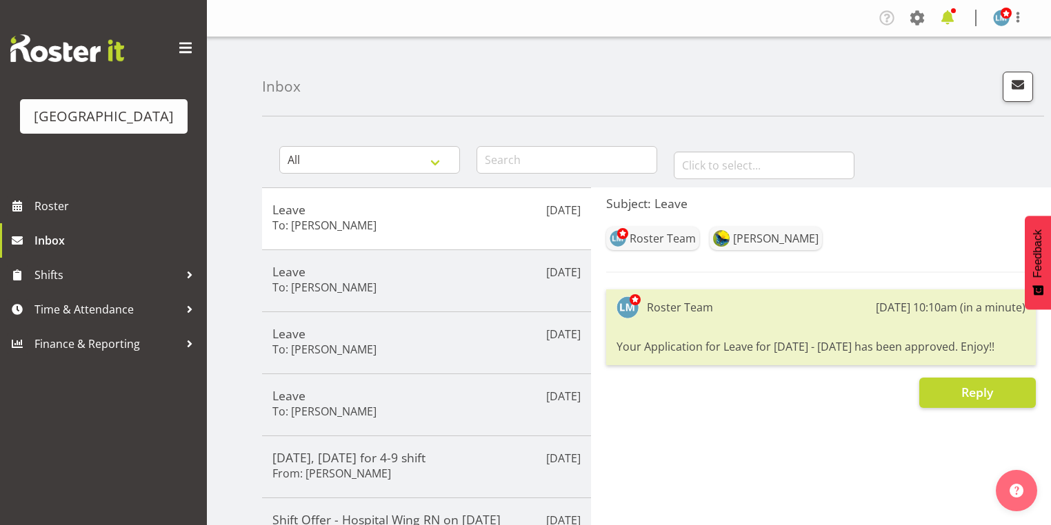
click at [949, 17] on span at bounding box center [947, 18] width 22 height 22
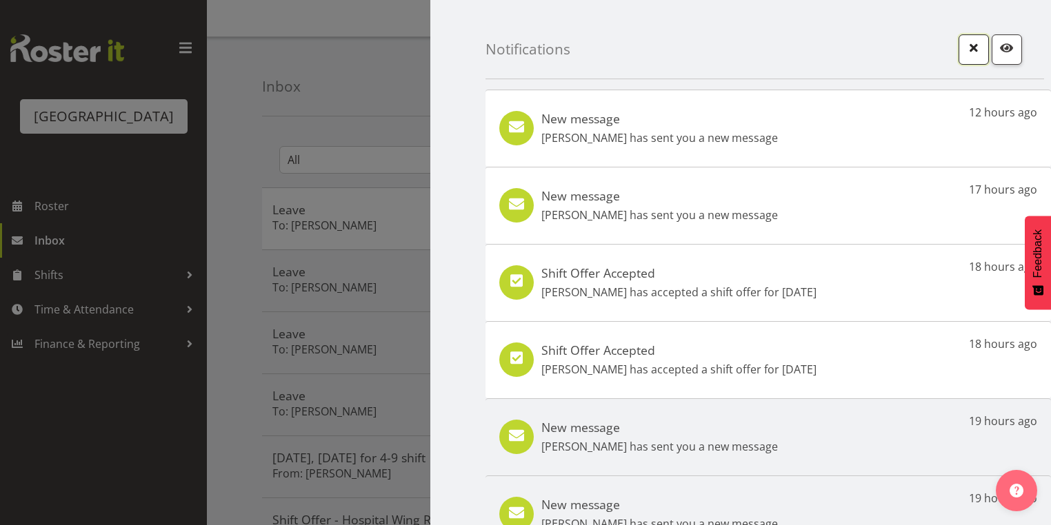
click at [968, 54] on span "button" at bounding box center [974, 48] width 18 height 18
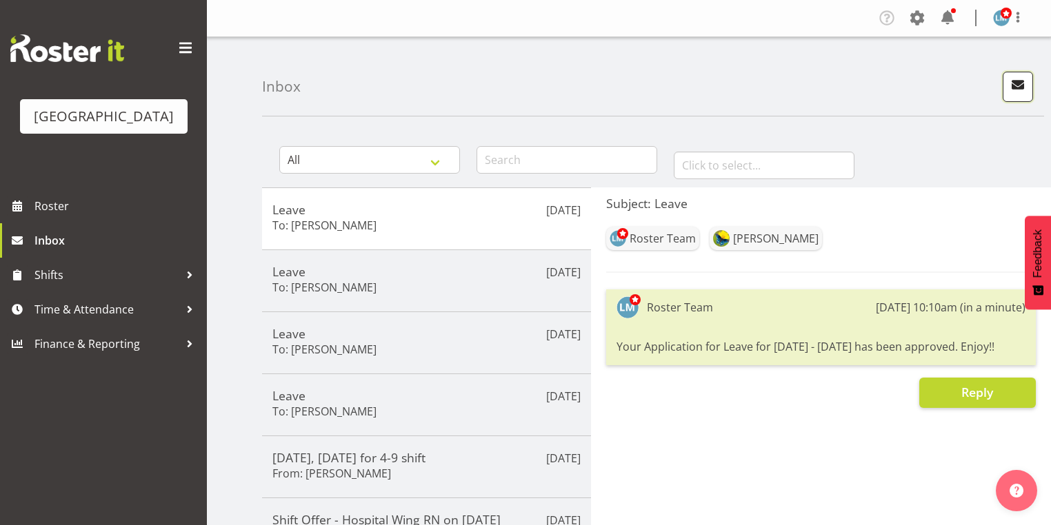
click at [1020, 83] on span "button" at bounding box center [1018, 85] width 18 height 18
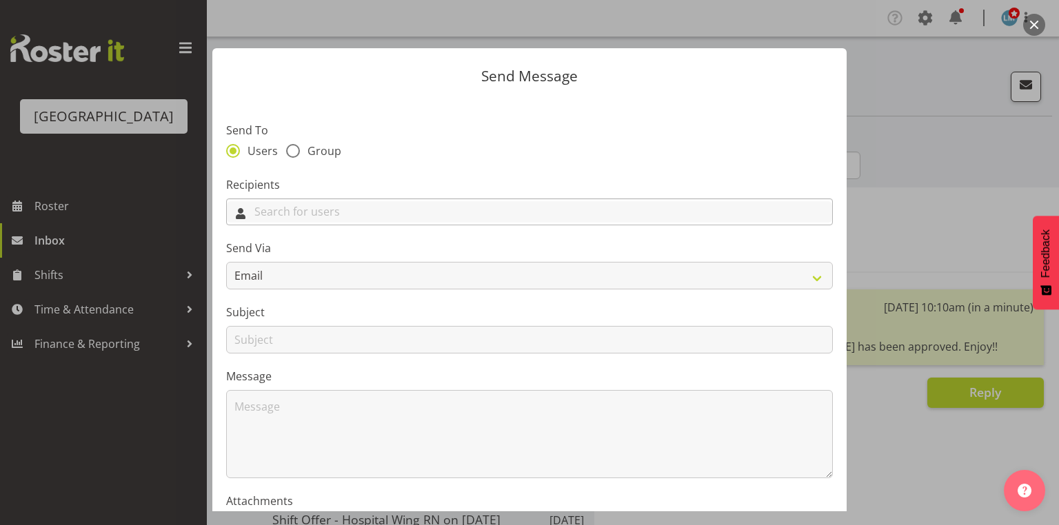
click at [305, 212] on input "text" at bounding box center [529, 211] width 605 height 21
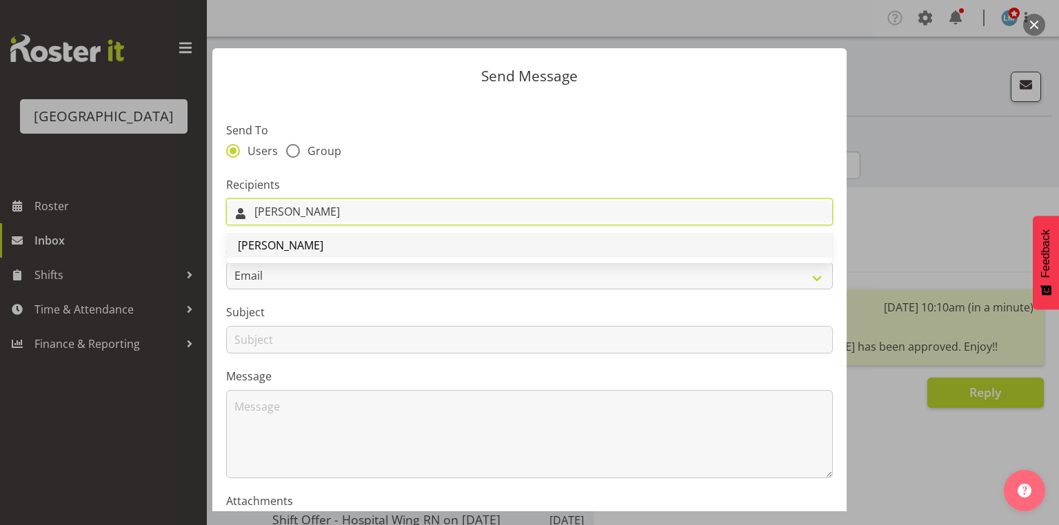
type input "Ruth"
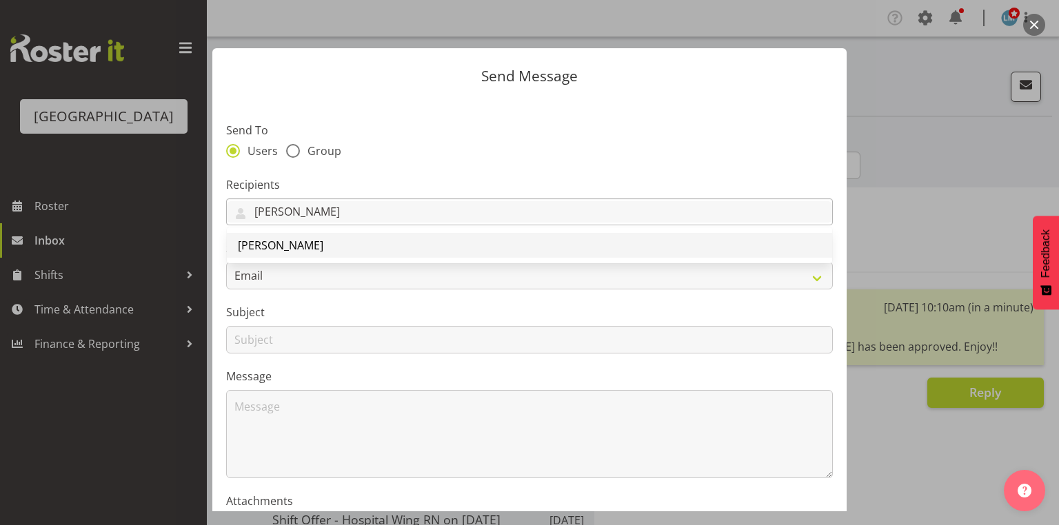
click at [292, 245] on span "[PERSON_NAME]" at bounding box center [280, 245] width 85 height 15
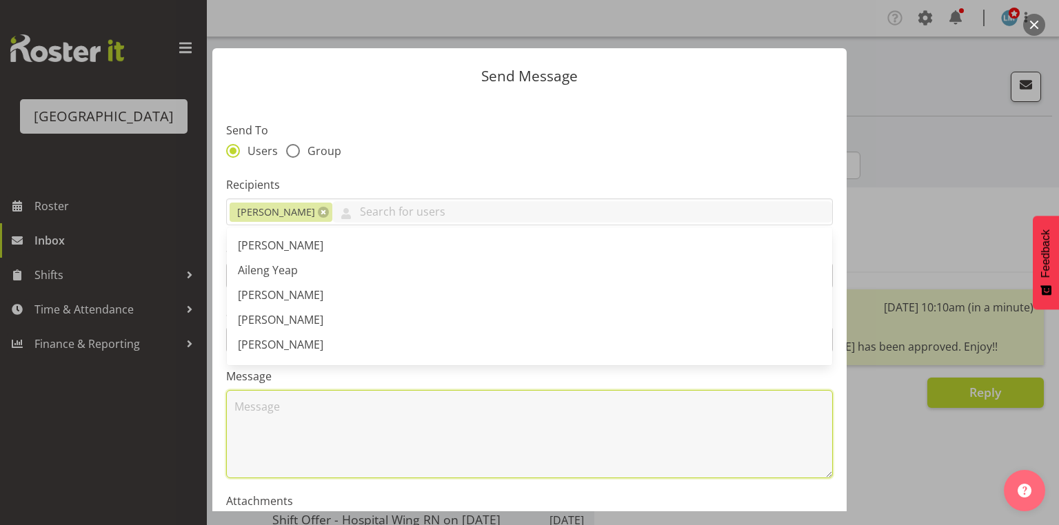
click at [332, 418] on textarea at bounding box center [529, 434] width 607 height 88
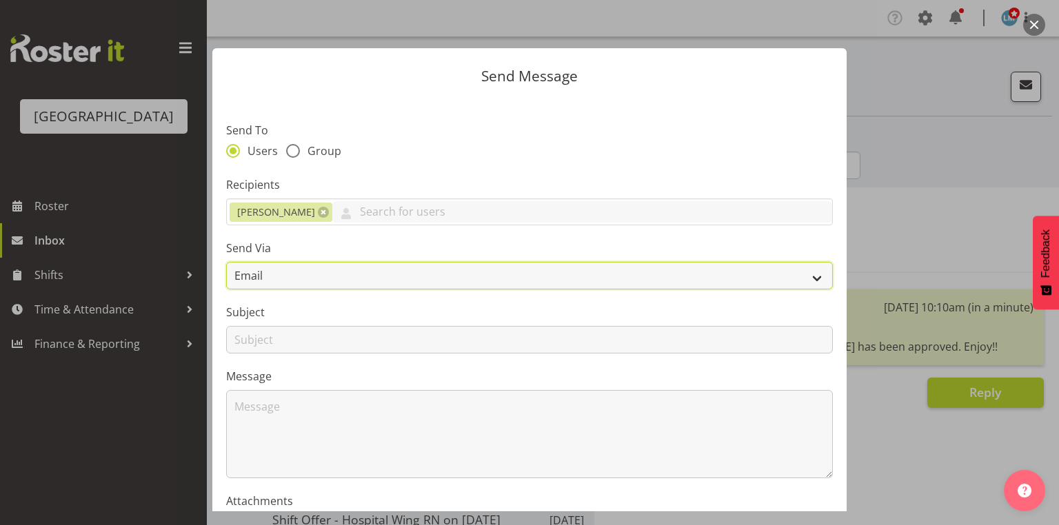
click at [803, 274] on select "Email SMS" at bounding box center [529, 276] width 607 height 28
select select "sms"
click at [226, 262] on select "Email SMS" at bounding box center [529, 276] width 607 height 28
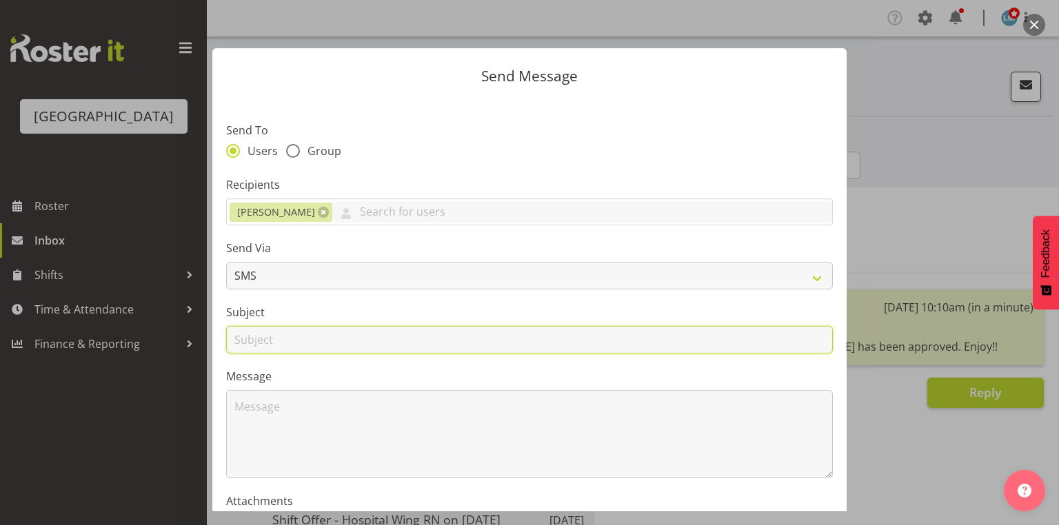
click at [241, 340] on input "text" at bounding box center [529, 340] width 607 height 28
type input "Leave"
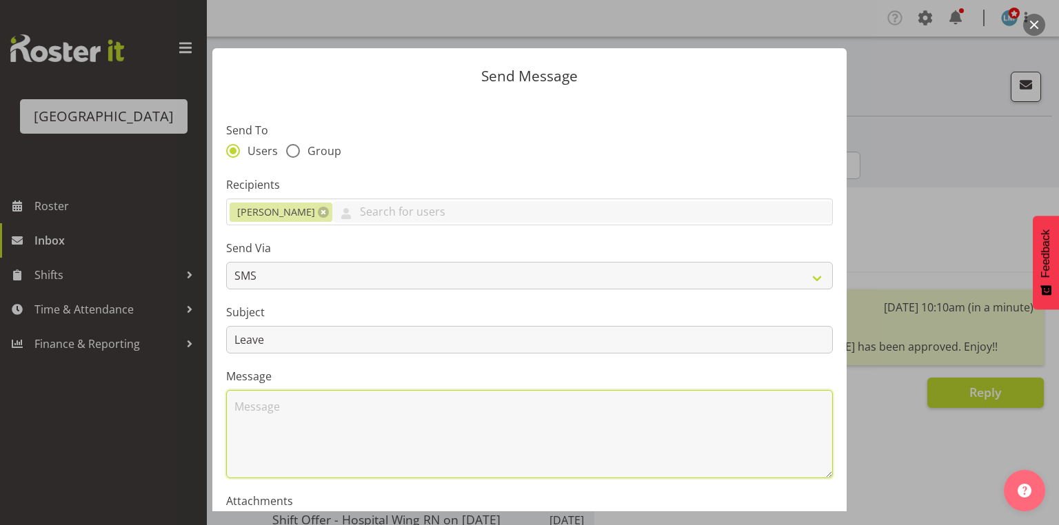
click at [289, 419] on textarea at bounding box center [529, 434] width 607 height 88
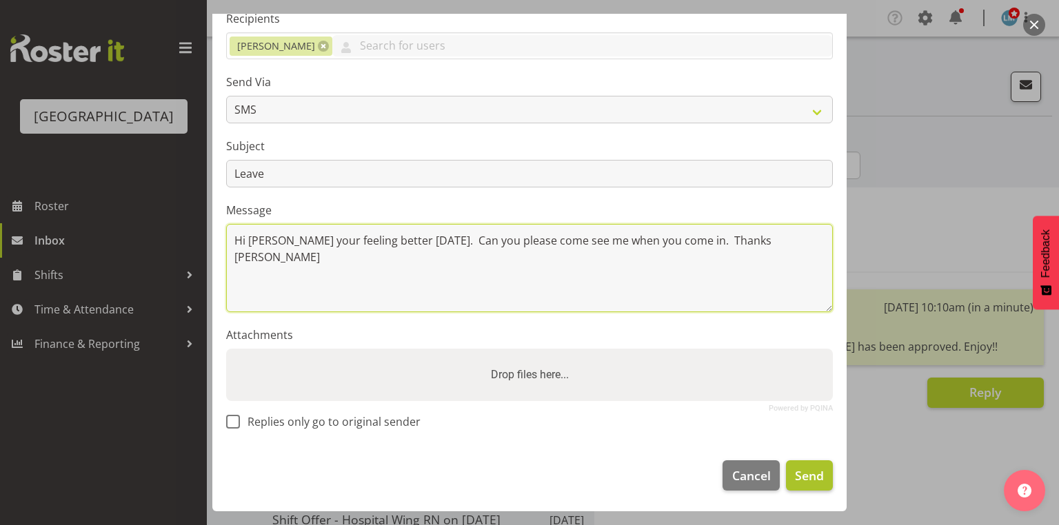
type textarea "Hi Ruth Hope your feeling better today. Can you please come see me when you com…"
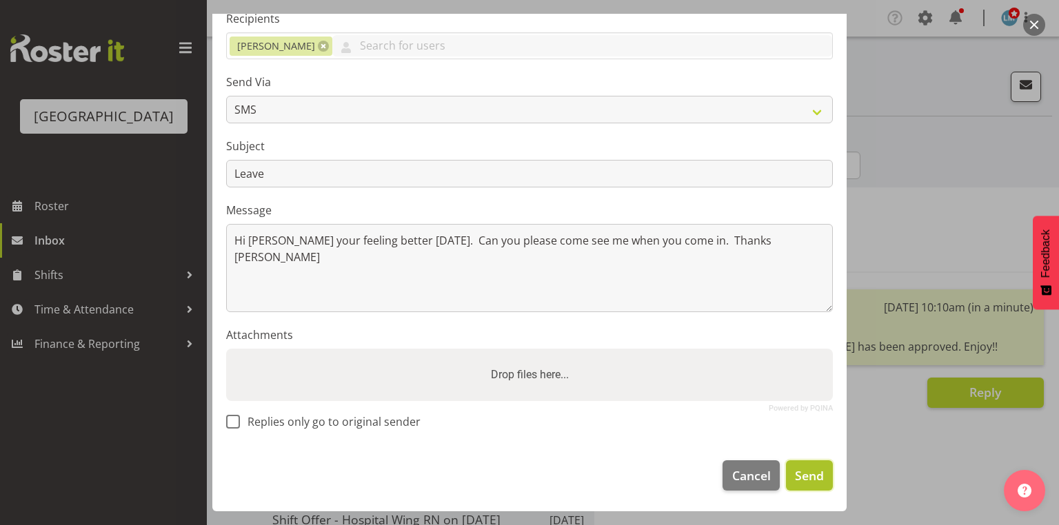
click at [795, 472] on span "Send" at bounding box center [809, 476] width 29 height 18
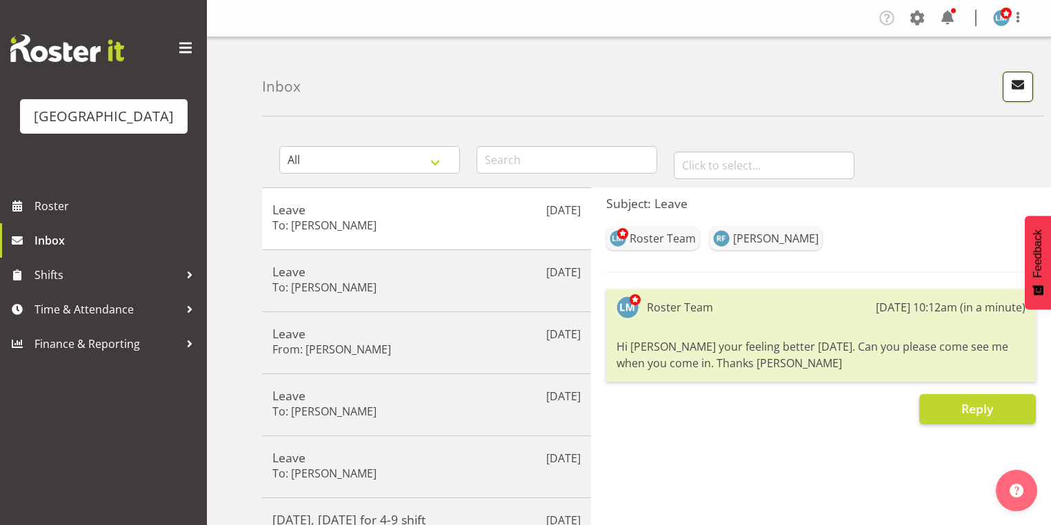
click at [1015, 82] on span "button" at bounding box center [1018, 85] width 18 height 18
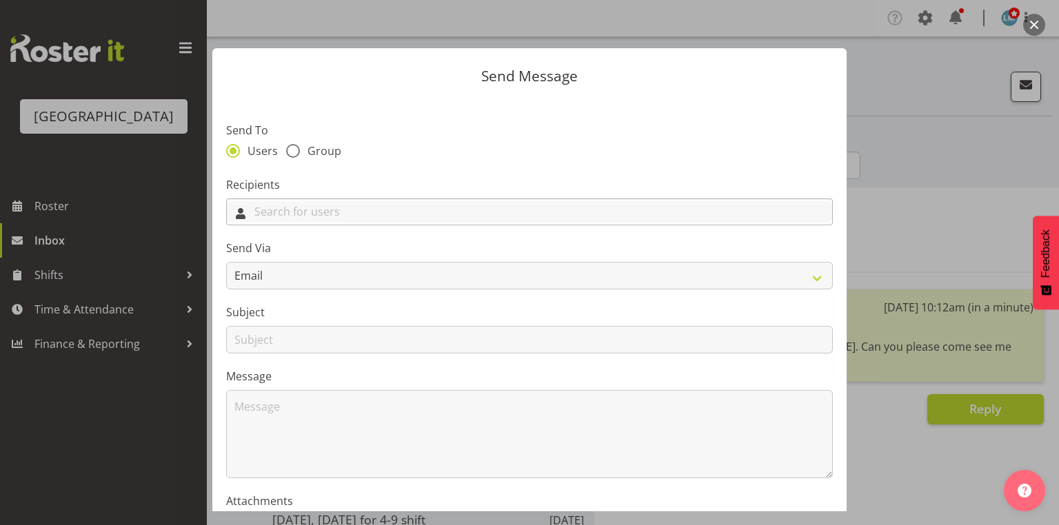
click at [472, 208] on input "text" at bounding box center [529, 211] width 605 height 21
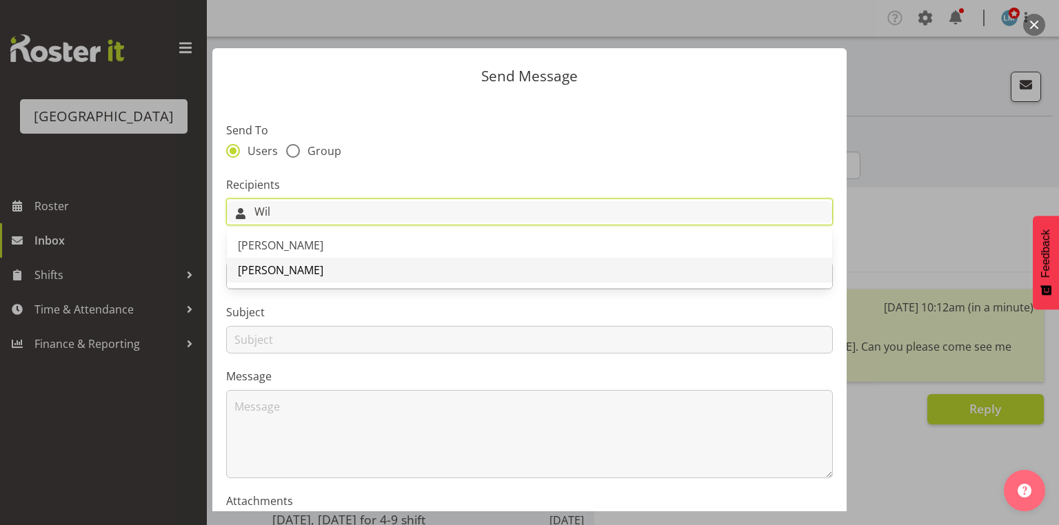
type input "Wil"
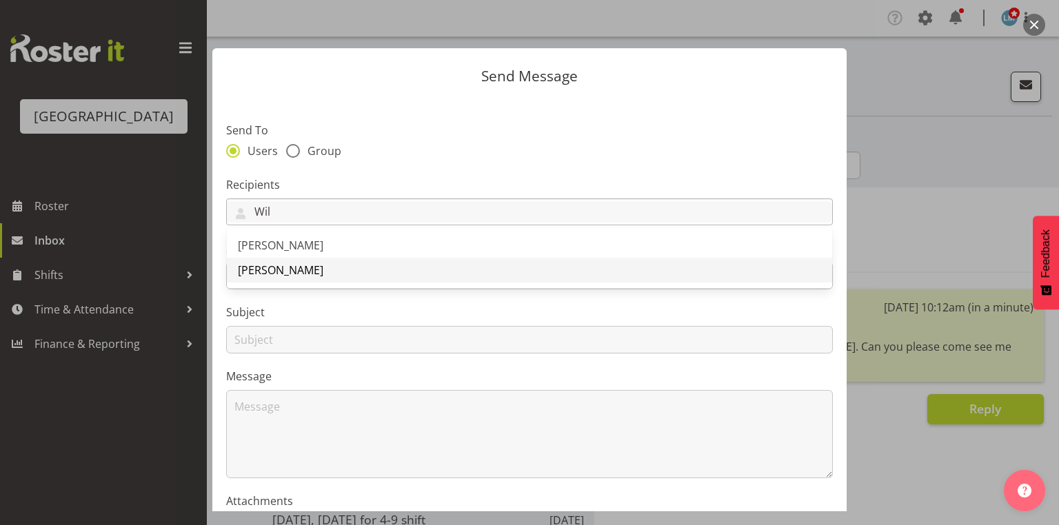
click at [321, 272] on span "[PERSON_NAME]" at bounding box center [280, 270] width 85 height 15
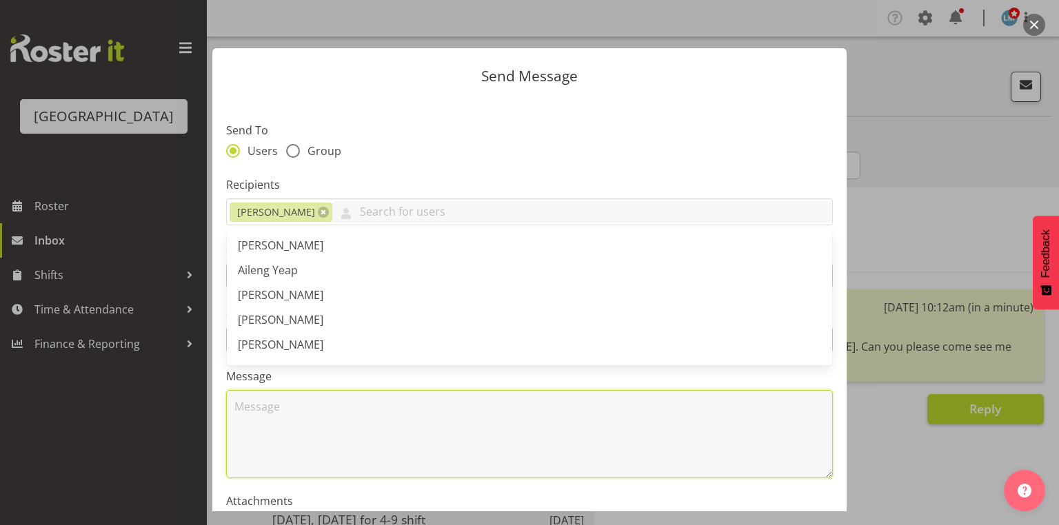
click at [334, 416] on textarea at bounding box center [529, 434] width 607 height 88
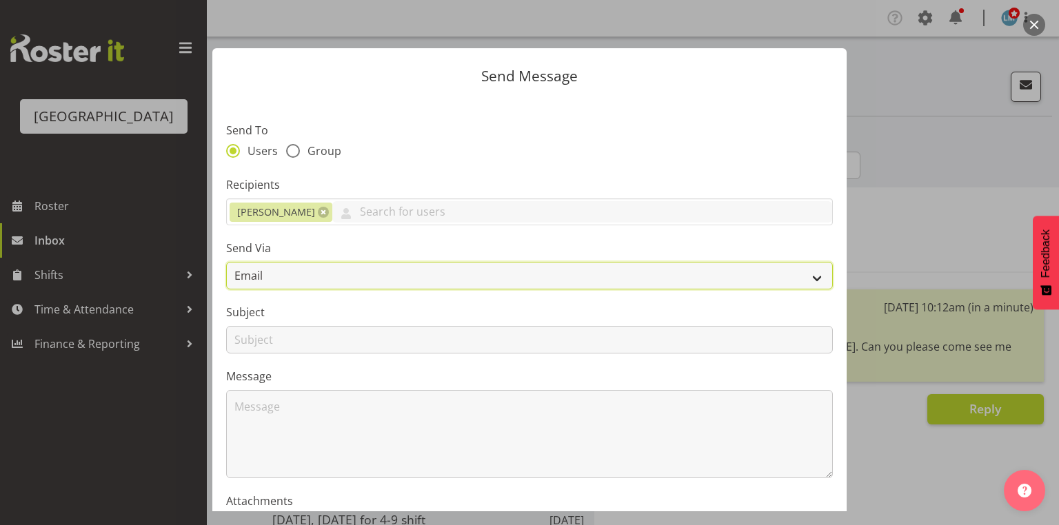
click at [807, 281] on select "Email SMS" at bounding box center [529, 276] width 607 height 28
select select "sms"
click at [226, 262] on select "Email SMS" at bounding box center [529, 276] width 607 height 28
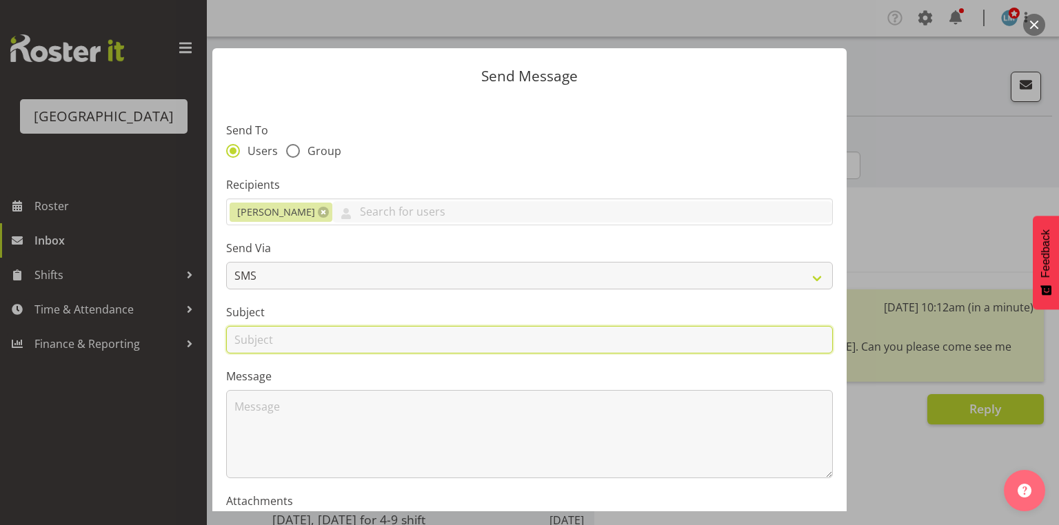
click at [248, 340] on input "text" at bounding box center [529, 340] width 607 height 28
type input "Leave"
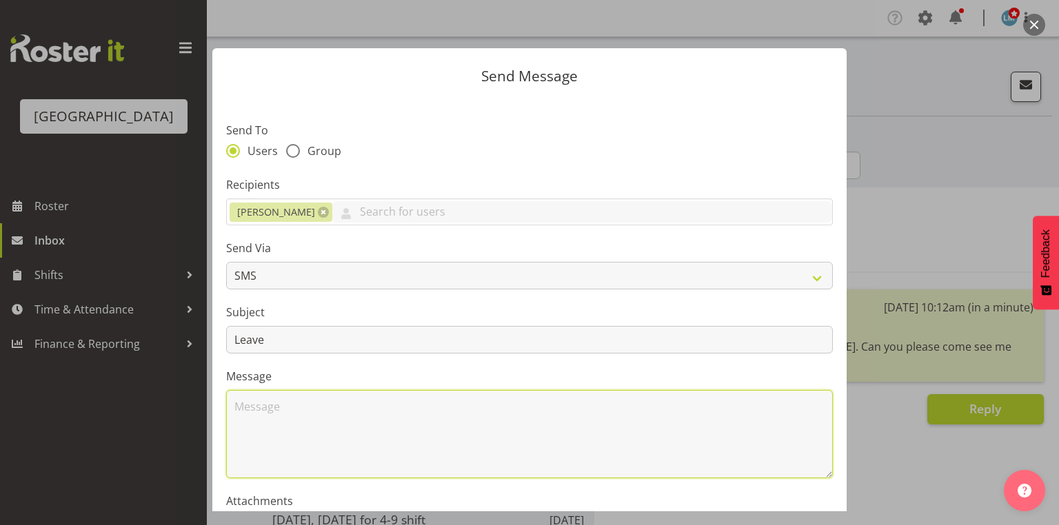
click at [306, 412] on textarea at bounding box center [529, 434] width 607 height 88
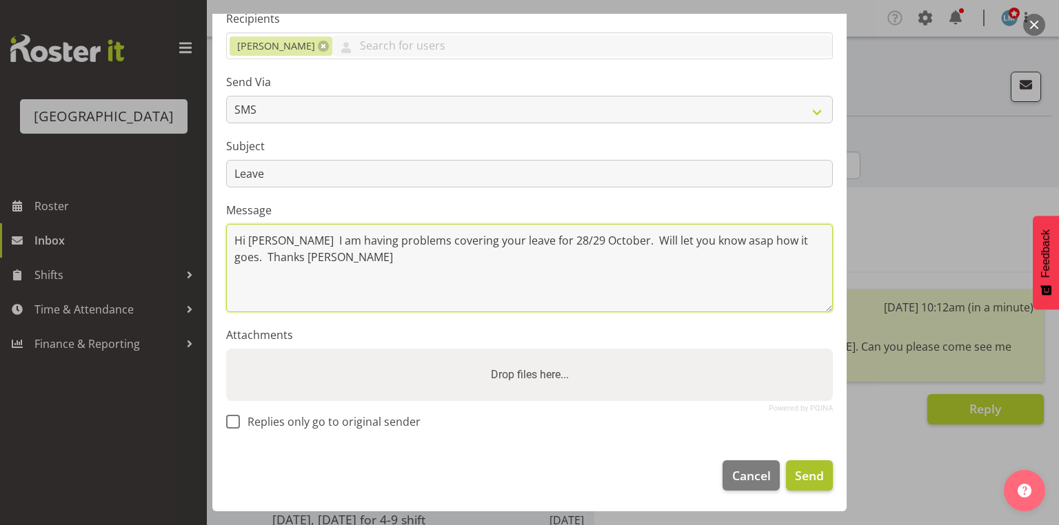
type textarea "Hi Wilzon I am having problems covering your leave for 28/29 October. Will let …"
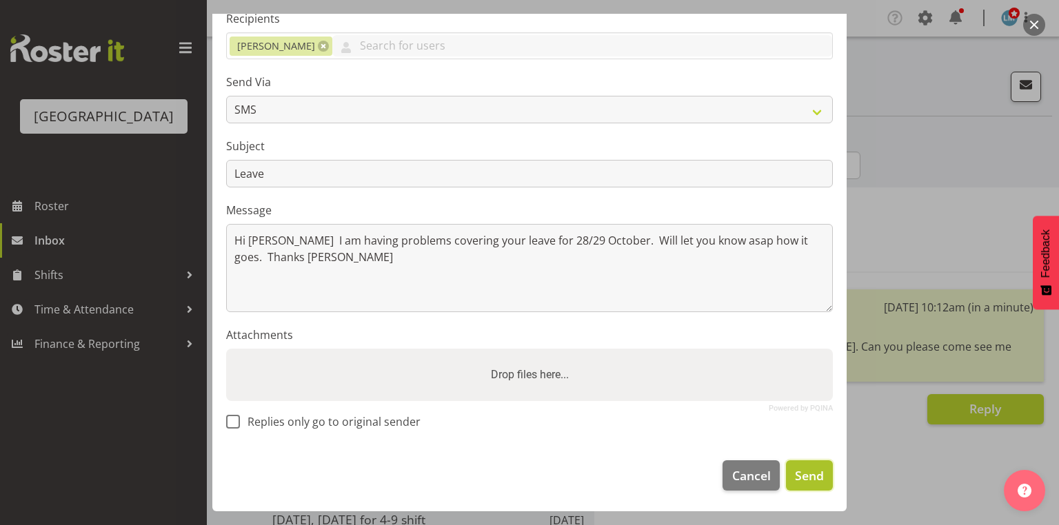
click at [803, 473] on span "Send" at bounding box center [809, 476] width 29 height 18
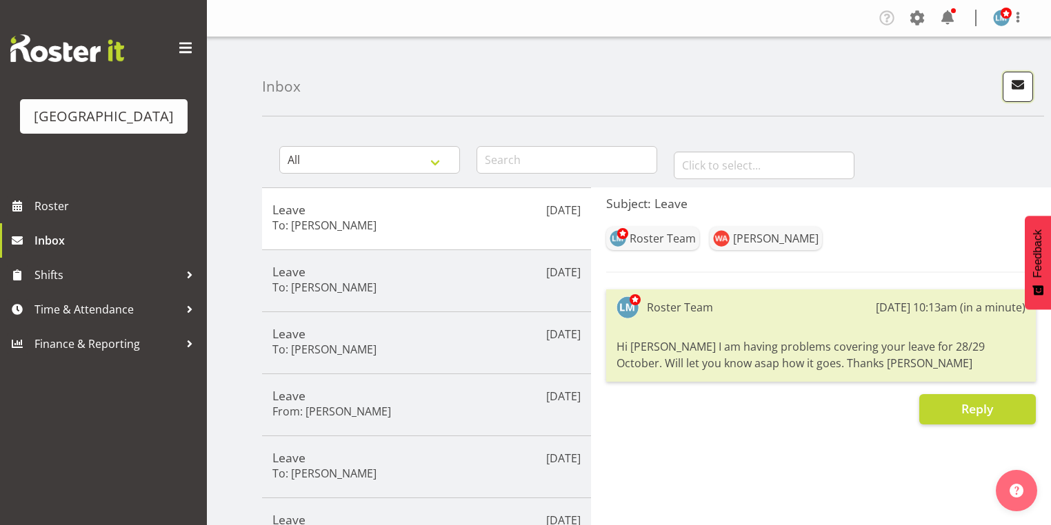
click at [1013, 81] on span "button" at bounding box center [1018, 85] width 18 height 18
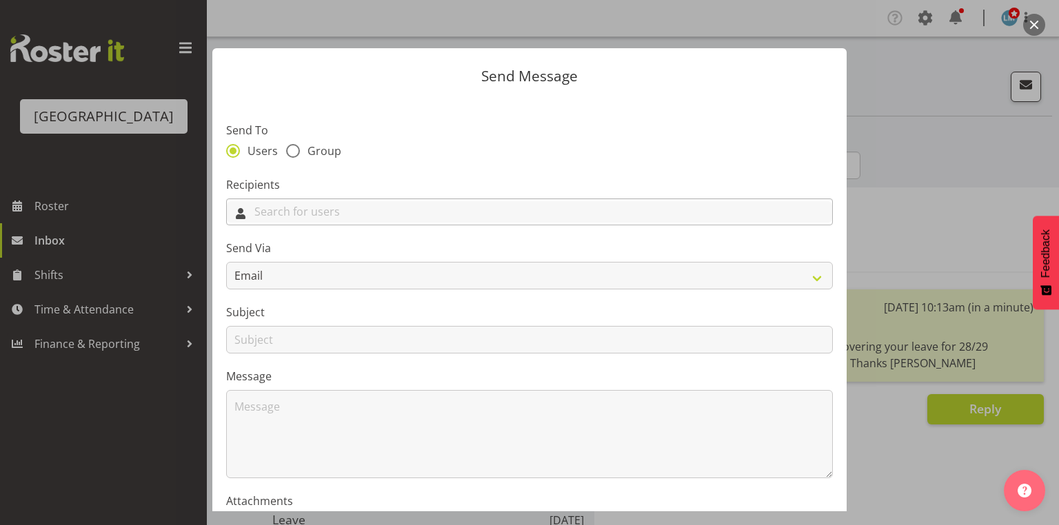
click at [512, 210] on input "text" at bounding box center [529, 211] width 605 height 21
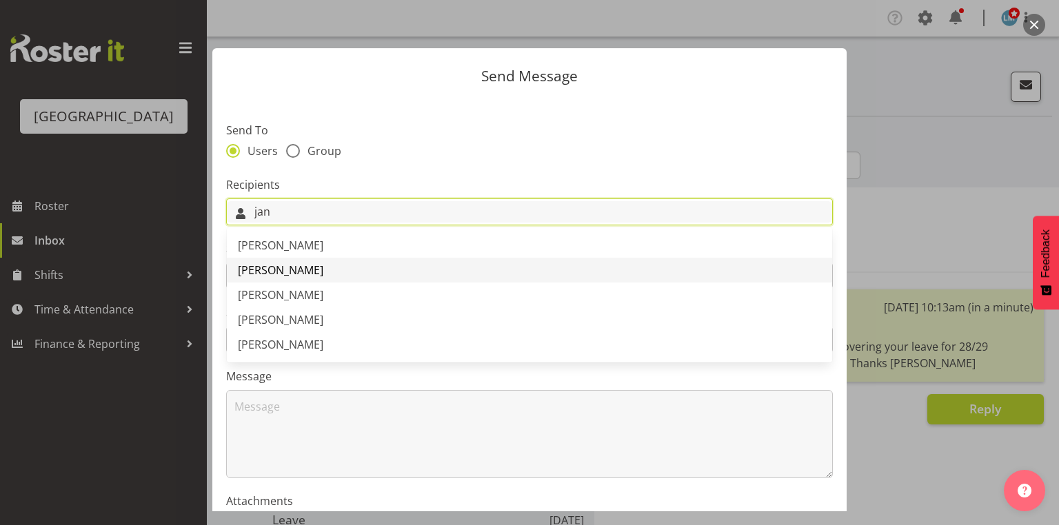
type input "jan"
click at [265, 271] on span "[PERSON_NAME]" at bounding box center [280, 270] width 85 height 15
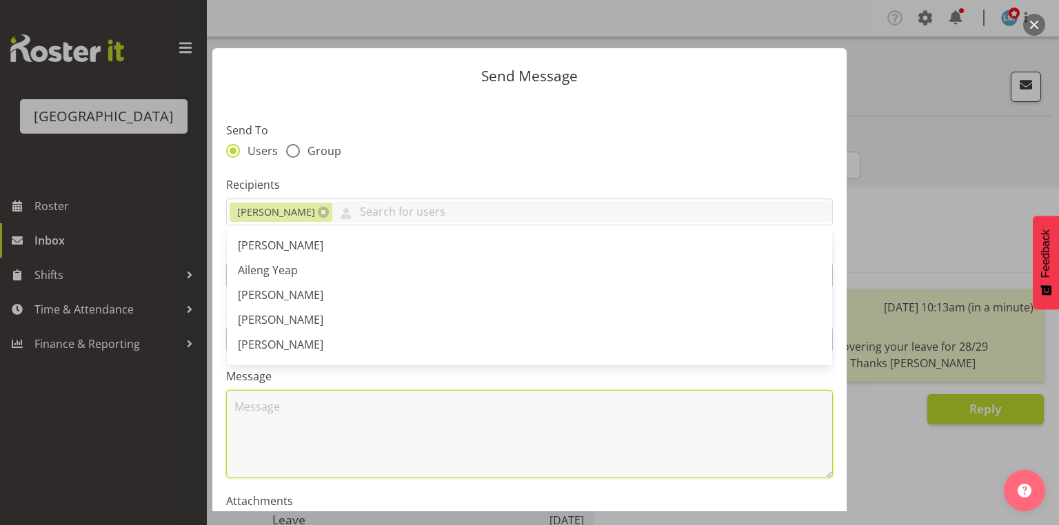
click at [345, 445] on textarea at bounding box center [529, 434] width 607 height 88
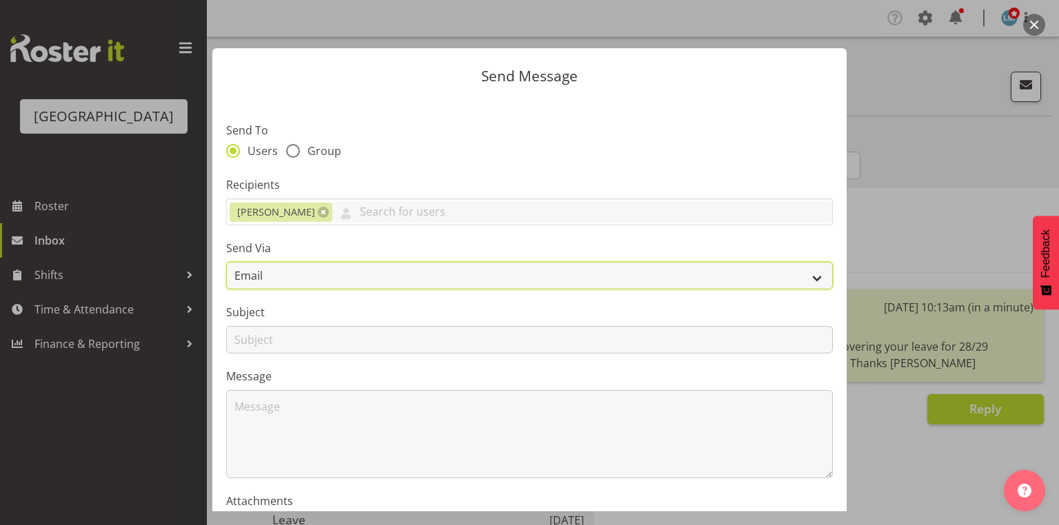
drag, startPoint x: 809, startPoint y: 276, endPoint x: 785, endPoint y: 279, distance: 23.5
click at [809, 276] on select "Email SMS" at bounding box center [529, 276] width 607 height 28
select select "sms"
click at [226, 262] on select "Email SMS" at bounding box center [529, 276] width 607 height 28
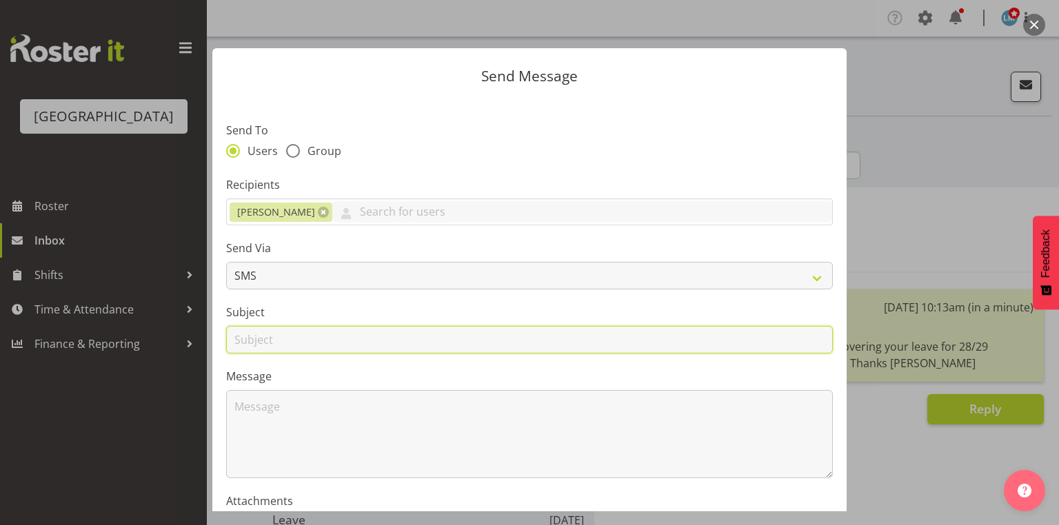
click at [248, 334] on input "text" at bounding box center [529, 340] width 607 height 28
type input "Leave"
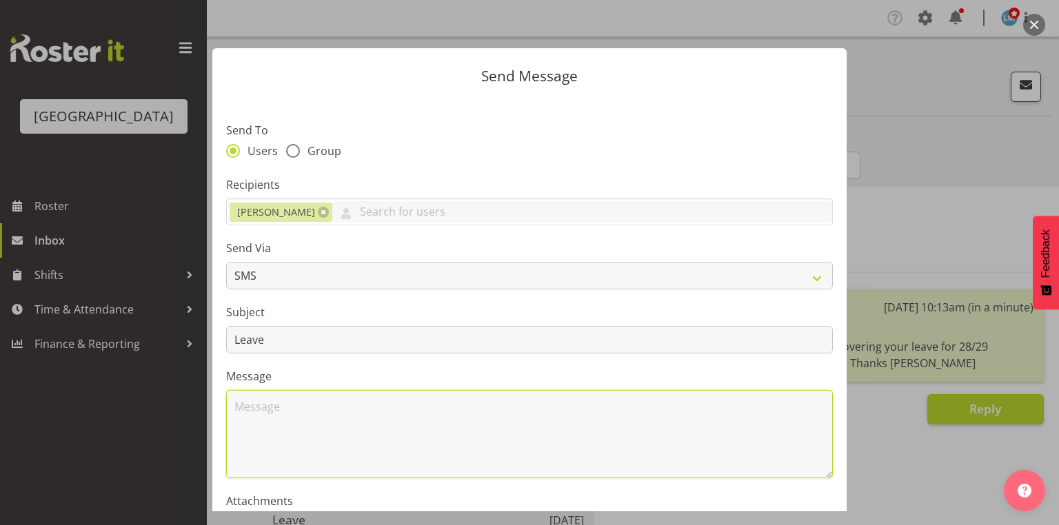
click at [285, 417] on textarea at bounding box center [529, 434] width 607 height 88
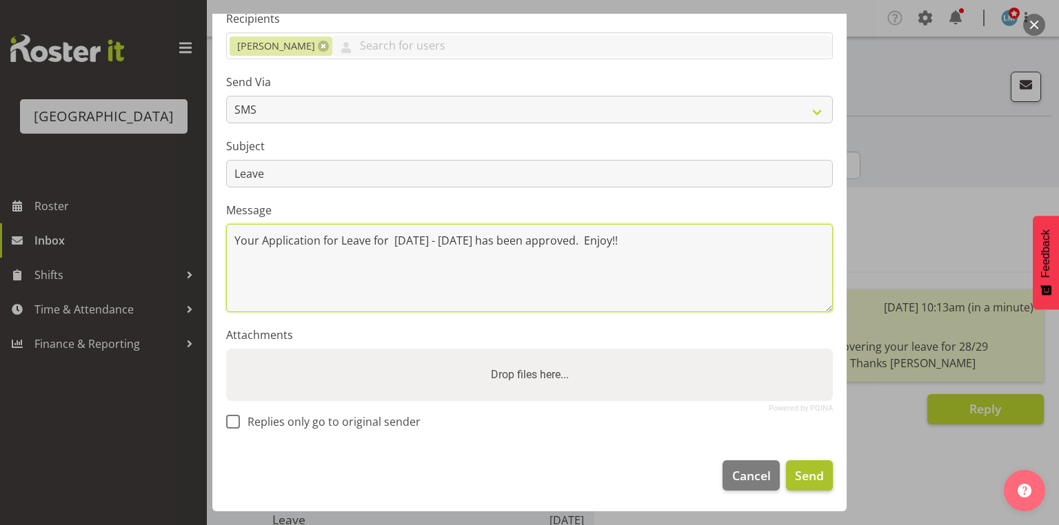
type textarea "Your Application for Leave for 14 - 20 November has been approved. Enjoy!!"
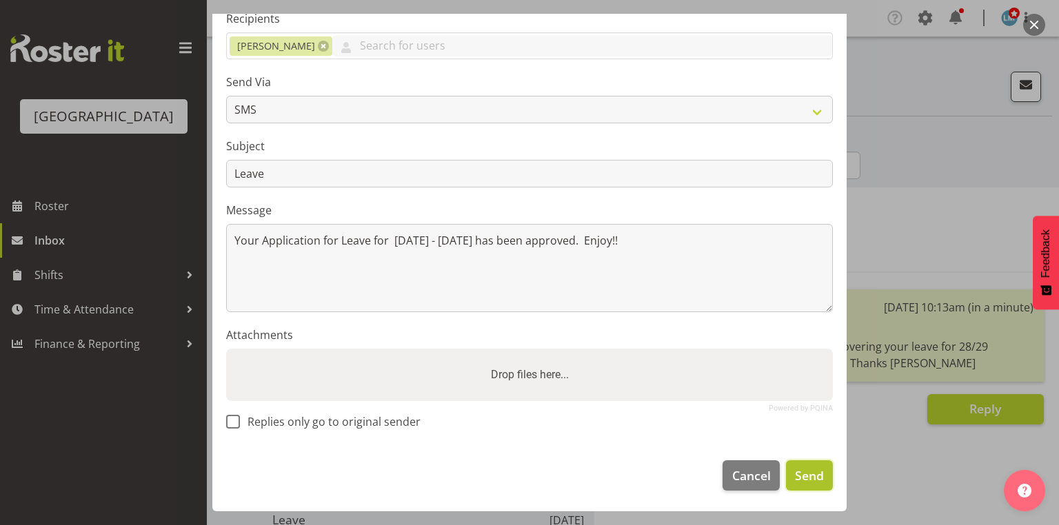
click at [800, 470] on span "Send" at bounding box center [809, 476] width 29 height 18
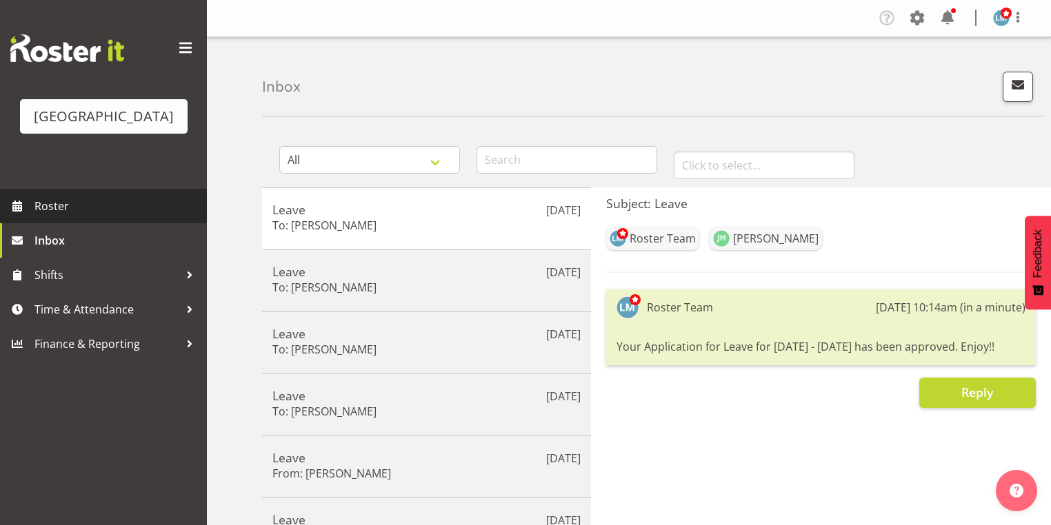
click at [77, 217] on span "Roster" at bounding box center [116, 206] width 165 height 21
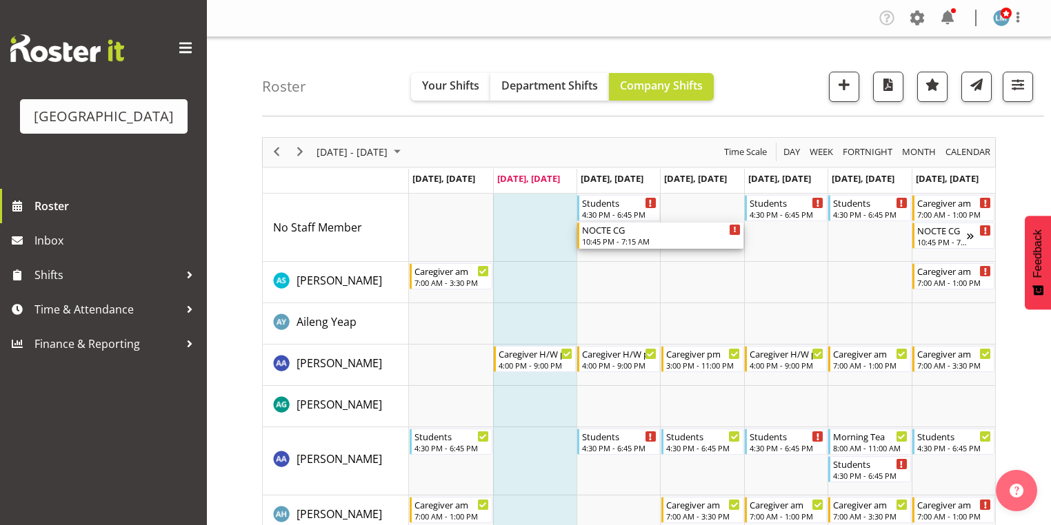
click at [597, 232] on div "NOCTE CG" at bounding box center [661, 230] width 159 height 14
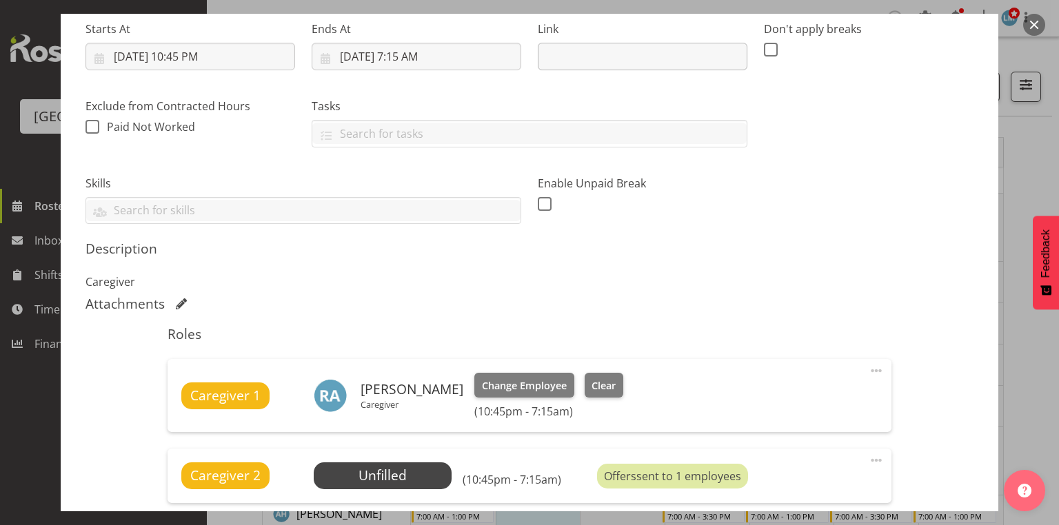
scroll to position [441, 0]
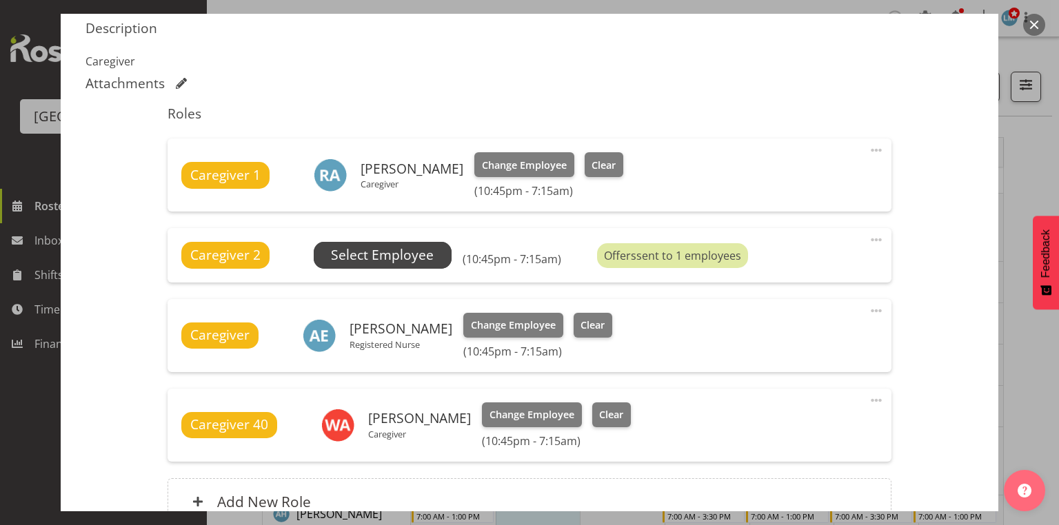
click at [394, 255] on span "Select Employee" at bounding box center [382, 255] width 103 height 20
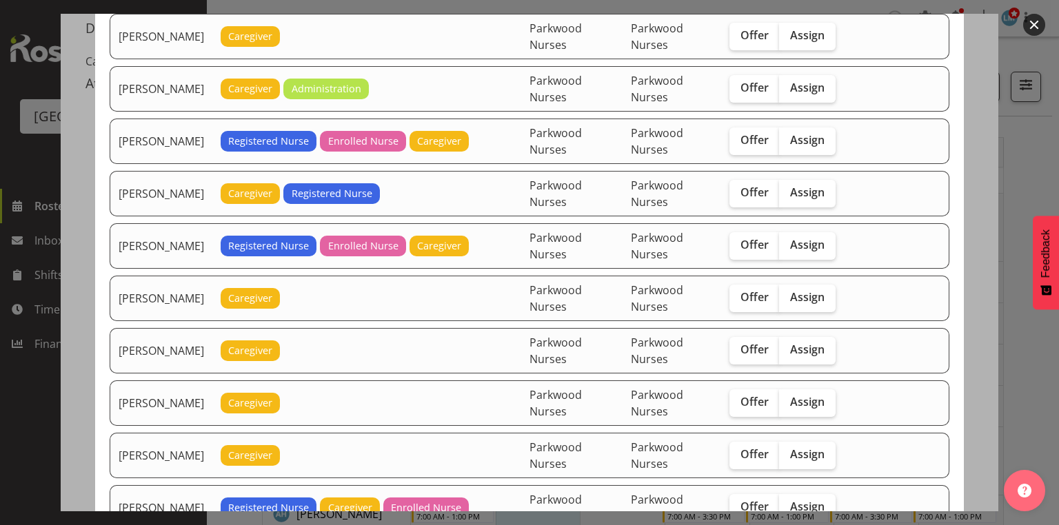
scroll to position [883, 0]
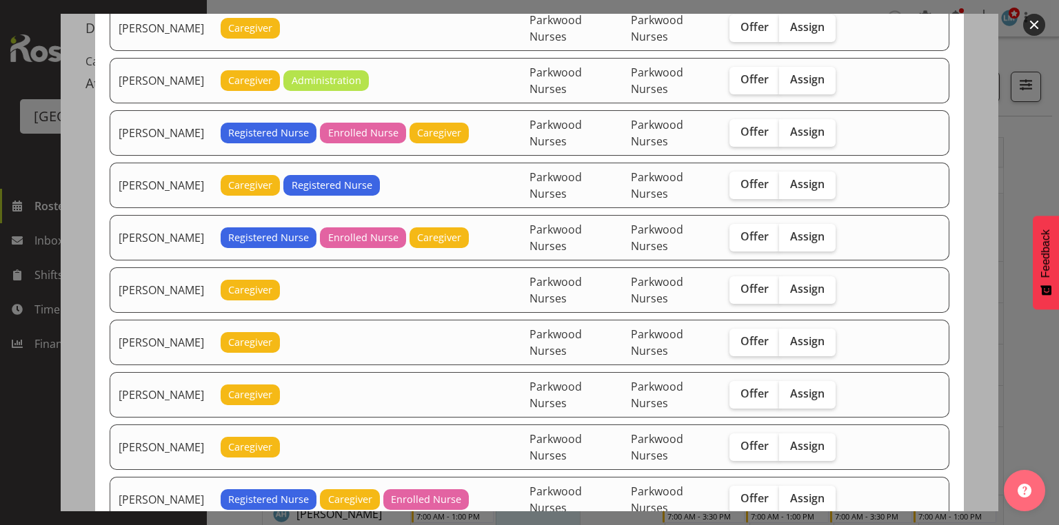
click at [1037, 22] on button "button" at bounding box center [1034, 25] width 22 height 22
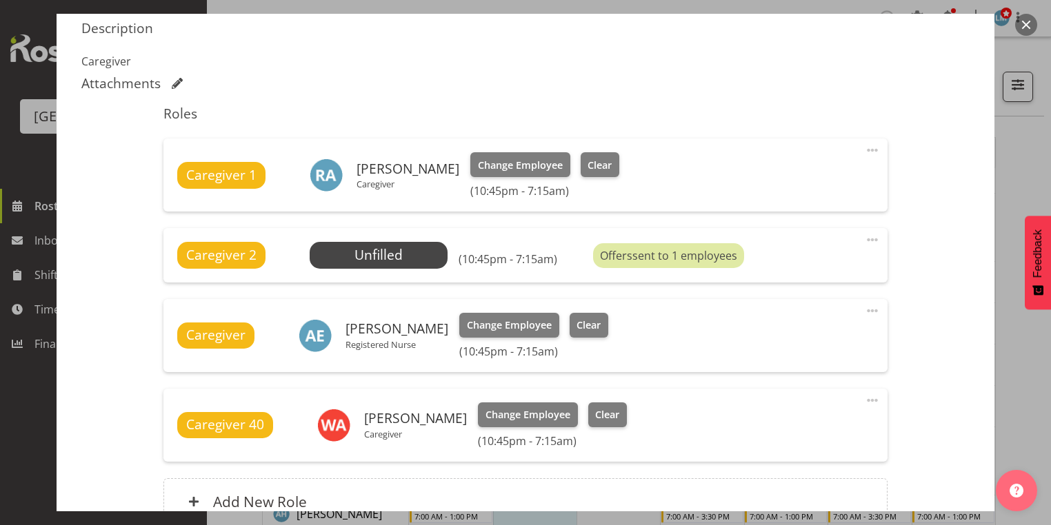
click at [1029, 21] on button "button" at bounding box center [1026, 25] width 22 height 22
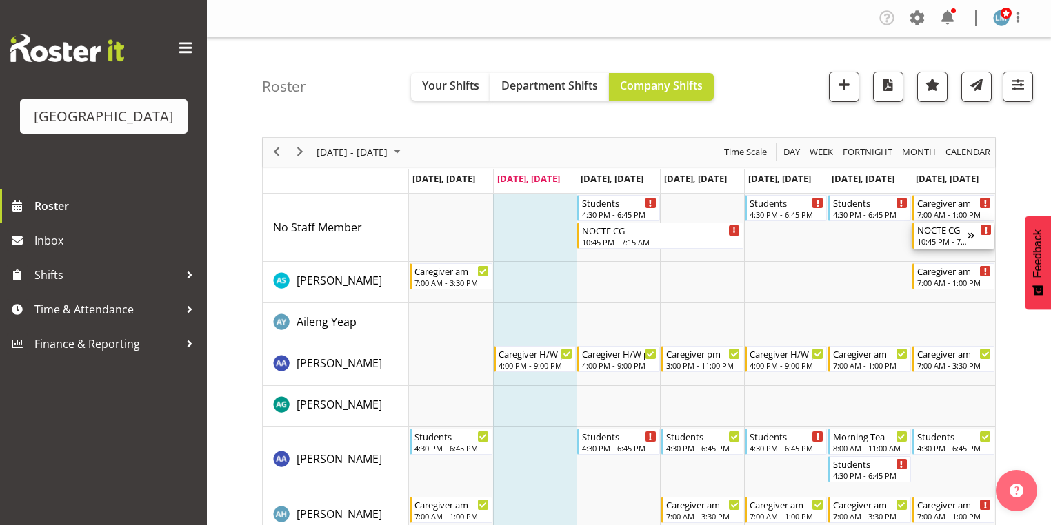
click at [944, 234] on div "NOCTE CG" at bounding box center [942, 230] width 50 height 14
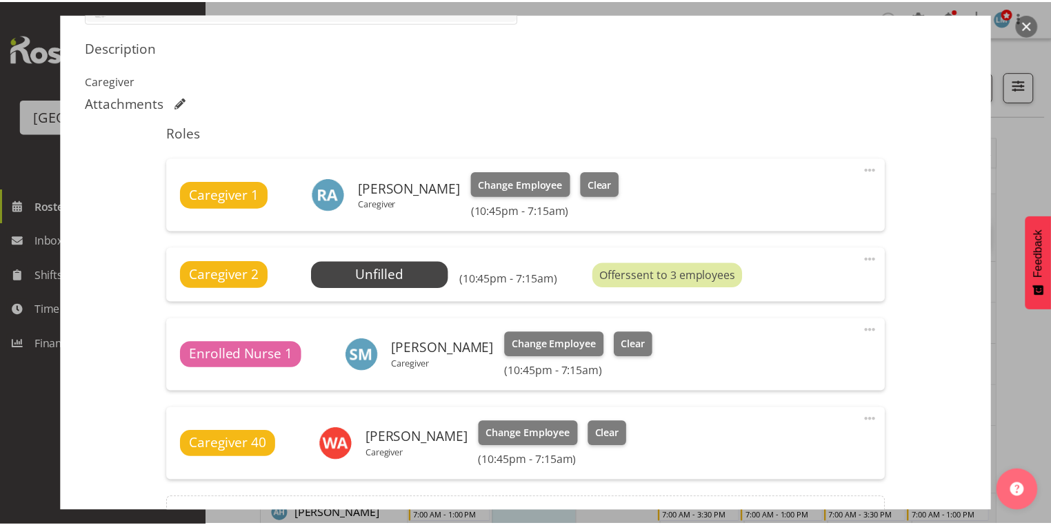
scroll to position [496, 0]
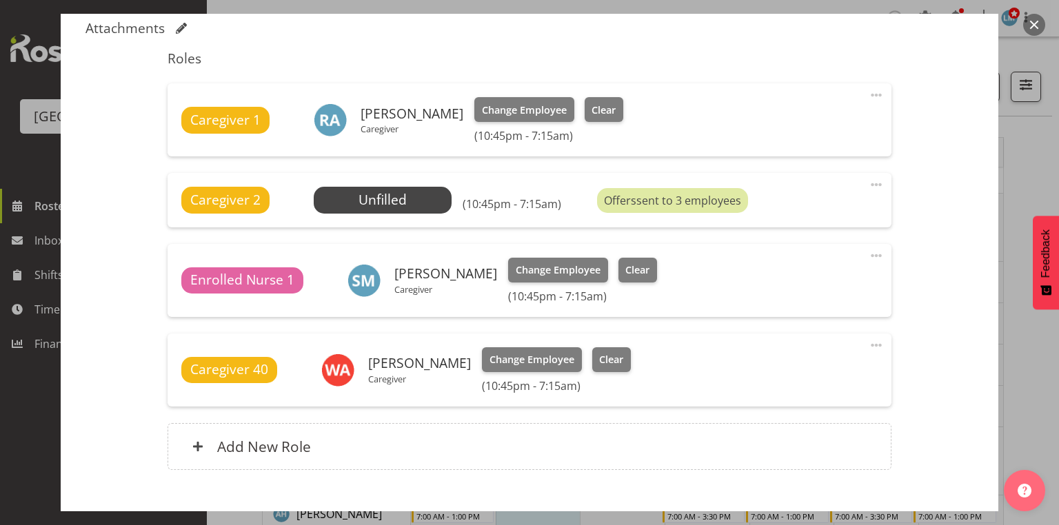
click at [1036, 24] on button "button" at bounding box center [1034, 25] width 22 height 22
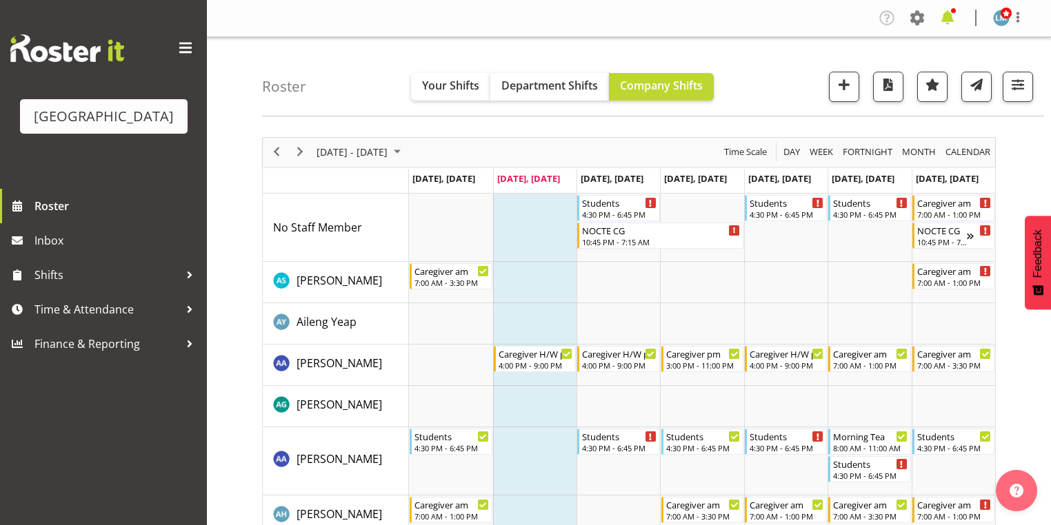
click at [945, 14] on span at bounding box center [947, 18] width 22 height 22
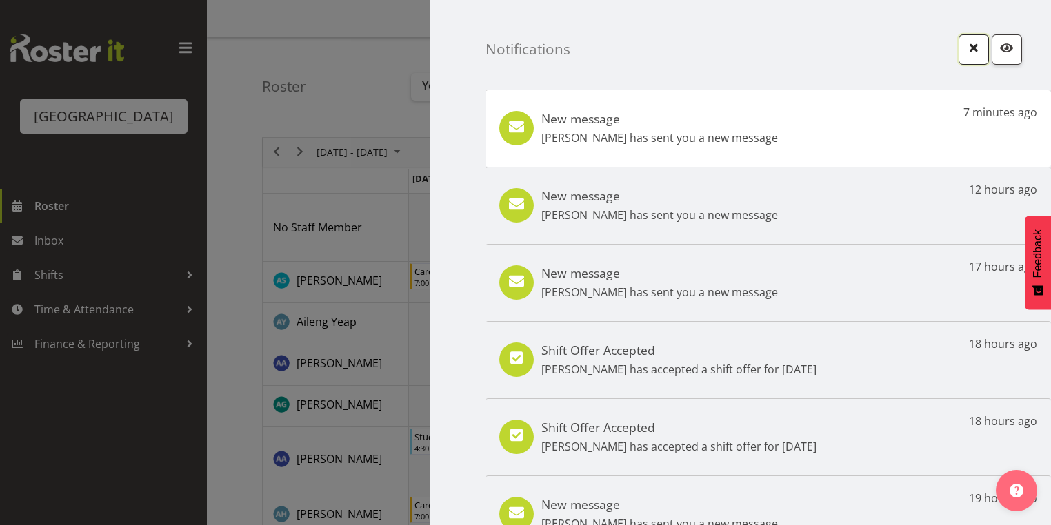
click at [965, 47] on span "button" at bounding box center [974, 48] width 18 height 18
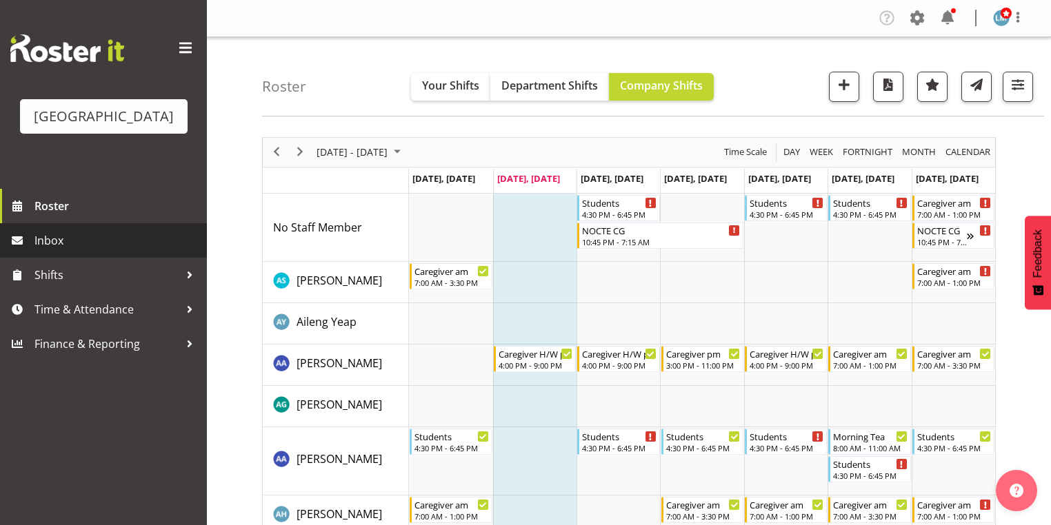
click at [85, 251] on span "Inbox" at bounding box center [116, 240] width 165 height 21
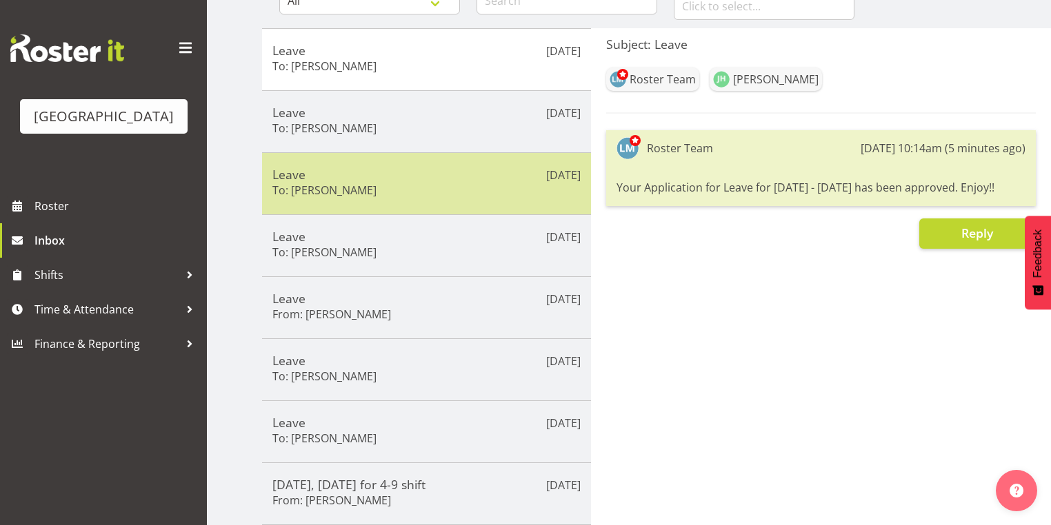
scroll to position [165, 0]
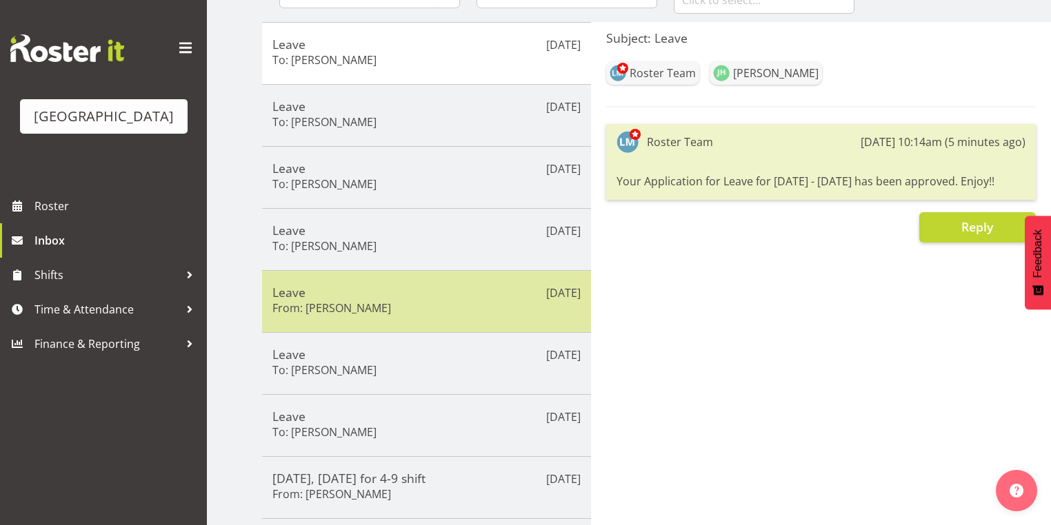
click at [447, 297] on h5 "Leave" at bounding box center [426, 292] width 308 height 15
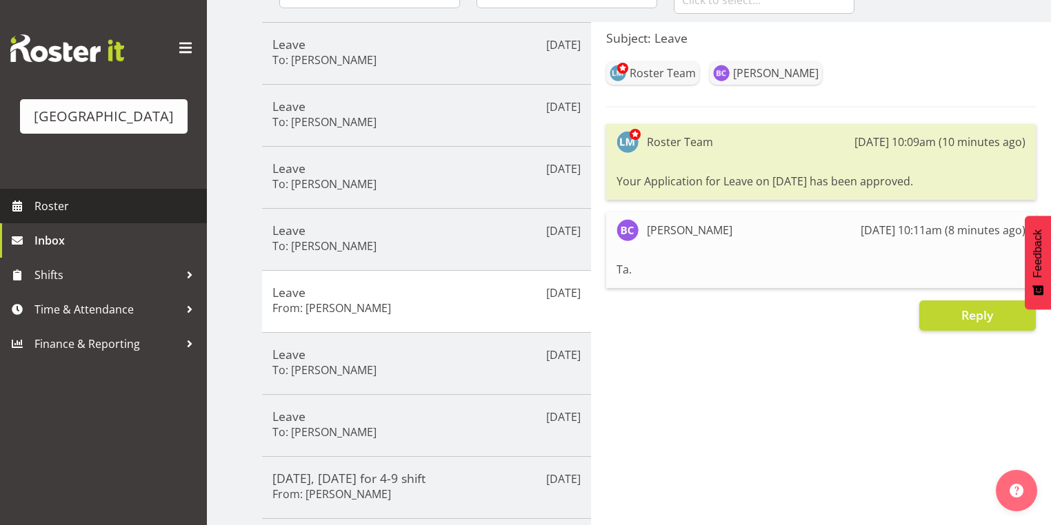
click at [61, 217] on span "Roster" at bounding box center [116, 206] width 165 height 21
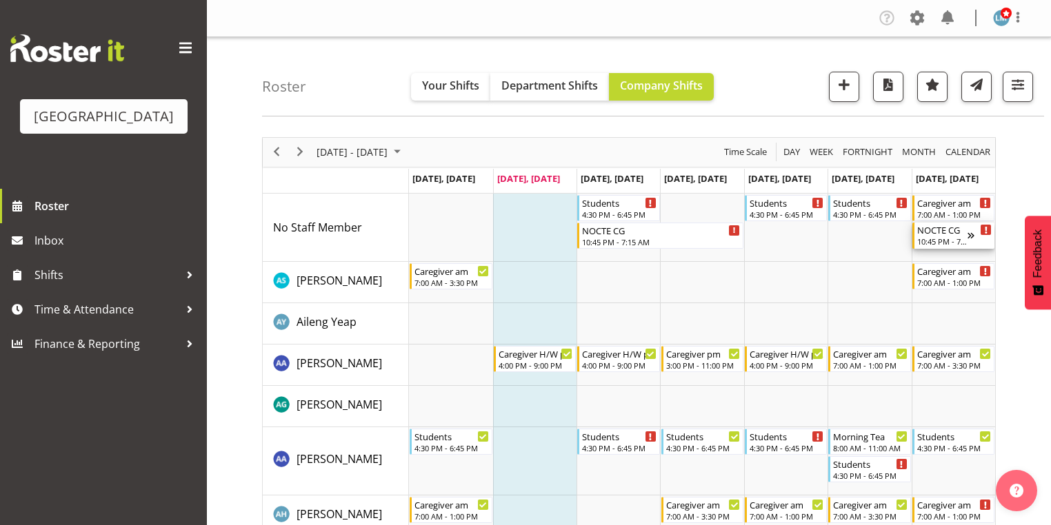
click at [949, 235] on div "NOCTE CG" at bounding box center [942, 230] width 50 height 14
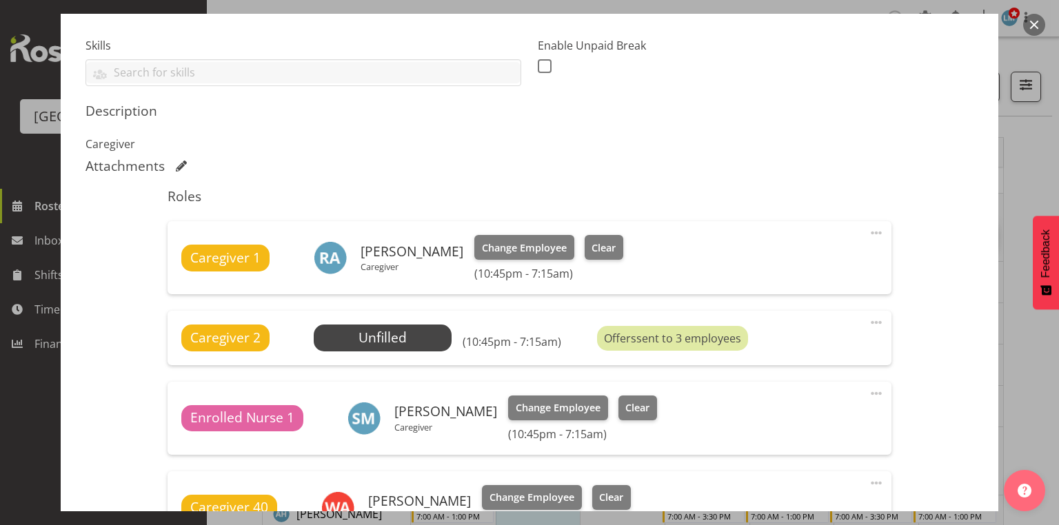
scroll to position [441, 0]
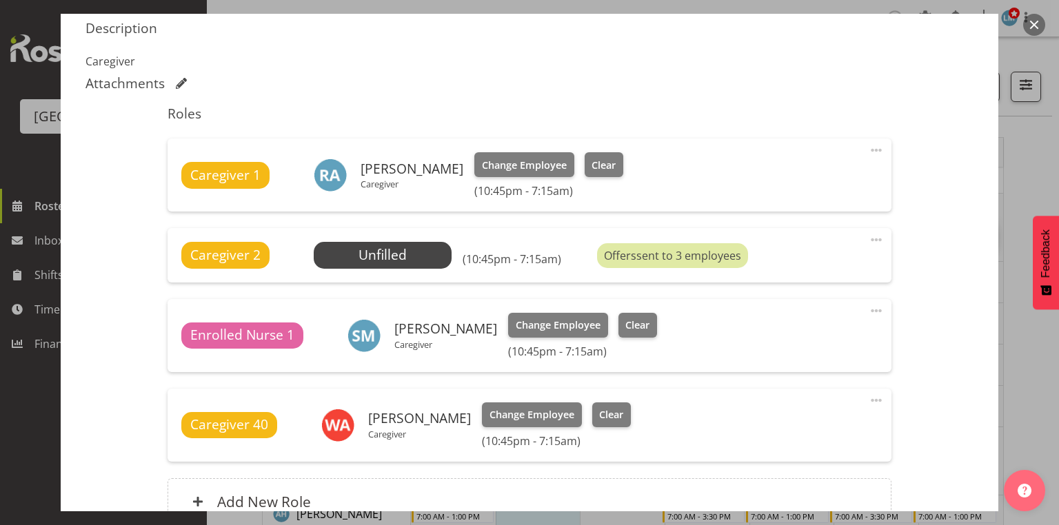
click at [1029, 24] on button "button" at bounding box center [1034, 25] width 22 height 22
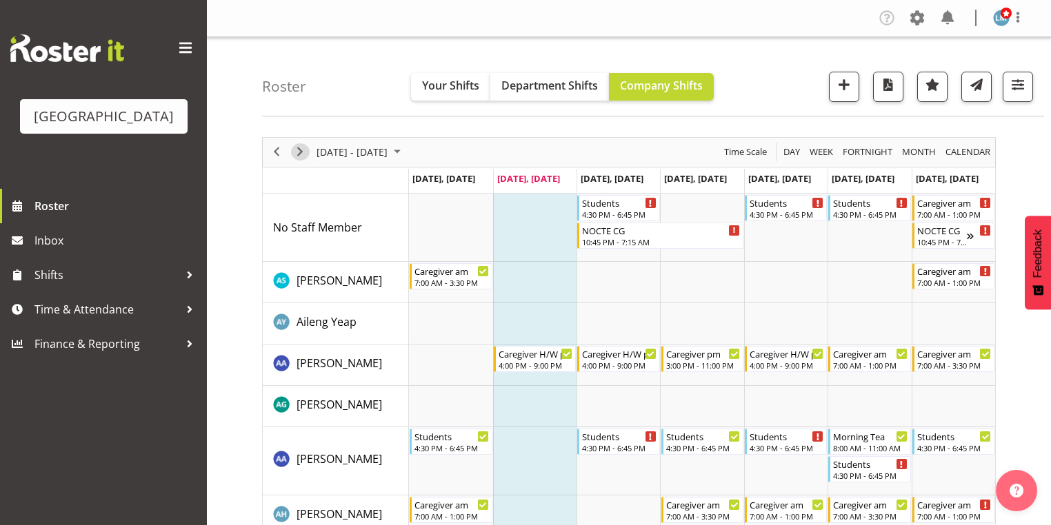
click at [299, 150] on span "Next" at bounding box center [300, 151] width 17 height 17
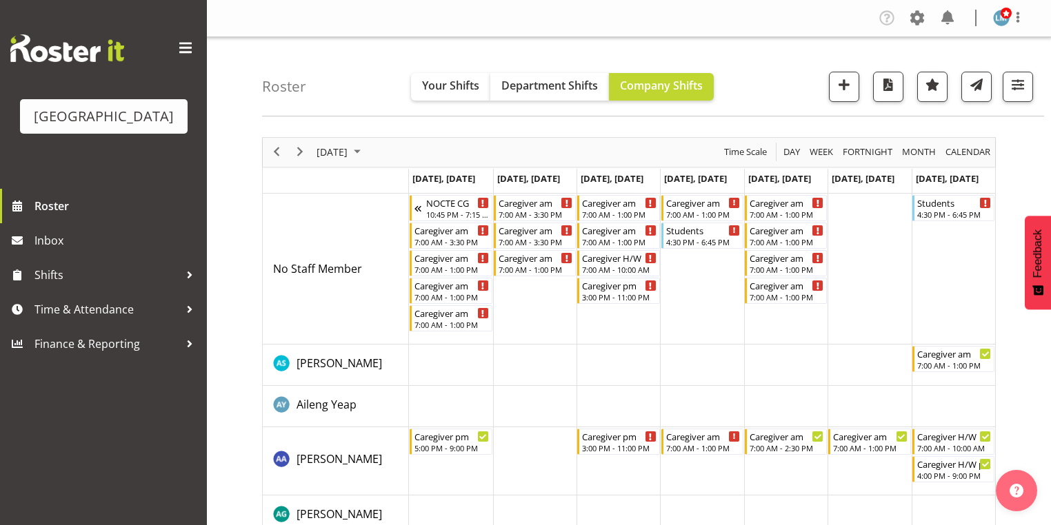
click at [441, 263] on div "Caregiver am" at bounding box center [451, 257] width 74 height 14
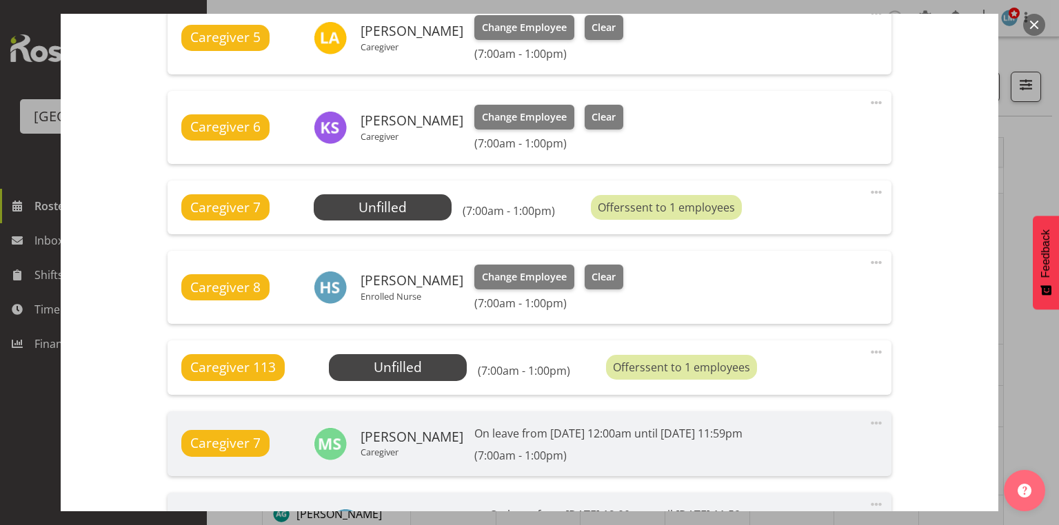
scroll to position [938, 0]
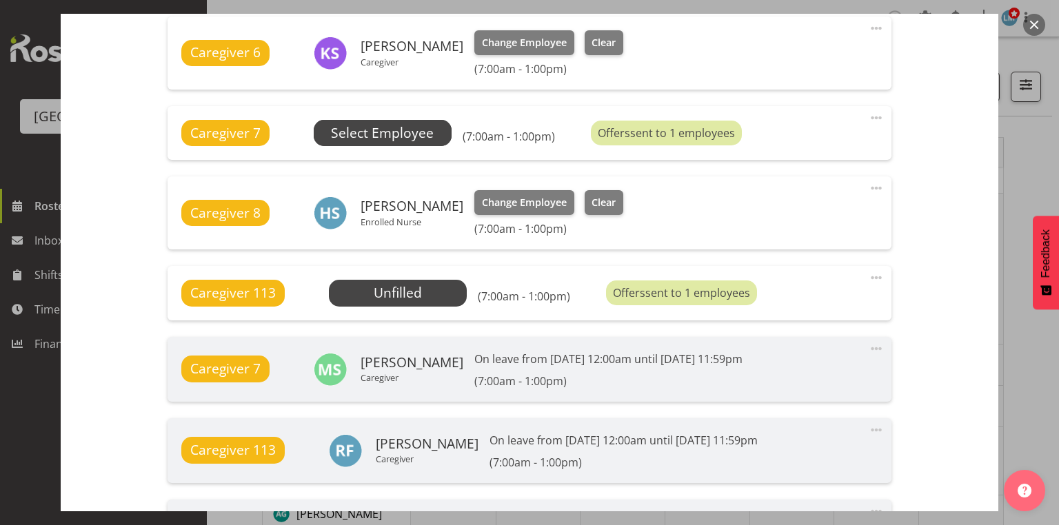
click at [403, 127] on span "Select Employee" at bounding box center [382, 133] width 103 height 20
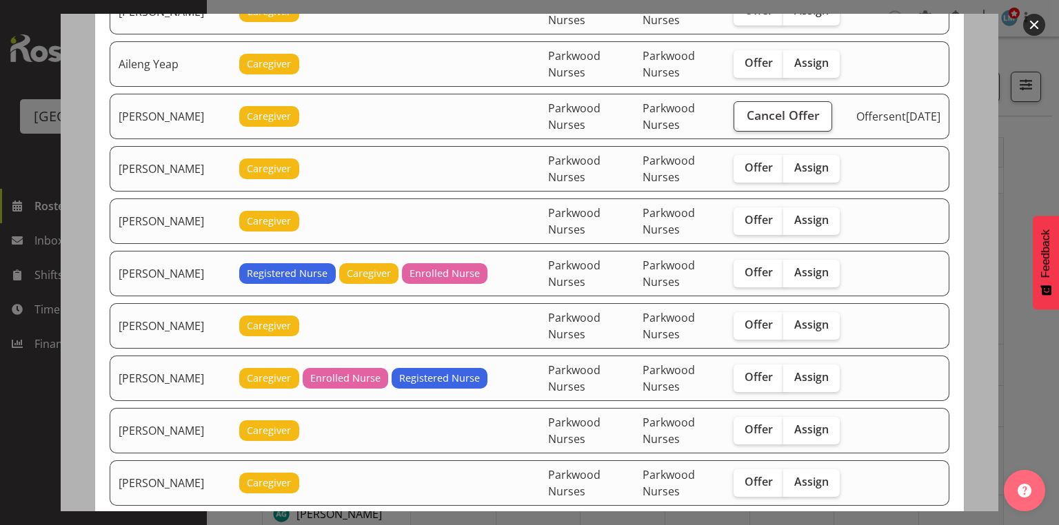
scroll to position [221, 0]
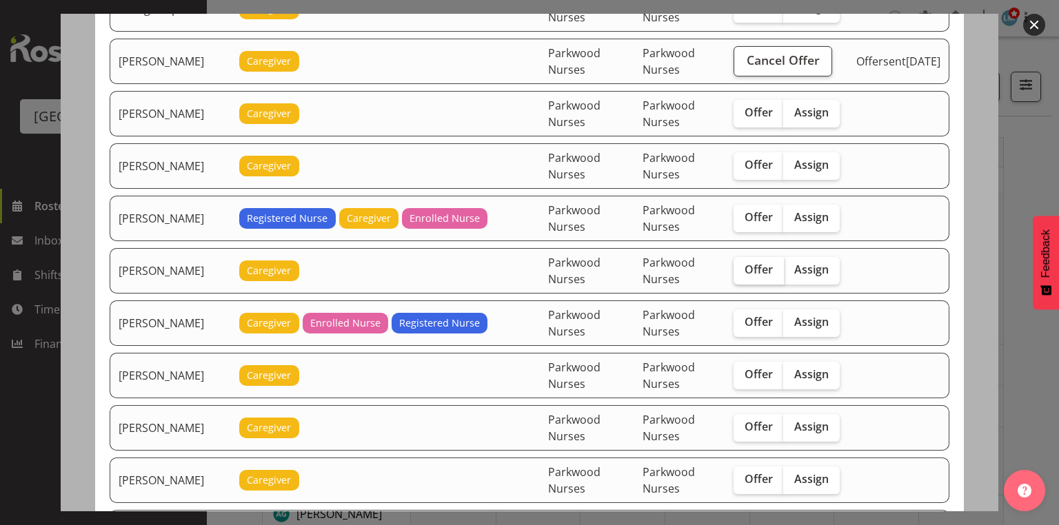
click at [756, 263] on span "Offer" at bounding box center [759, 270] width 28 height 14
click at [743, 265] on input "Offer" at bounding box center [738, 269] width 9 height 9
checkbox input "true"
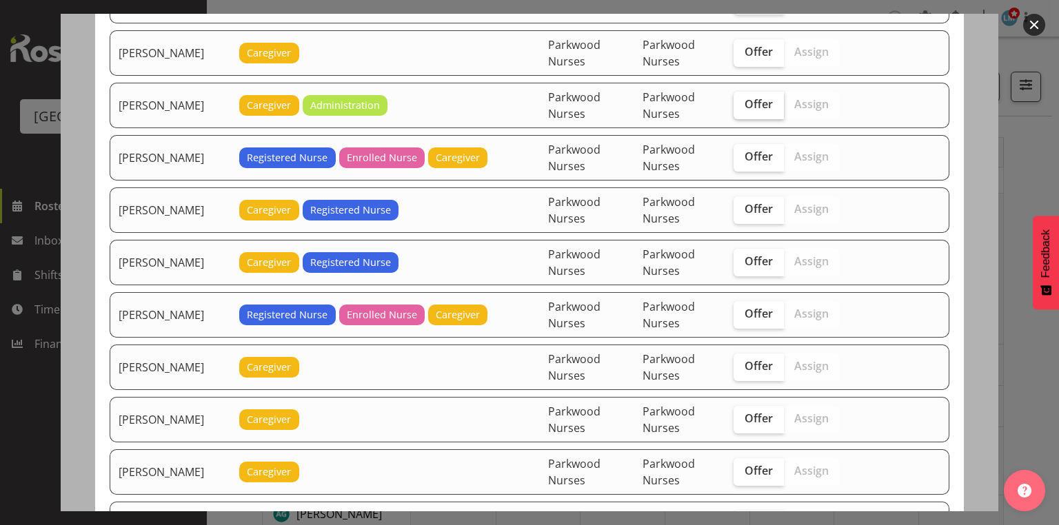
scroll to position [1544, 0]
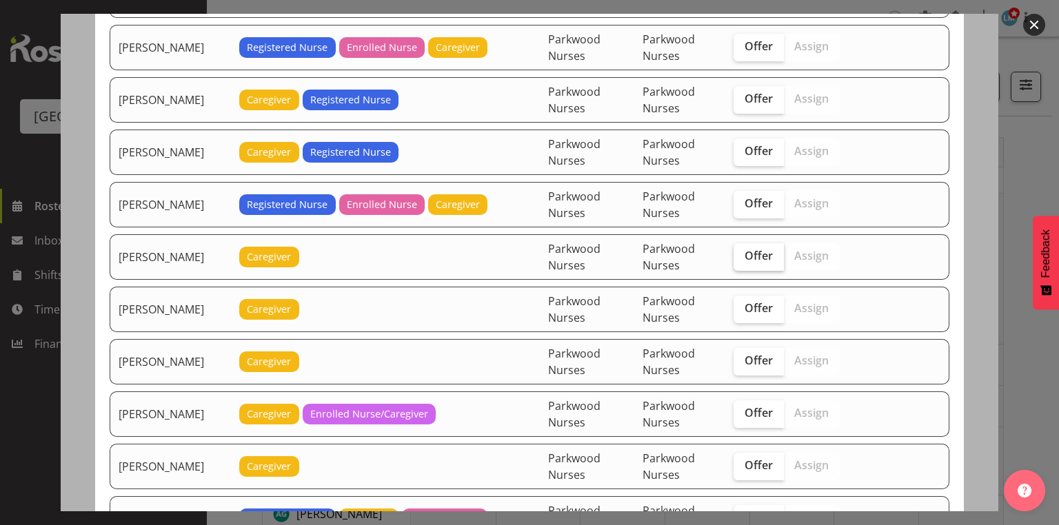
click at [767, 249] on span "Offer" at bounding box center [759, 256] width 28 height 14
click at [743, 252] on input "Offer" at bounding box center [738, 256] width 9 height 9
checkbox input "true"
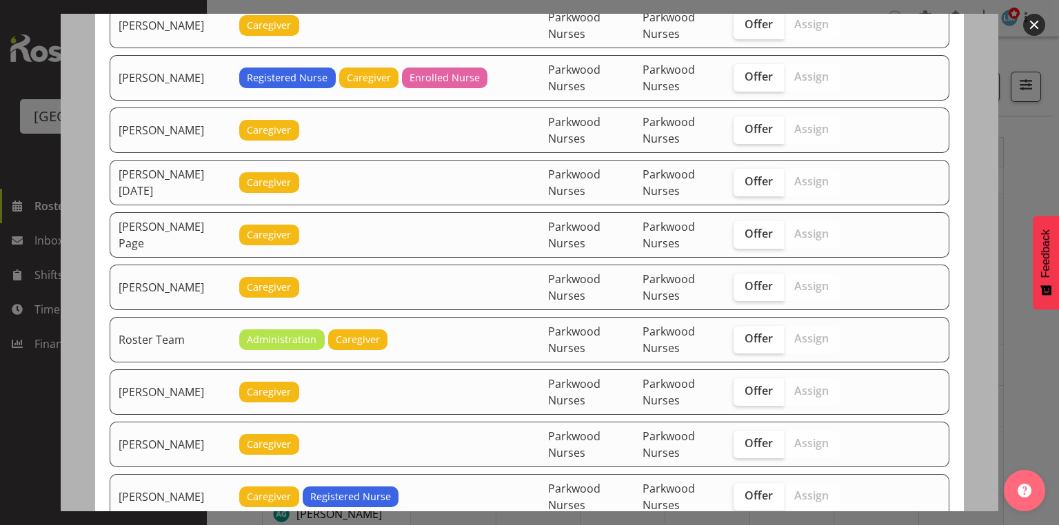
scroll to position [2157, 0]
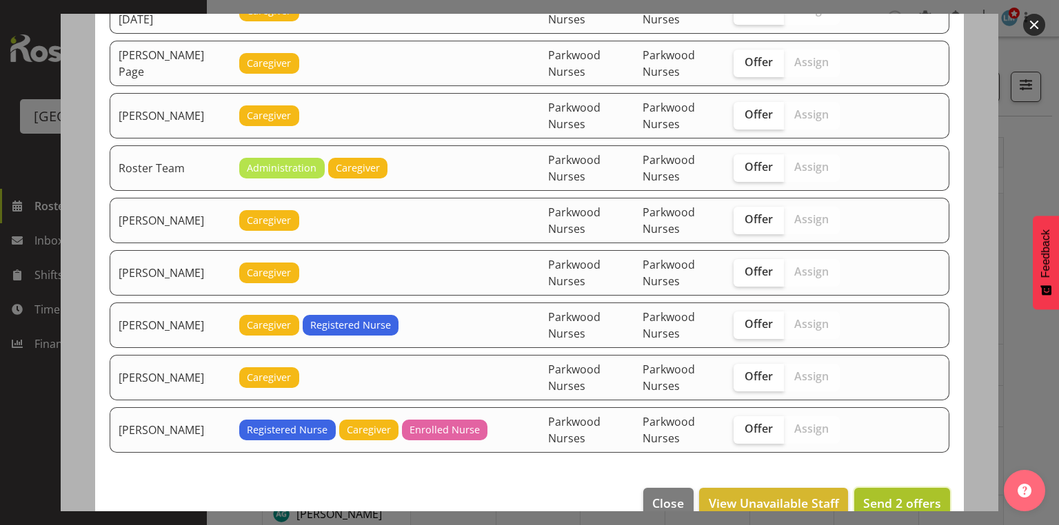
click at [883, 495] on span "Send 2 offers" at bounding box center [902, 503] width 78 height 17
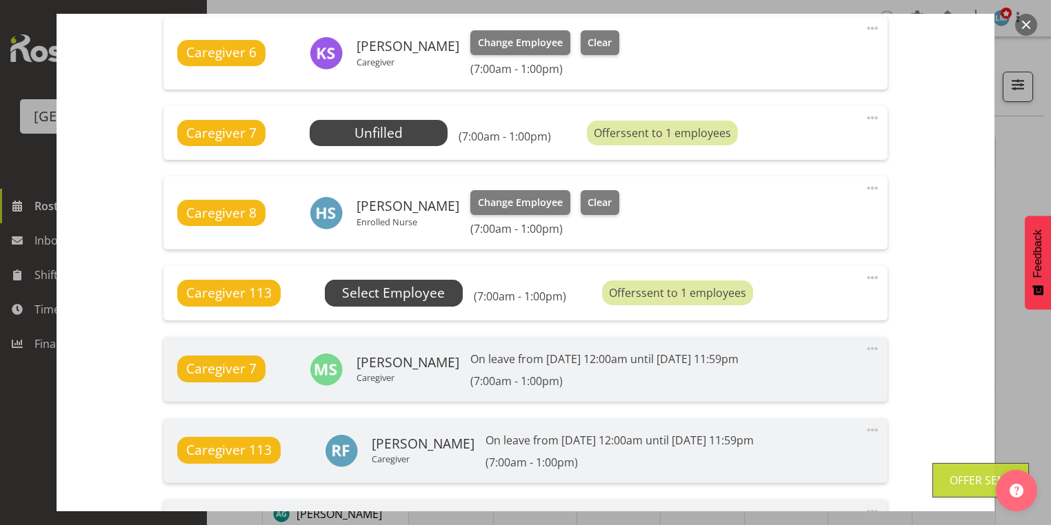
click at [403, 285] on span "Select Employee" at bounding box center [393, 293] width 103 height 20
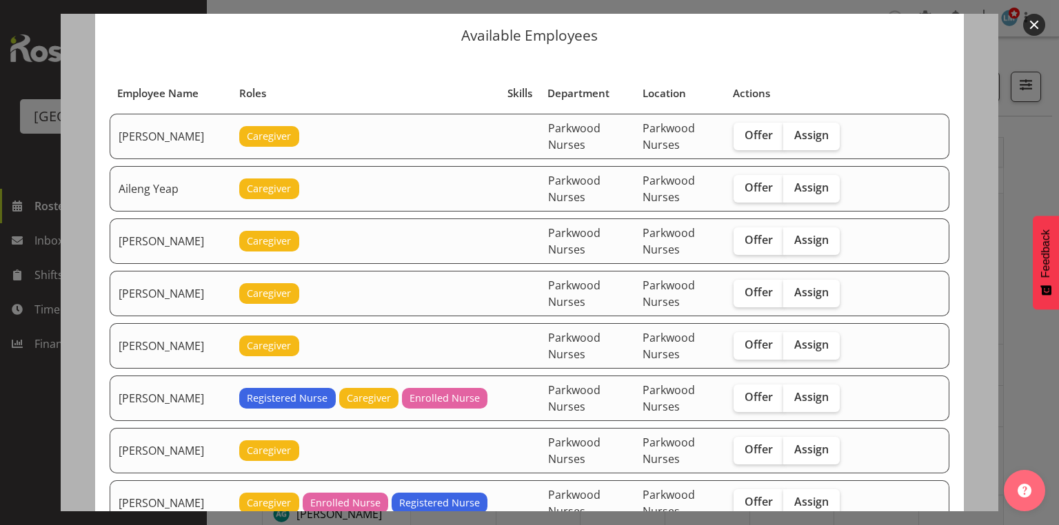
scroll to position [55, 0]
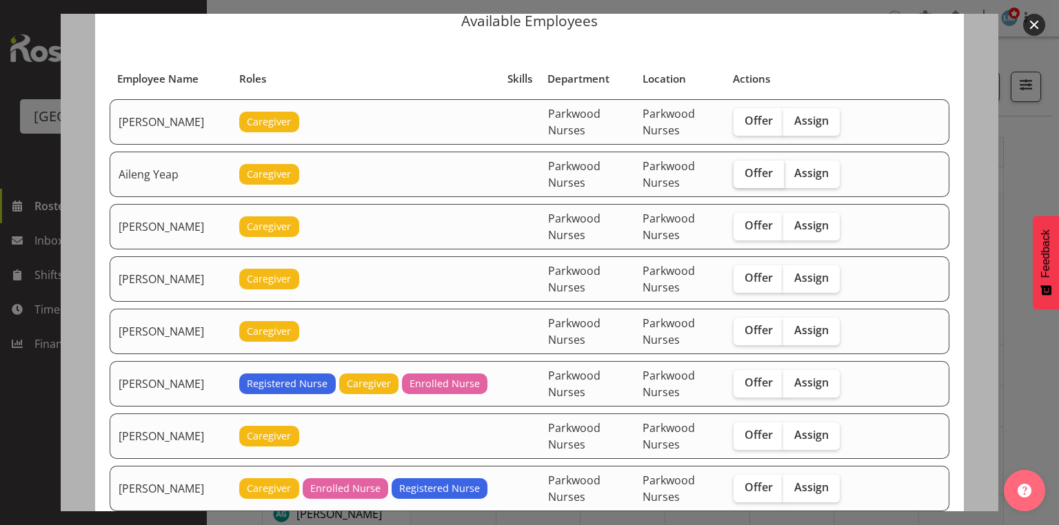
click at [761, 170] on span "Offer" at bounding box center [759, 173] width 28 height 14
click at [743, 170] on input "Offer" at bounding box center [738, 173] width 9 height 9
checkbox input "true"
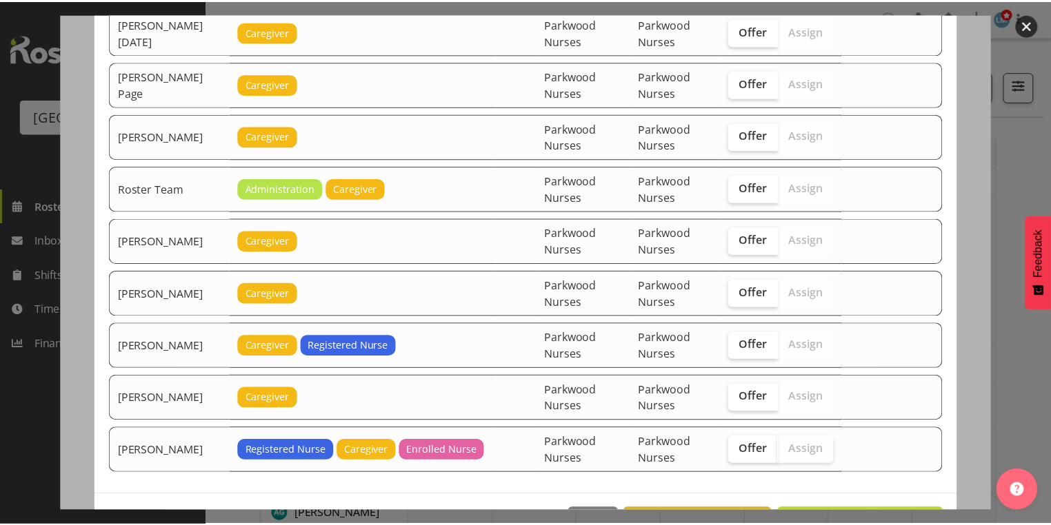
scroll to position [2157, 0]
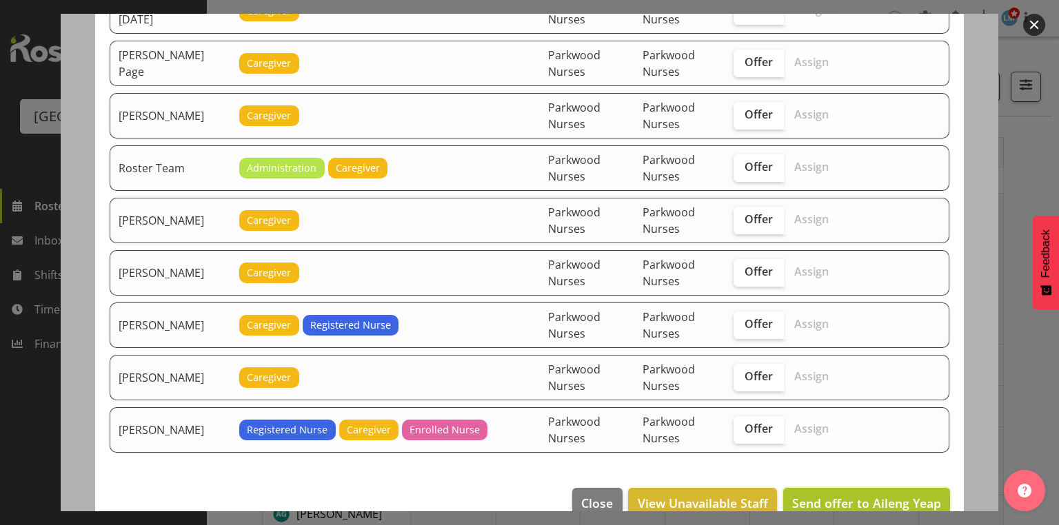
click at [838, 495] on span "Send offer to Aileng Yeap" at bounding box center [866, 503] width 149 height 17
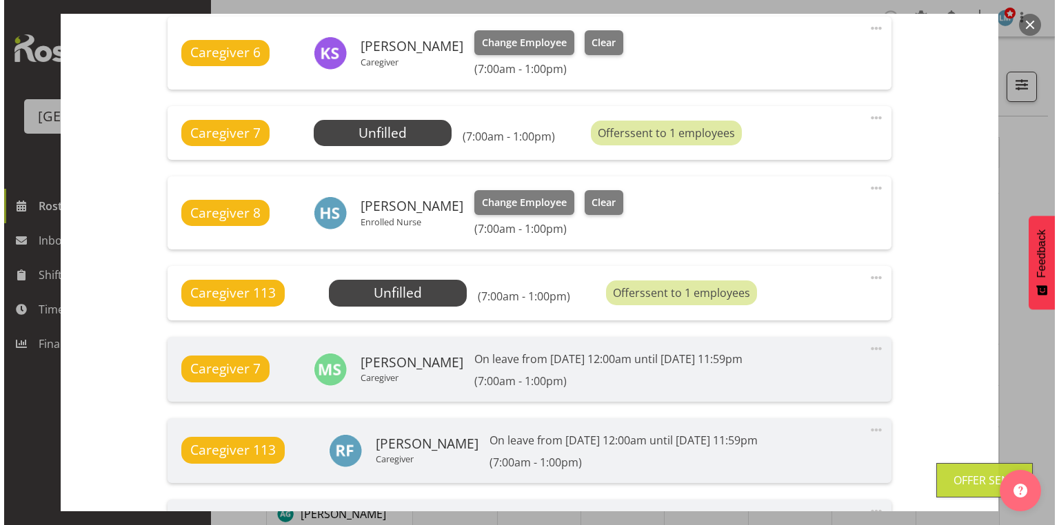
scroll to position [662, 0]
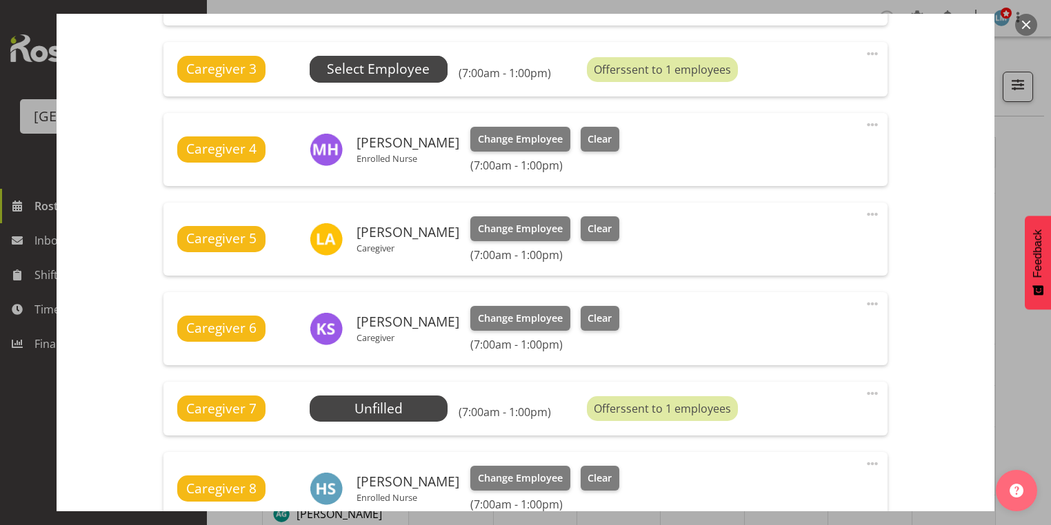
click at [379, 66] on span "Select Employee" at bounding box center [378, 69] width 103 height 20
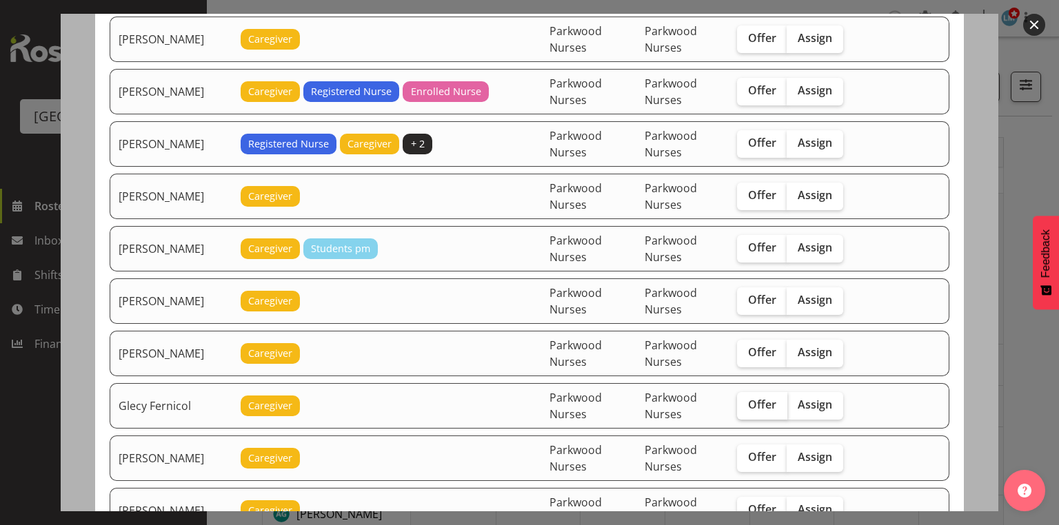
click at [755, 398] on span "Offer" at bounding box center [762, 405] width 28 height 14
click at [746, 401] on input "Offer" at bounding box center [741, 405] width 9 height 9
checkbox input "true"
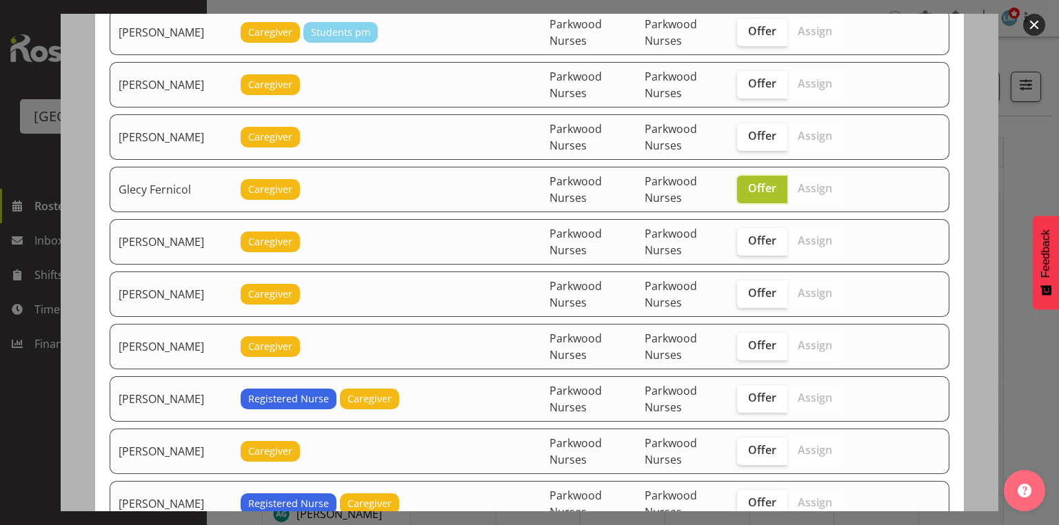
scroll to position [883, 0]
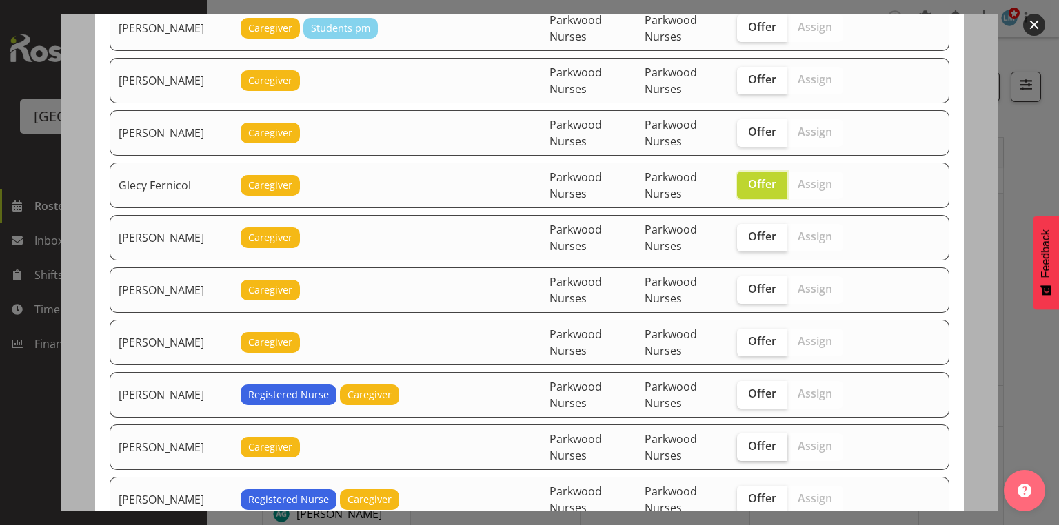
click at [755, 439] on span "Offer" at bounding box center [762, 446] width 28 height 14
click at [746, 442] on input "Offer" at bounding box center [741, 446] width 9 height 9
checkbox input "true"
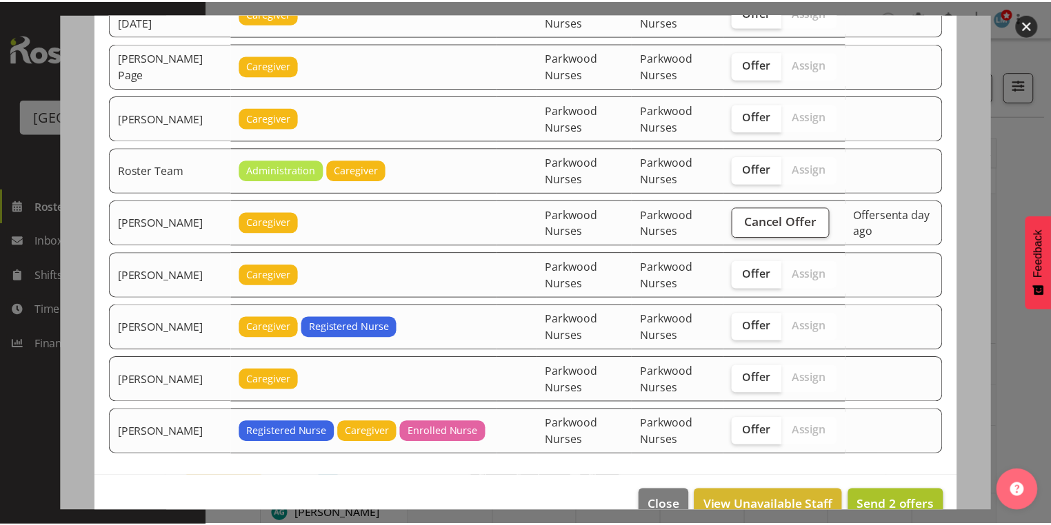
scroll to position [2157, 0]
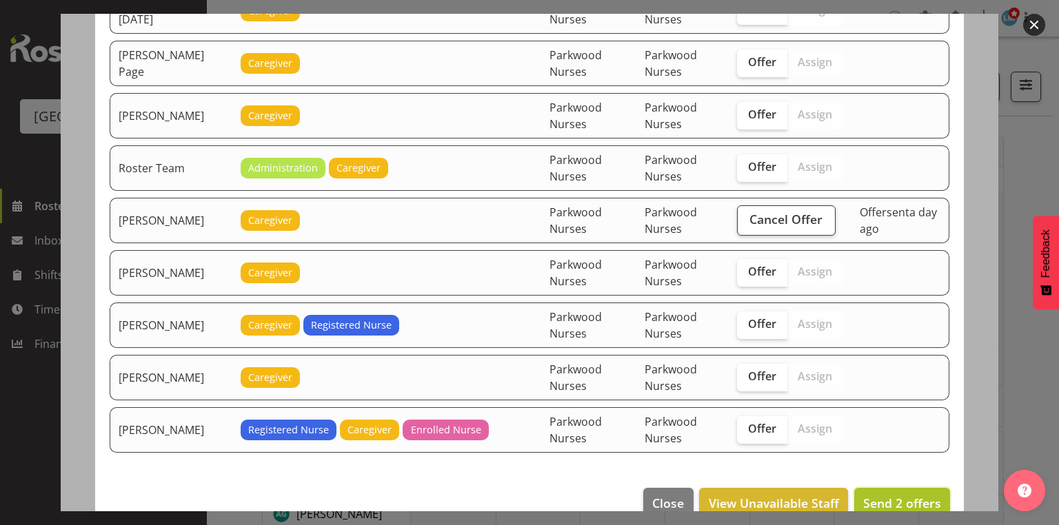
click at [872, 495] on span "Send 2 offers" at bounding box center [902, 503] width 78 height 17
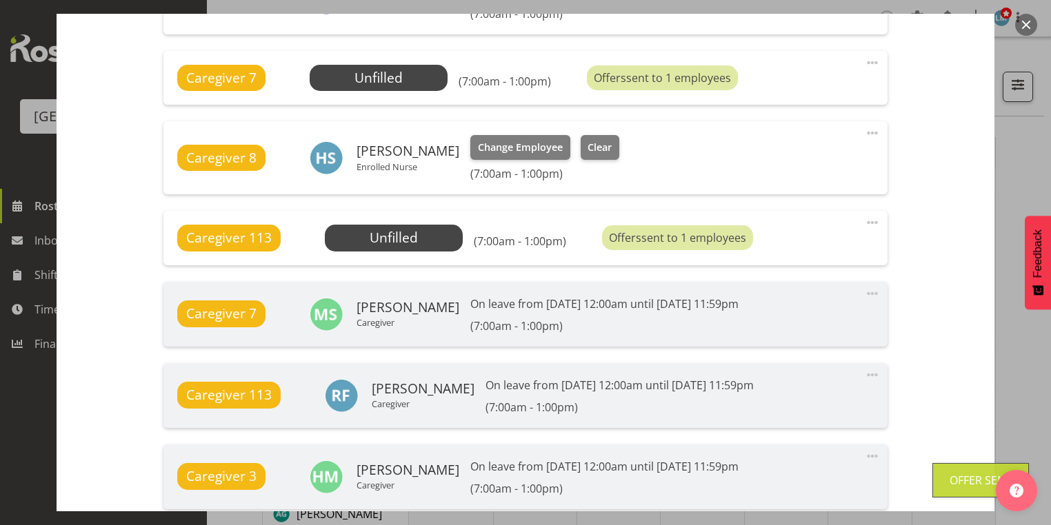
scroll to position [1175, 0]
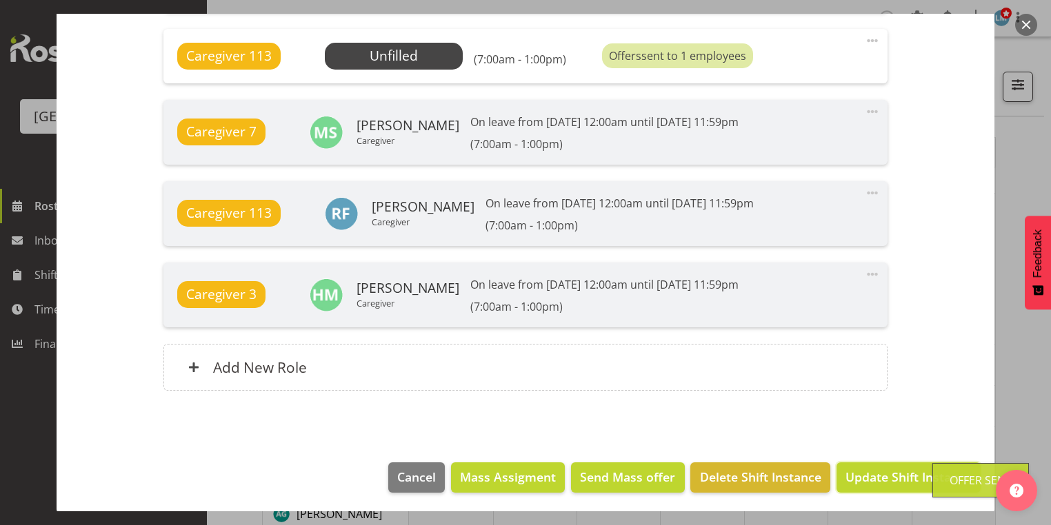
click at [872, 468] on span "Update Shift Instance" at bounding box center [908, 477] width 126 height 18
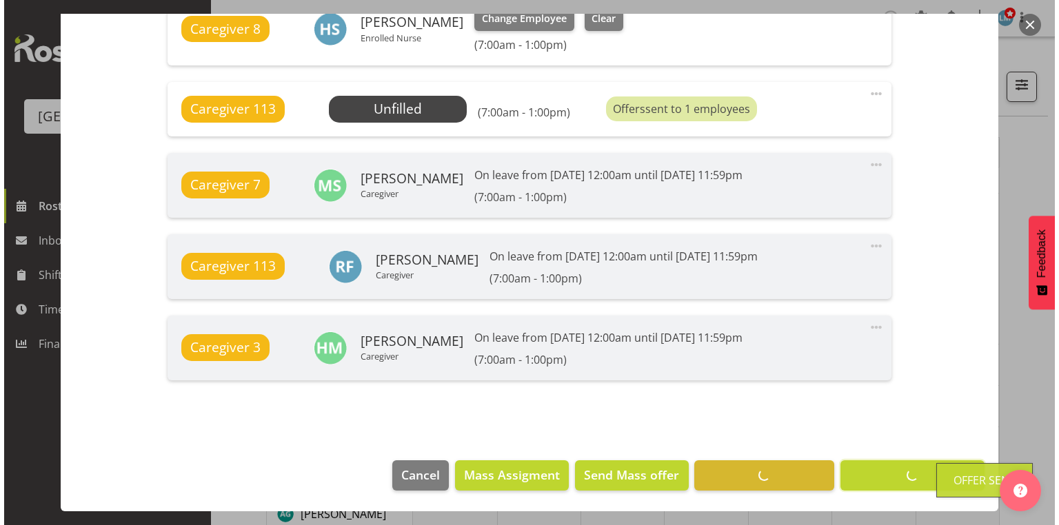
scroll to position [1120, 0]
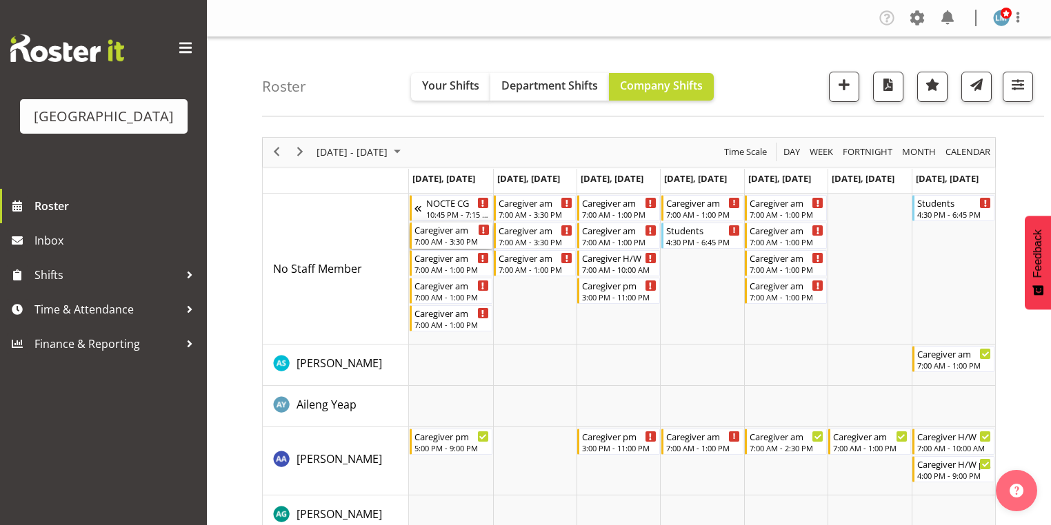
click at [432, 234] on div "Caregiver am" at bounding box center [451, 230] width 74 height 14
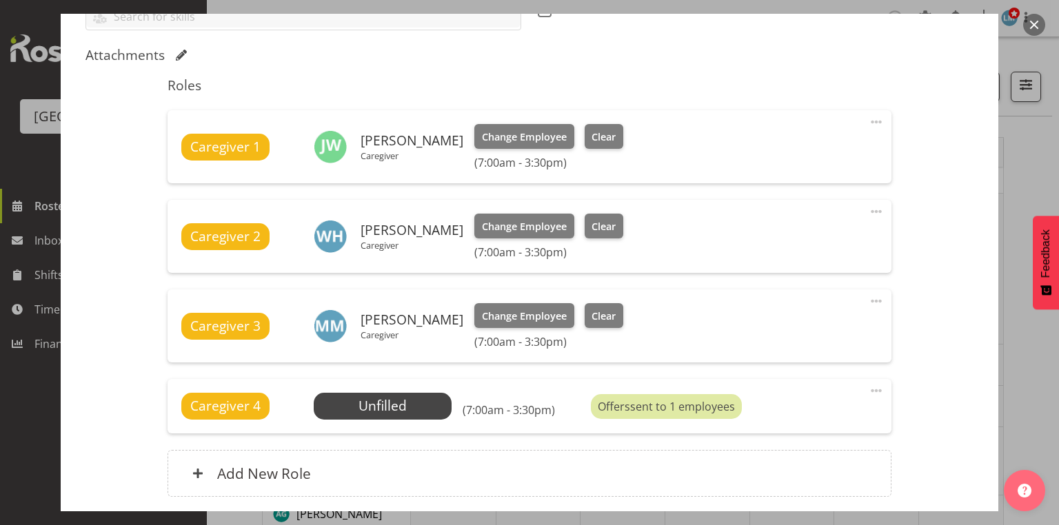
scroll to position [496, 0]
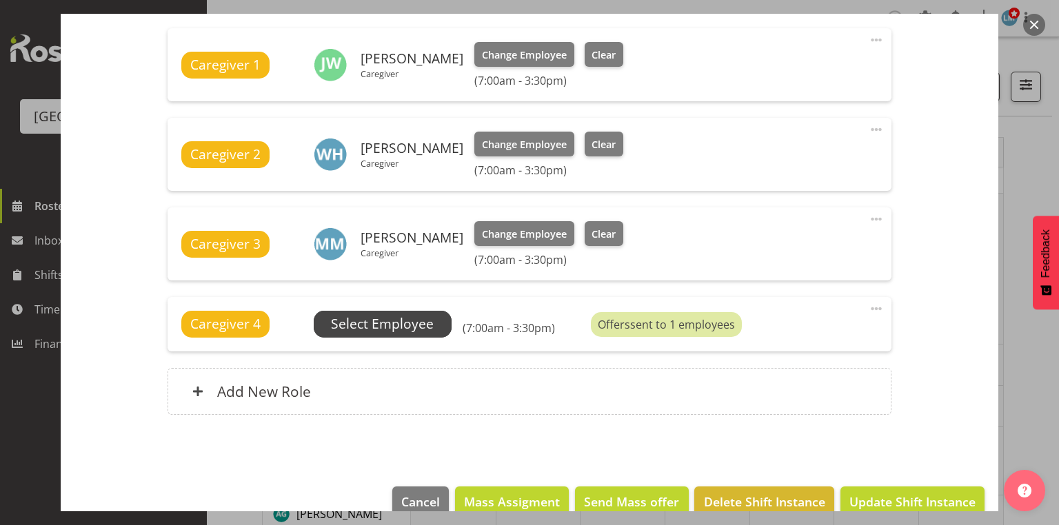
click at [375, 320] on span "Select Employee" at bounding box center [382, 324] width 103 height 20
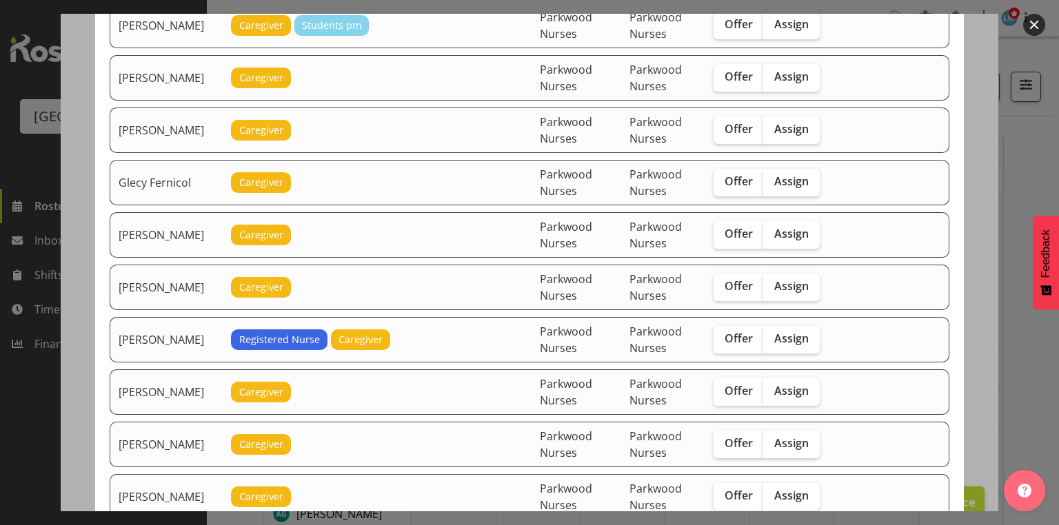
scroll to position [827, 0]
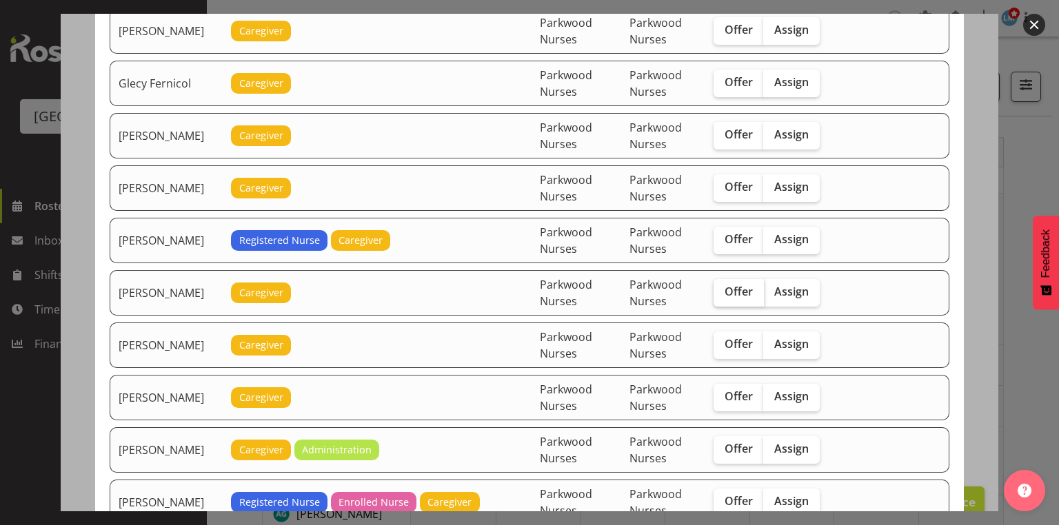
click at [736, 285] on span "Offer" at bounding box center [739, 292] width 28 height 14
click at [723, 288] on input "Offer" at bounding box center [718, 292] width 9 height 9
checkbox input "true"
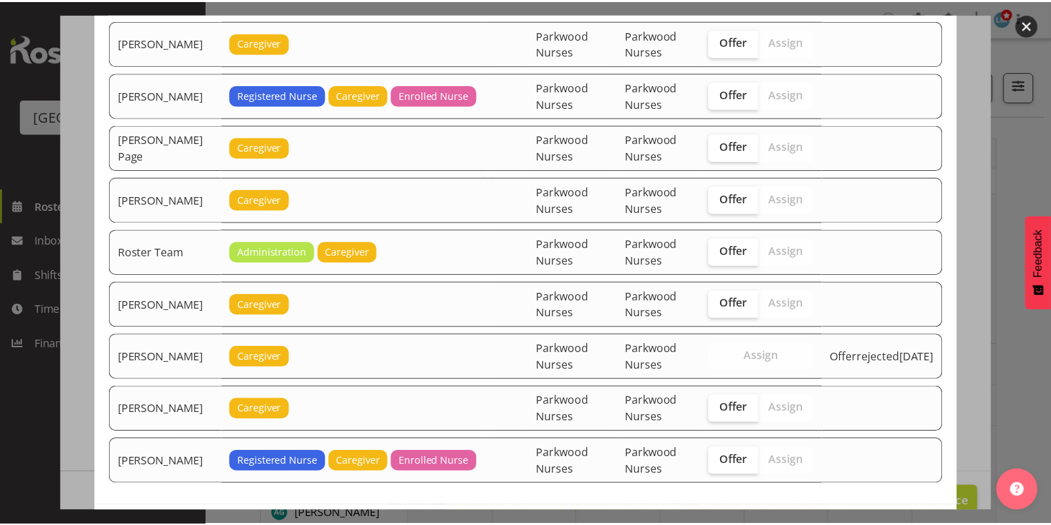
scroll to position [1743, 0]
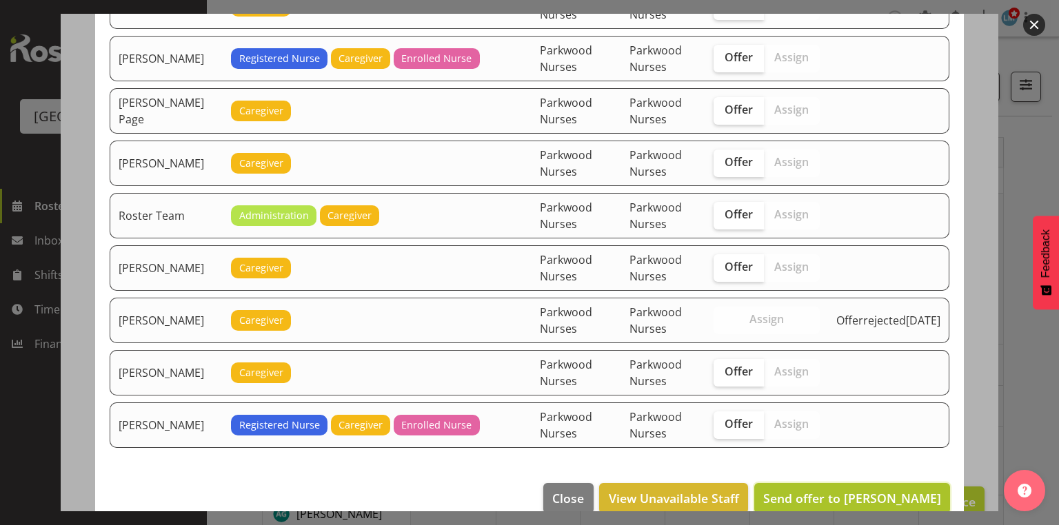
click at [860, 490] on span "Send offer to [PERSON_NAME]" at bounding box center [852, 498] width 178 height 17
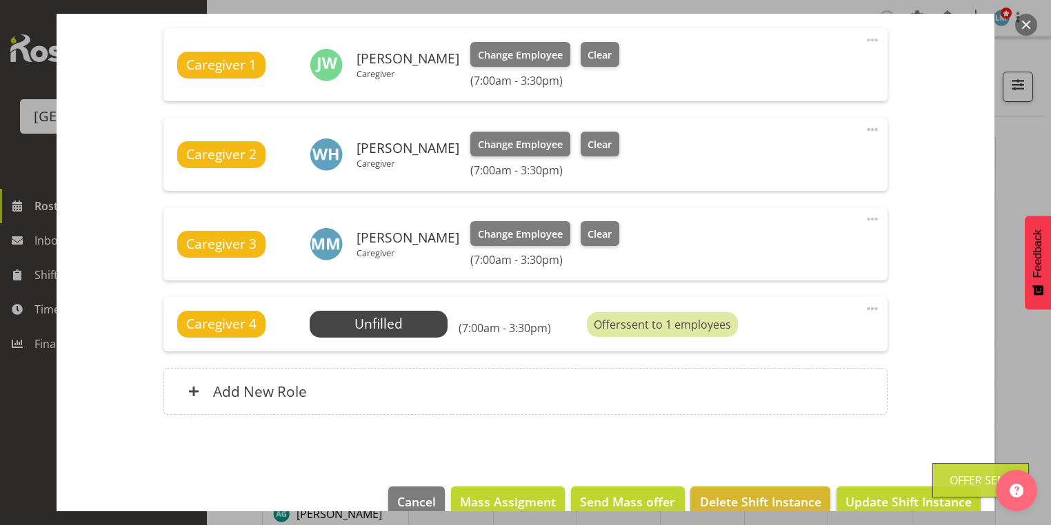
scroll to position [521, 0]
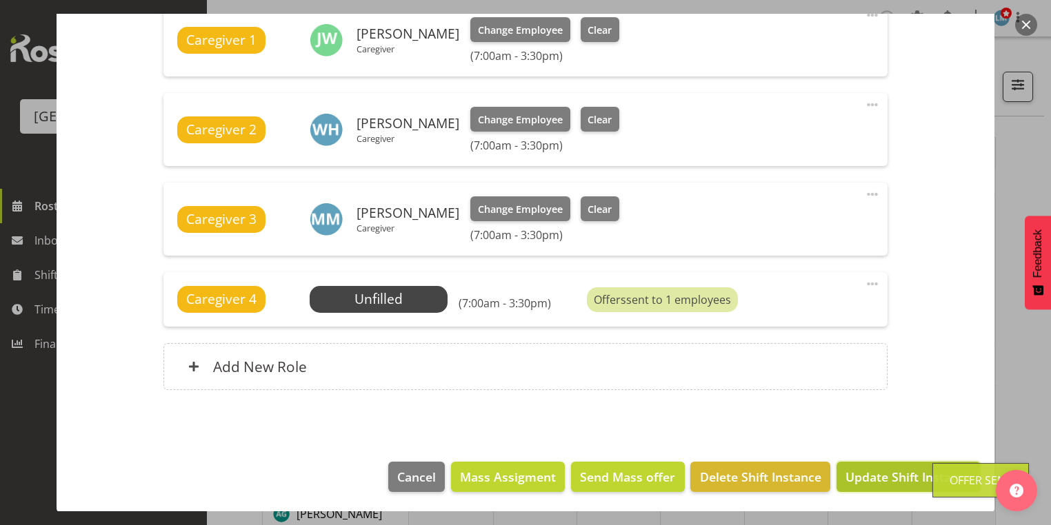
click at [860, 474] on span "Update Shift Instance" at bounding box center [908, 477] width 126 height 18
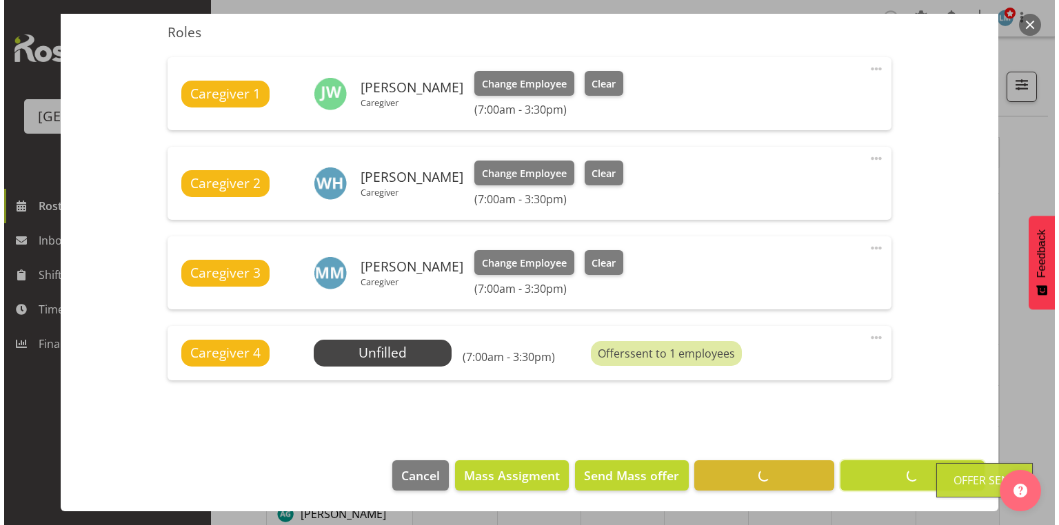
scroll to position [466, 0]
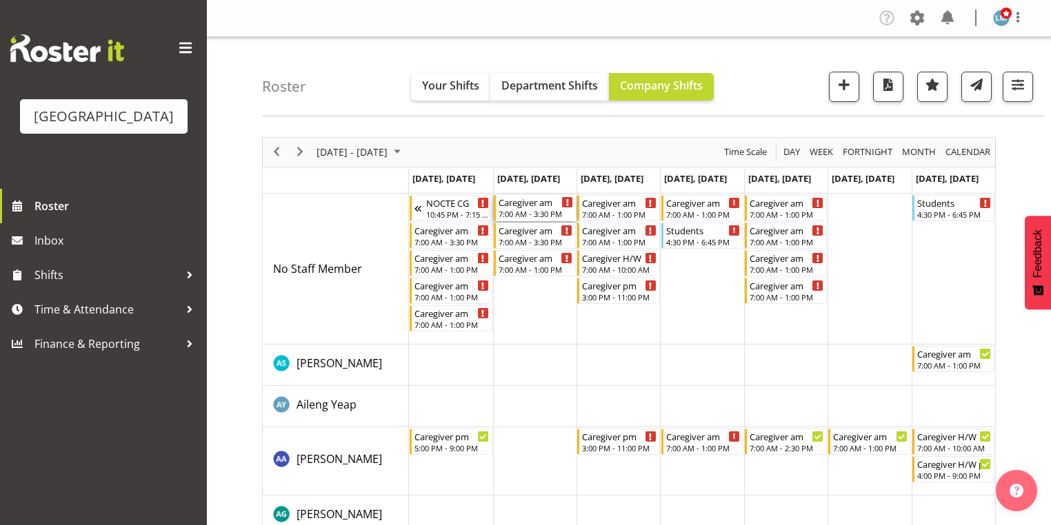
click at [531, 212] on div "7:00 AM - 3:30 PM" at bounding box center [536, 213] width 74 height 11
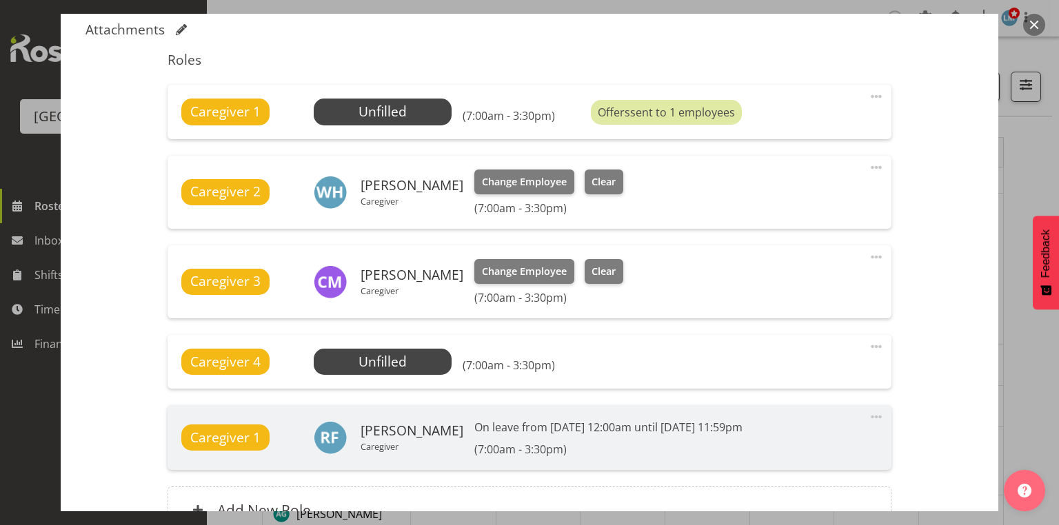
scroll to position [552, 0]
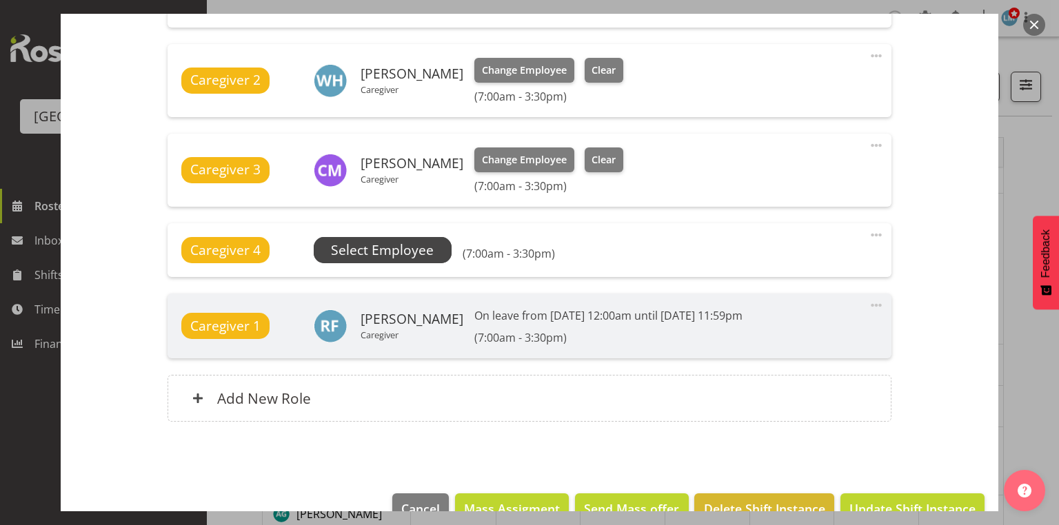
click at [370, 247] on span "Select Employee" at bounding box center [382, 251] width 103 height 20
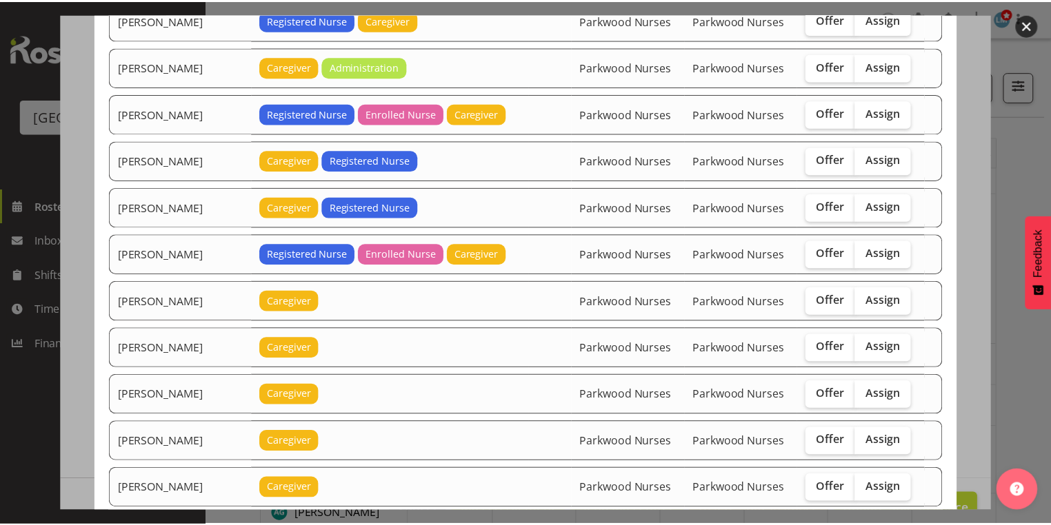
scroll to position [1048, 0]
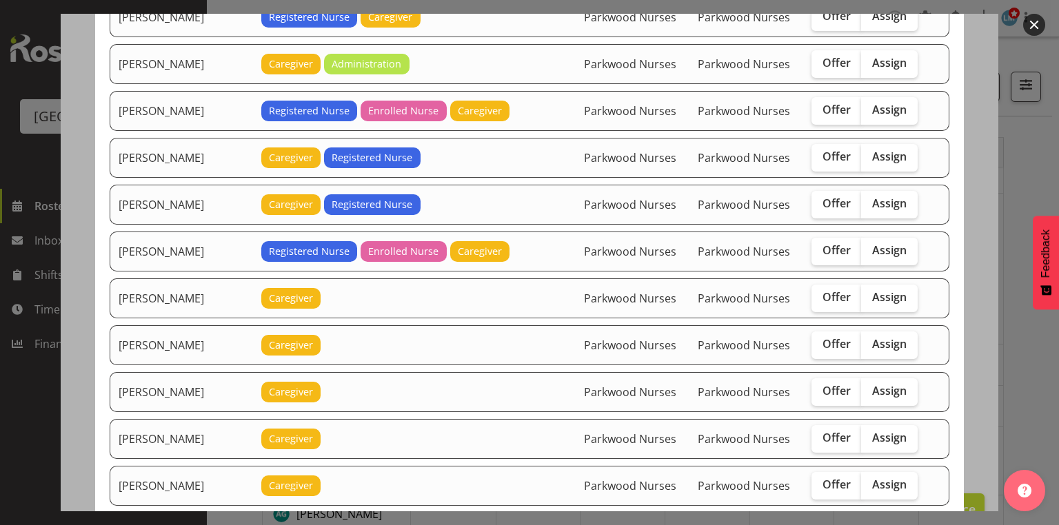
click at [1036, 23] on button "button" at bounding box center [1034, 25] width 22 height 22
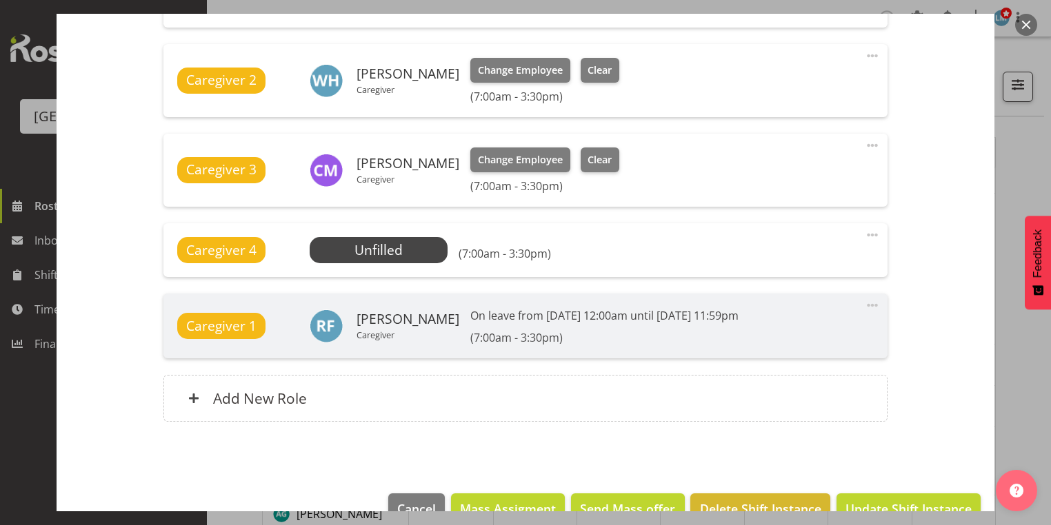
click at [1031, 22] on button "button" at bounding box center [1026, 25] width 22 height 22
